Goal: Transaction & Acquisition: Obtain resource

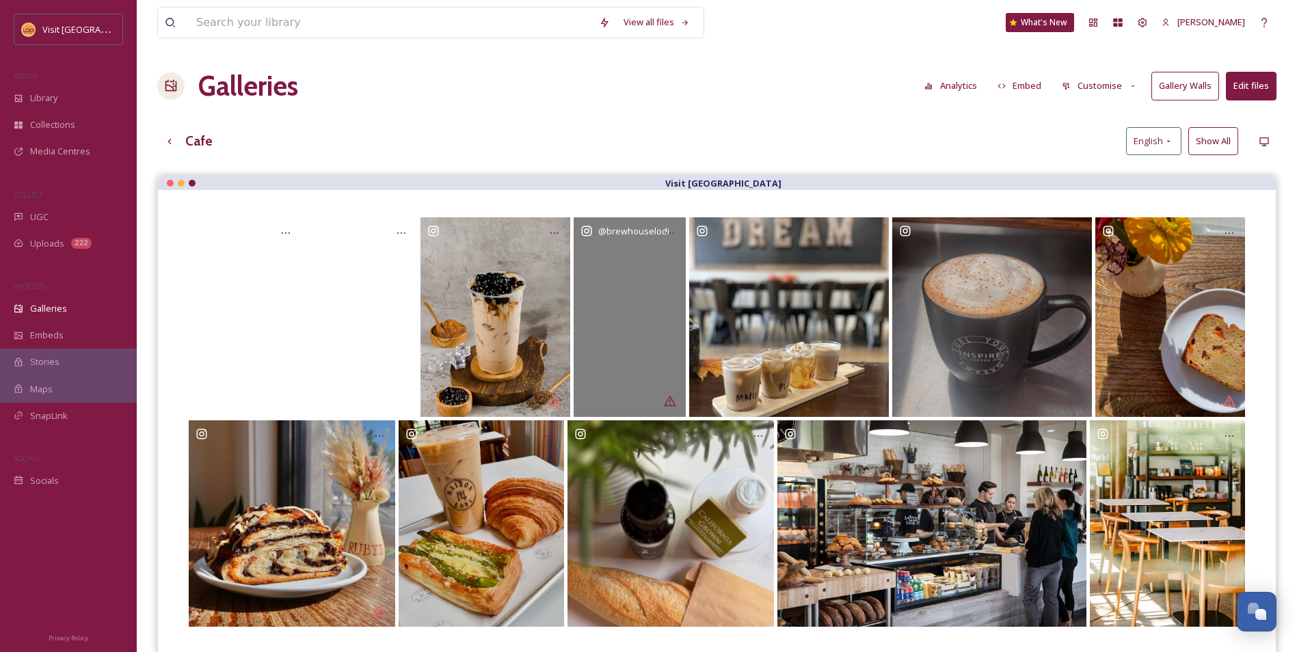
click at [647, 313] on div "@ brewhouselodi" at bounding box center [630, 317] width 112 height 200
click at [652, 276] on div "@ brewhouselodi" at bounding box center [630, 317] width 112 height 200
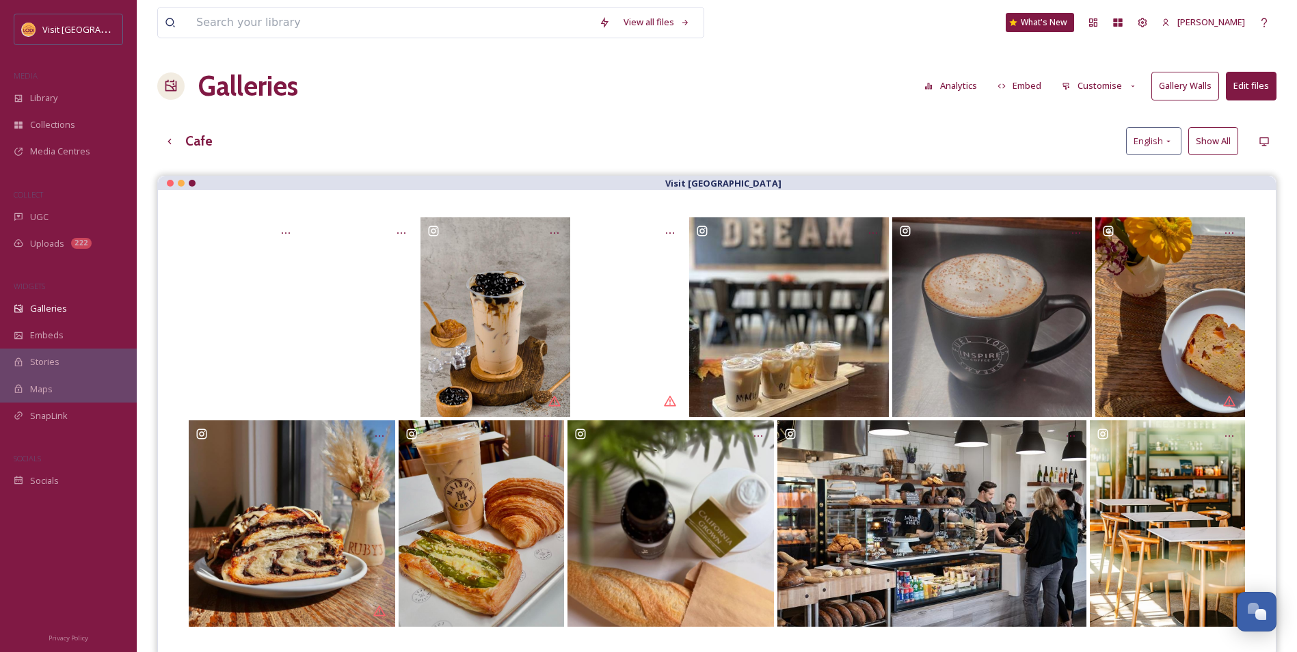
click at [1254, 94] on button "Edit files" at bounding box center [1251, 86] width 51 height 28
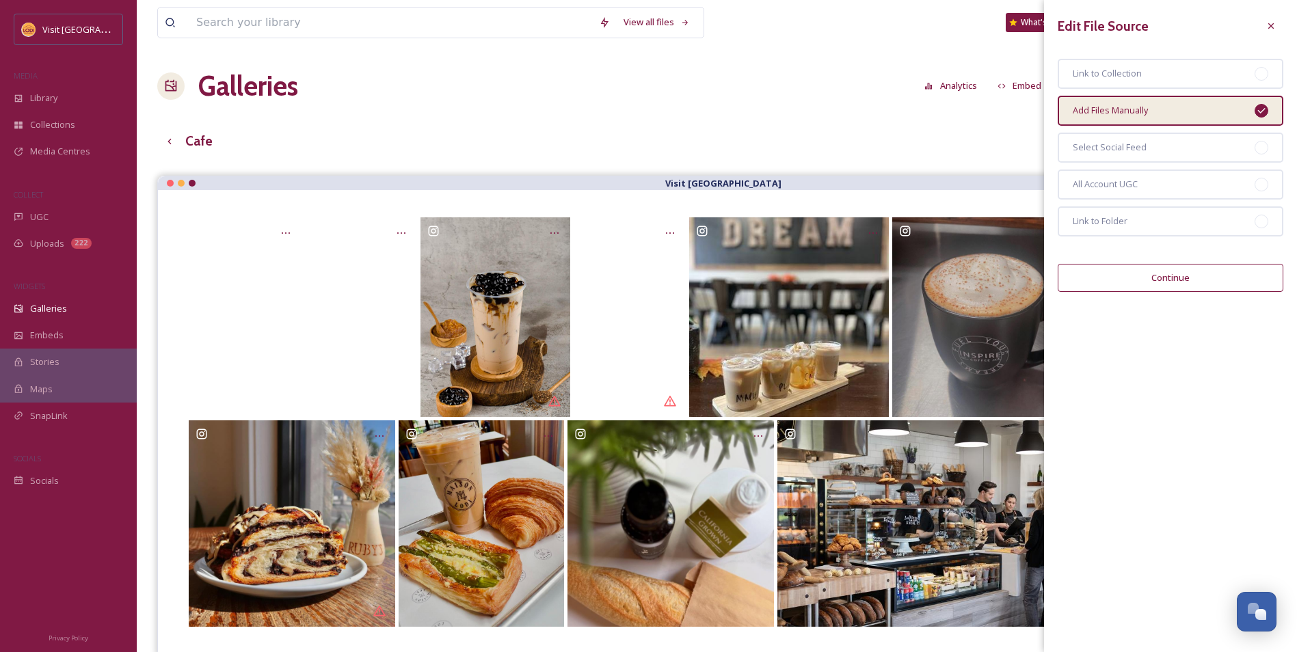
click at [843, 126] on div "View all files What's New [PERSON_NAME] Galleries Analytics Embed Customise Gal…" at bounding box center [717, 424] width 1160 height 848
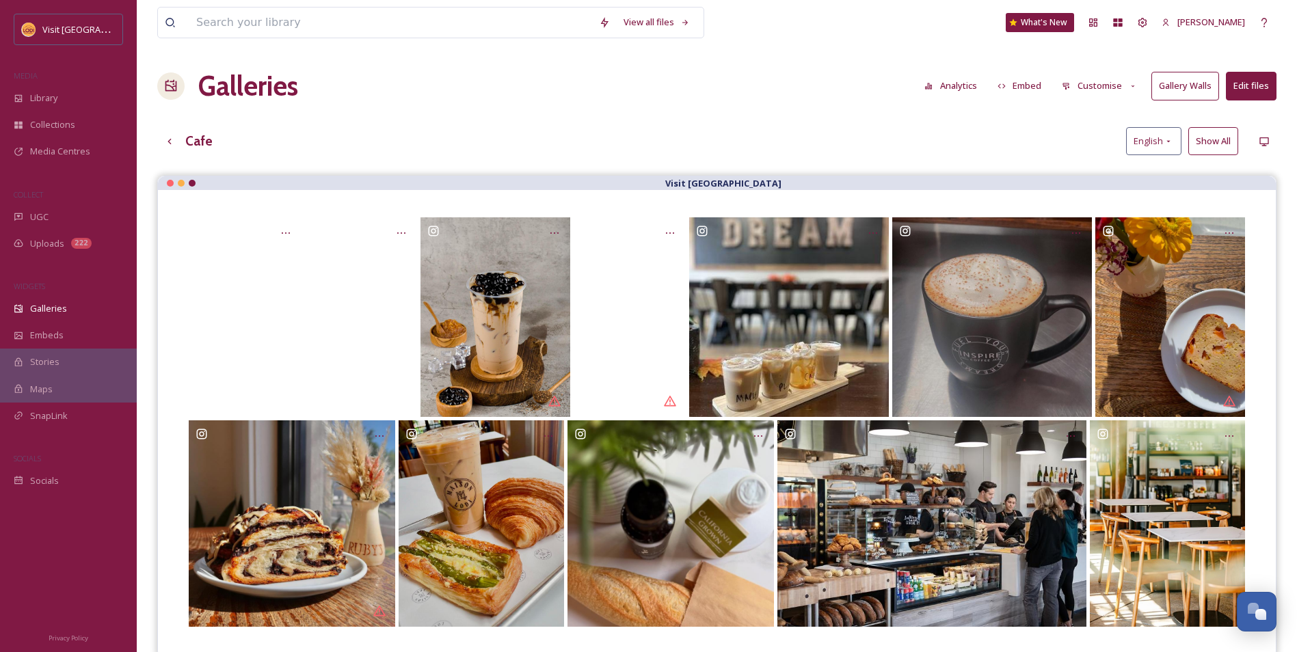
click at [1260, 92] on button "Edit files" at bounding box center [1251, 86] width 51 height 28
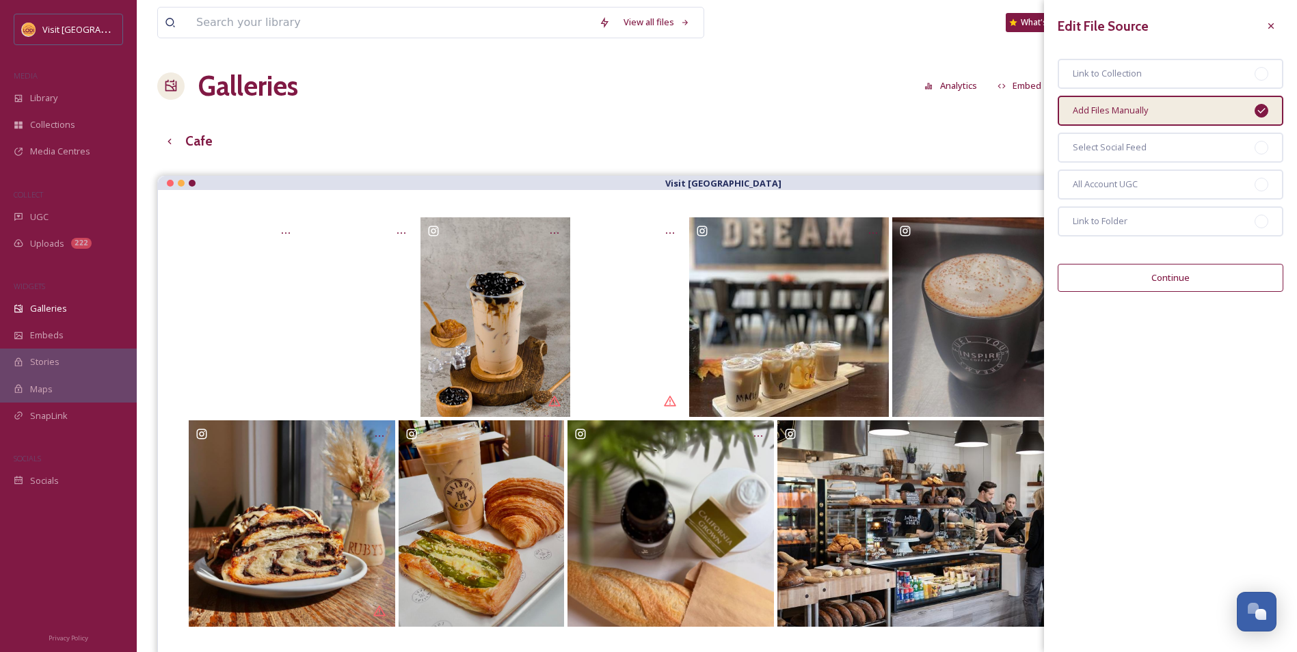
click at [786, 110] on div "View all files What's New [PERSON_NAME] Galleries Analytics Embed Customise Gal…" at bounding box center [717, 424] width 1160 height 848
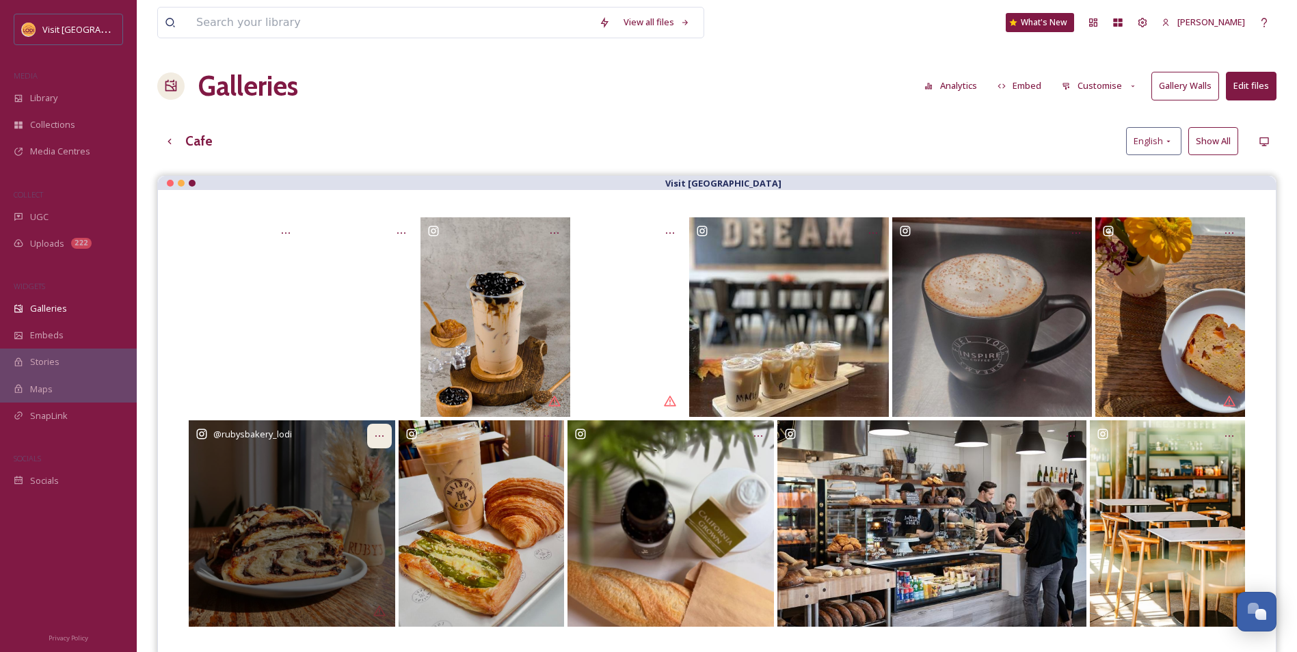
click at [368, 436] on div "Opens media popup. Media description: rubysbakery_lodi-5903308.jpg." at bounding box center [379, 436] width 25 height 25
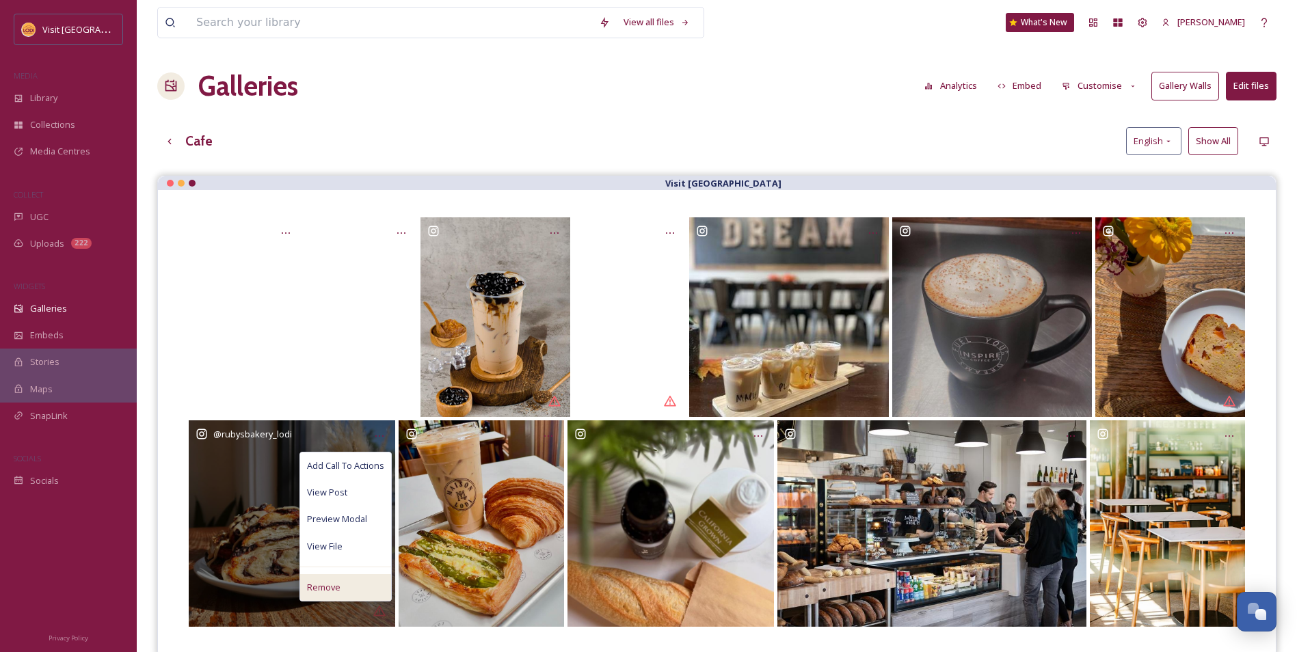
click at [354, 589] on div "Remove" at bounding box center [345, 587] width 91 height 27
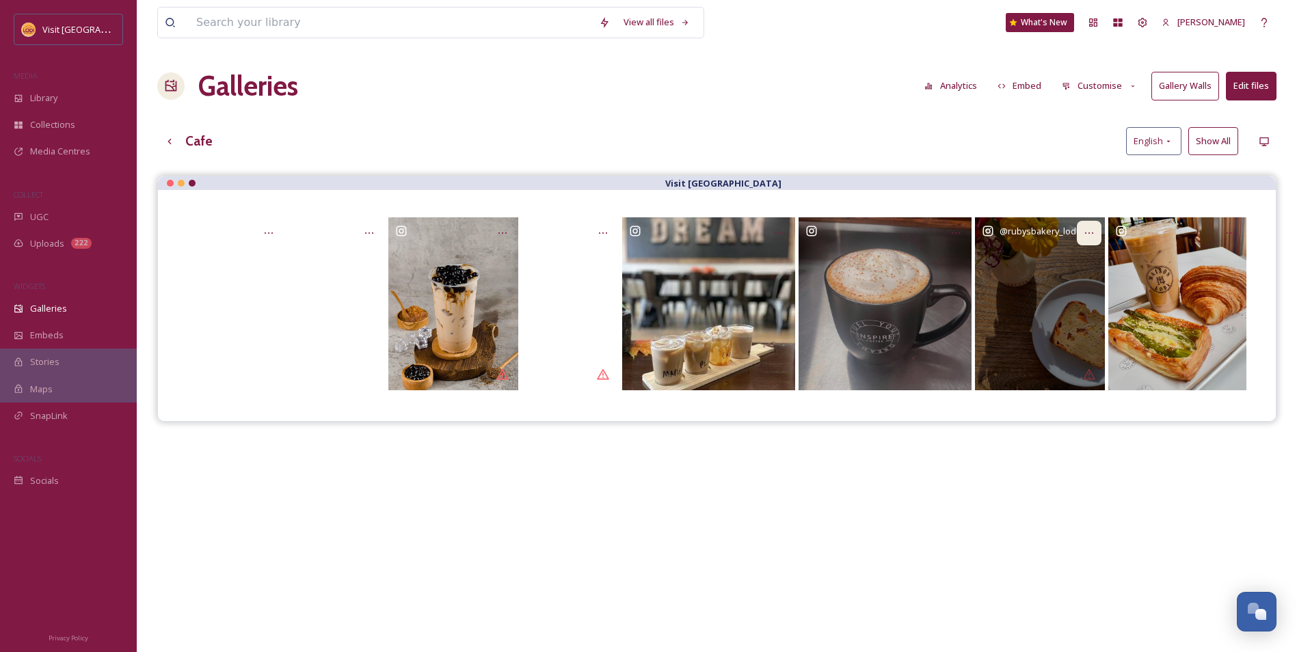
click at [1084, 239] on icon "Opens media popup. Media description: rubysbakery_lodi-5045206.jpg." at bounding box center [1089, 233] width 11 height 11
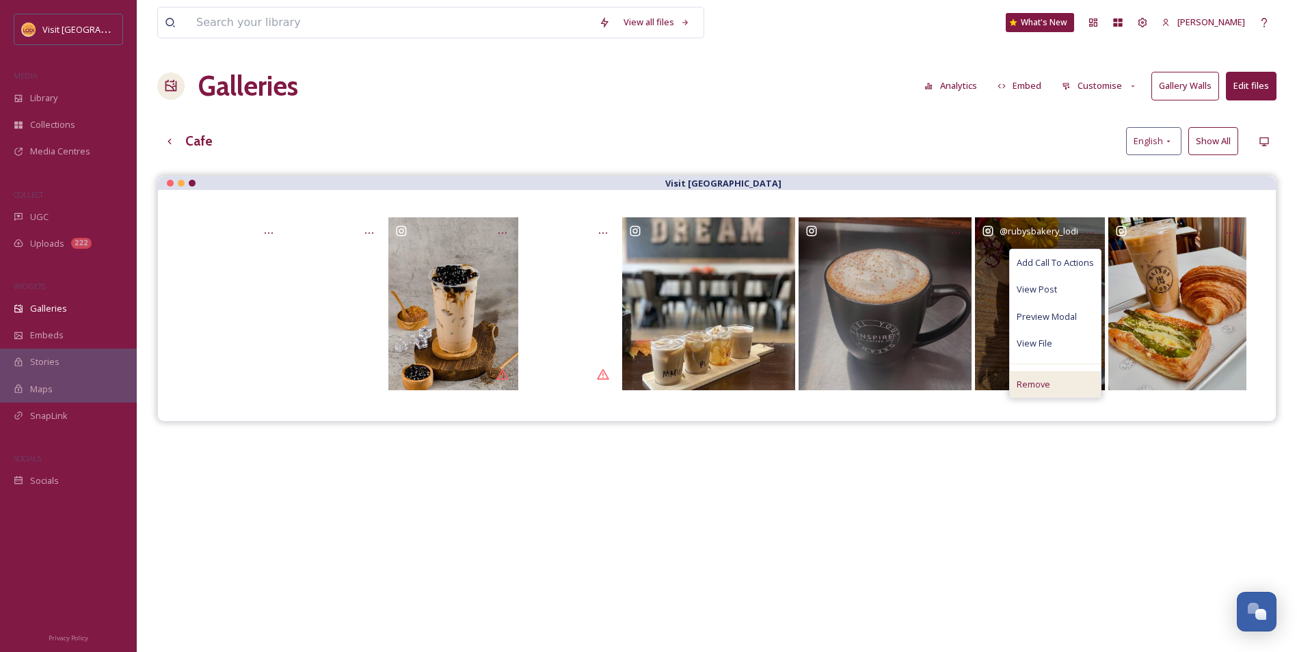
click at [1032, 381] on span "Remove" at bounding box center [1033, 384] width 33 height 13
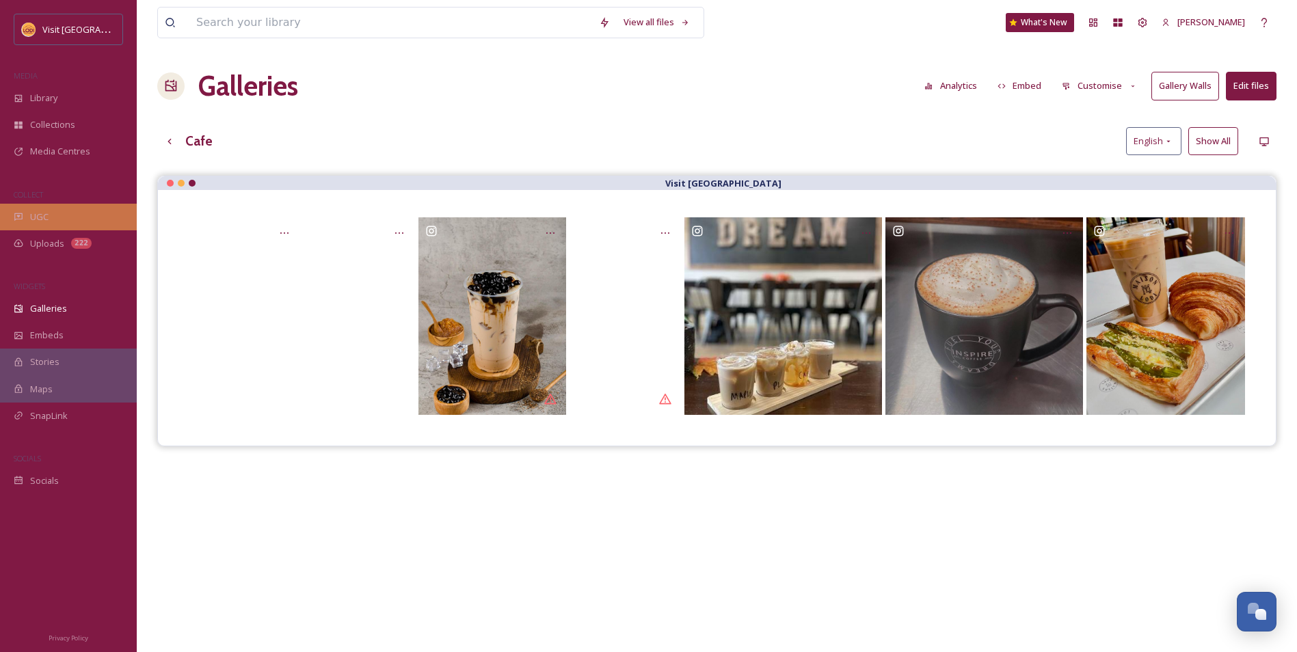
click at [77, 210] on div "UGC" at bounding box center [68, 217] width 137 height 27
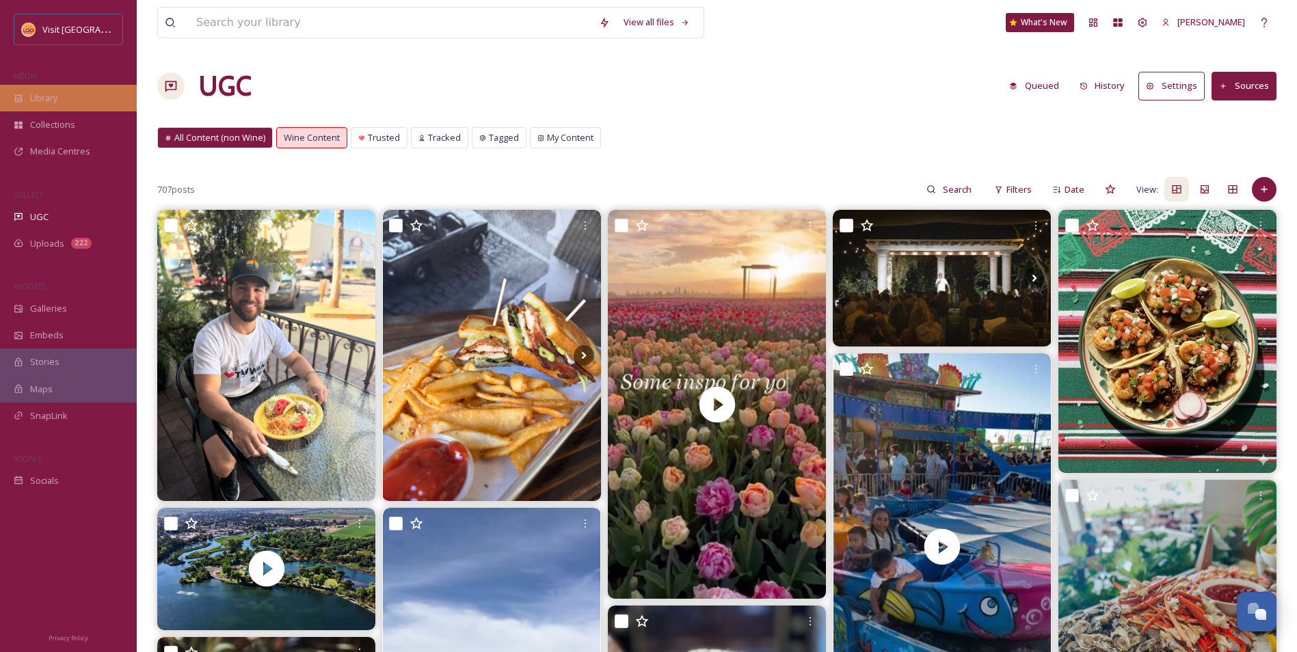
click at [75, 103] on div "Library" at bounding box center [68, 98] width 137 height 27
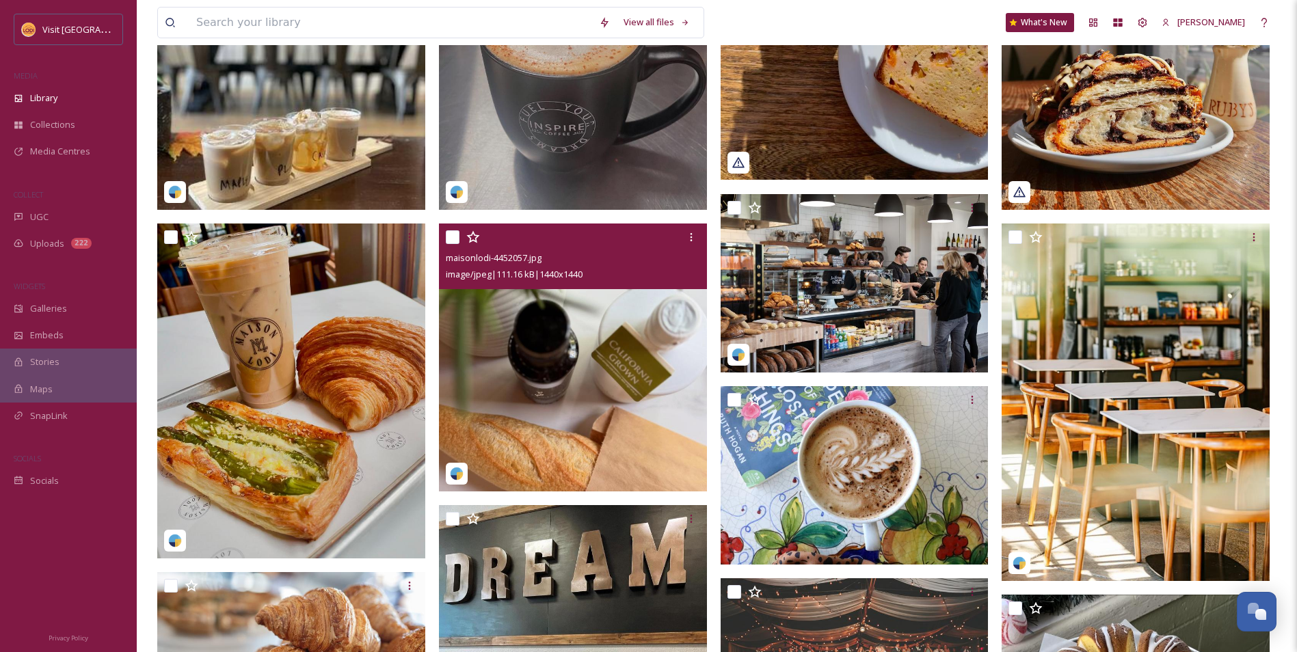
scroll to position [889, 0]
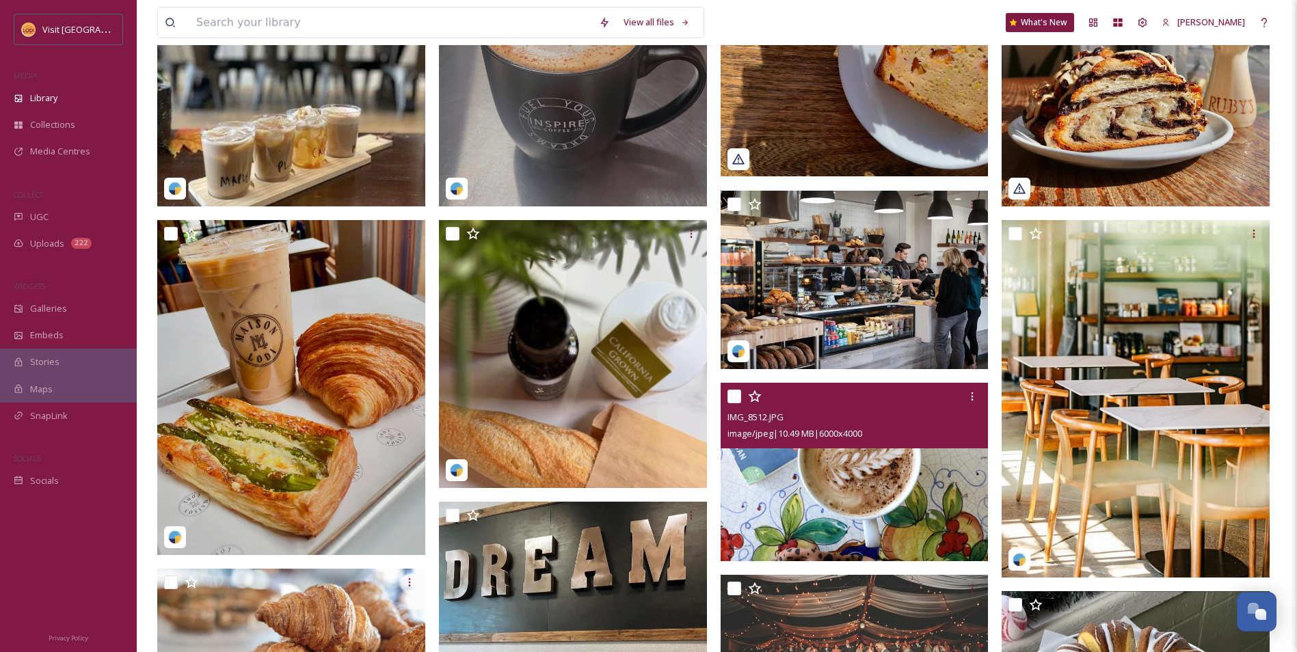
click at [731, 403] on input "checkbox" at bounding box center [734, 397] width 14 height 14
checkbox input "true"
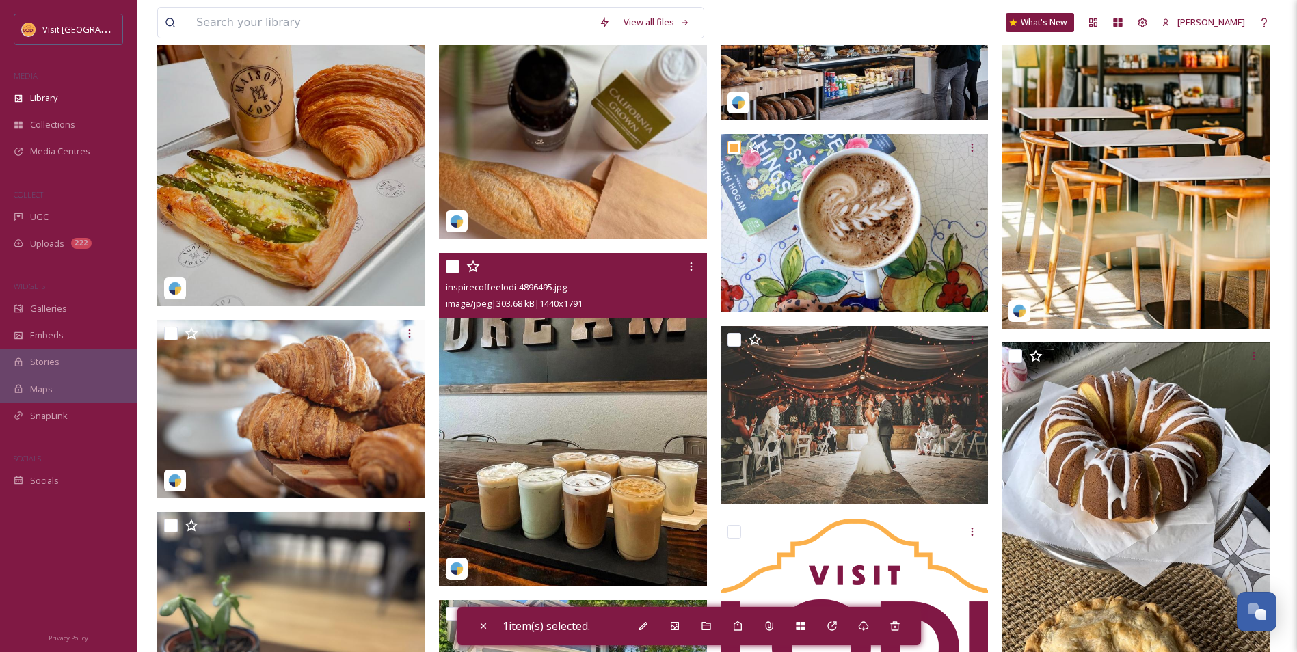
scroll to position [1162, 0]
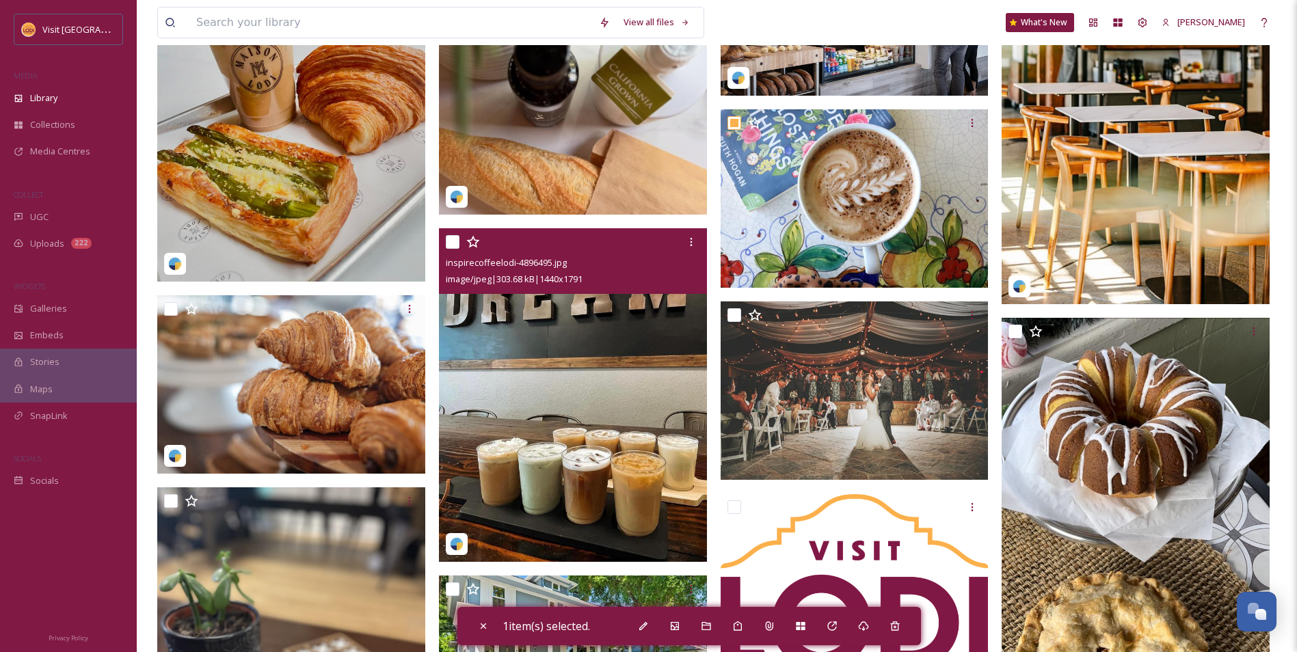
click at [455, 249] on input "checkbox" at bounding box center [453, 242] width 14 height 14
checkbox input "true"
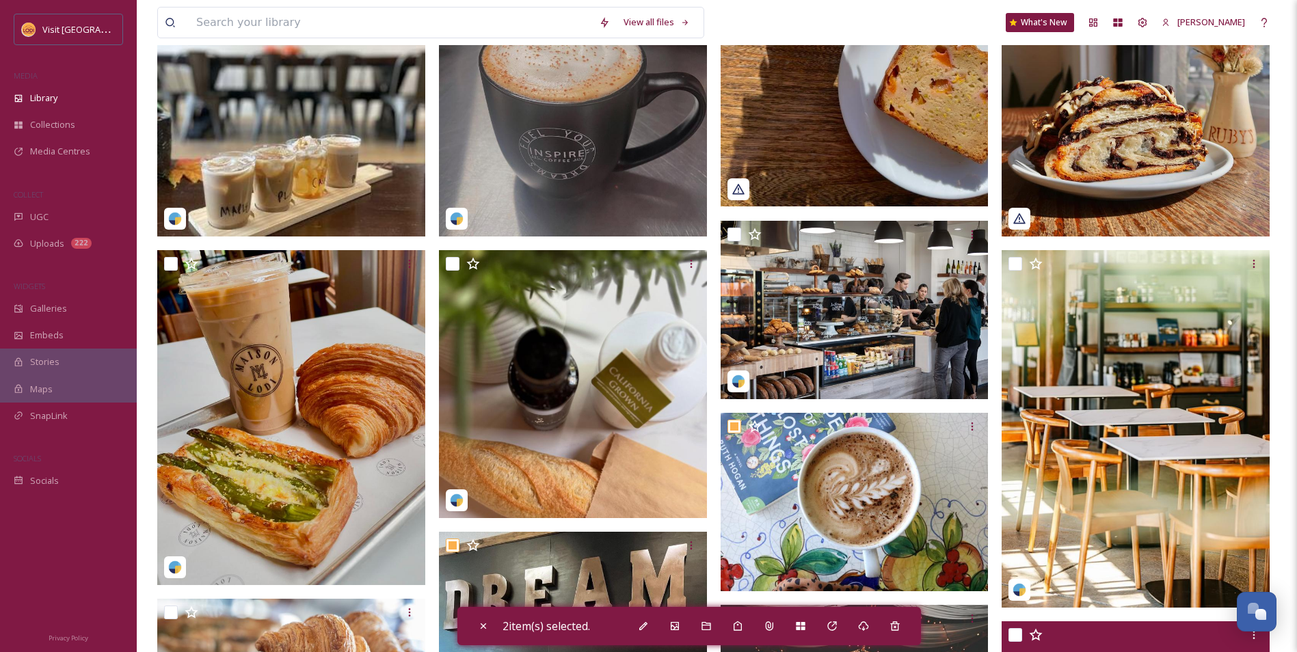
scroll to position [820, 0]
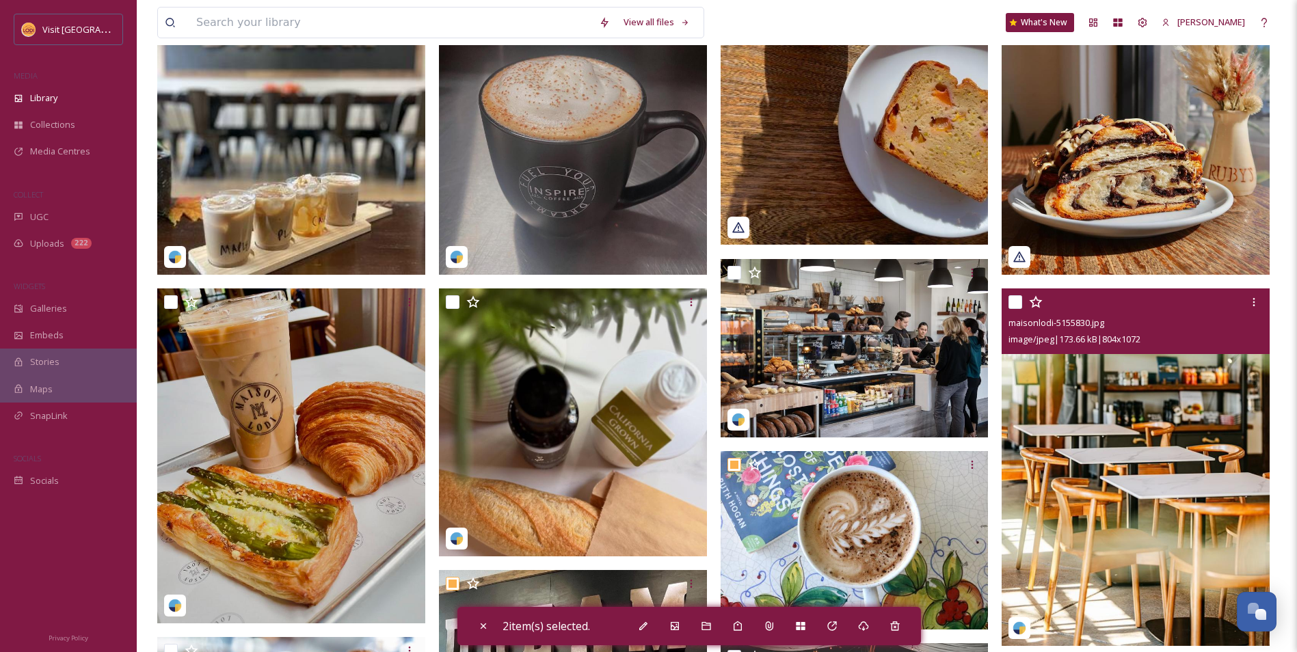
click at [1017, 309] on input "checkbox" at bounding box center [1015, 302] width 14 height 14
checkbox input "true"
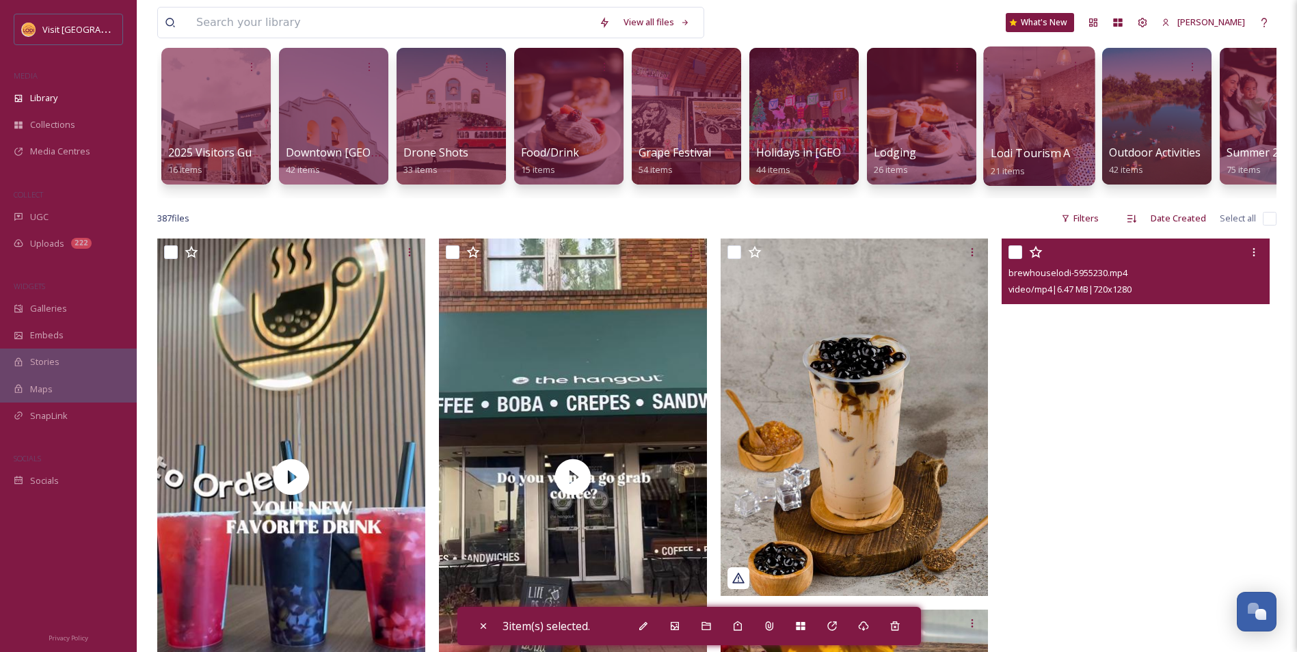
scroll to position [0, 0]
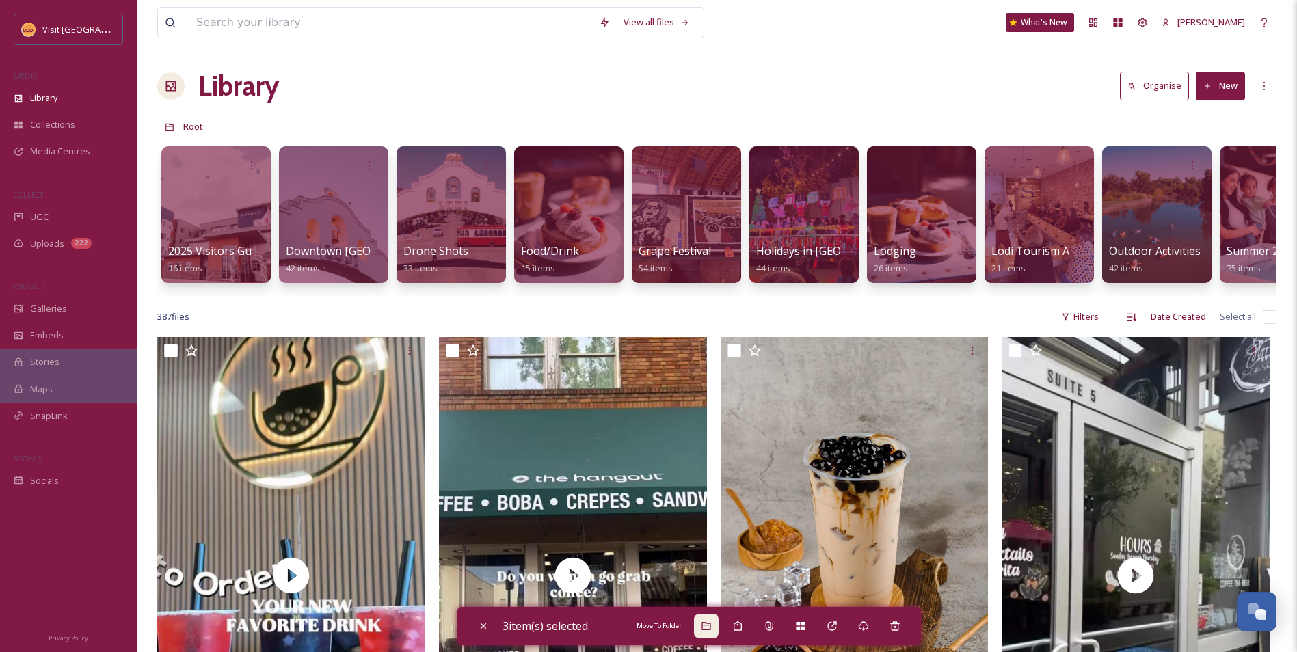
click at [711, 632] on div "Move To Folder" at bounding box center [706, 626] width 25 height 25
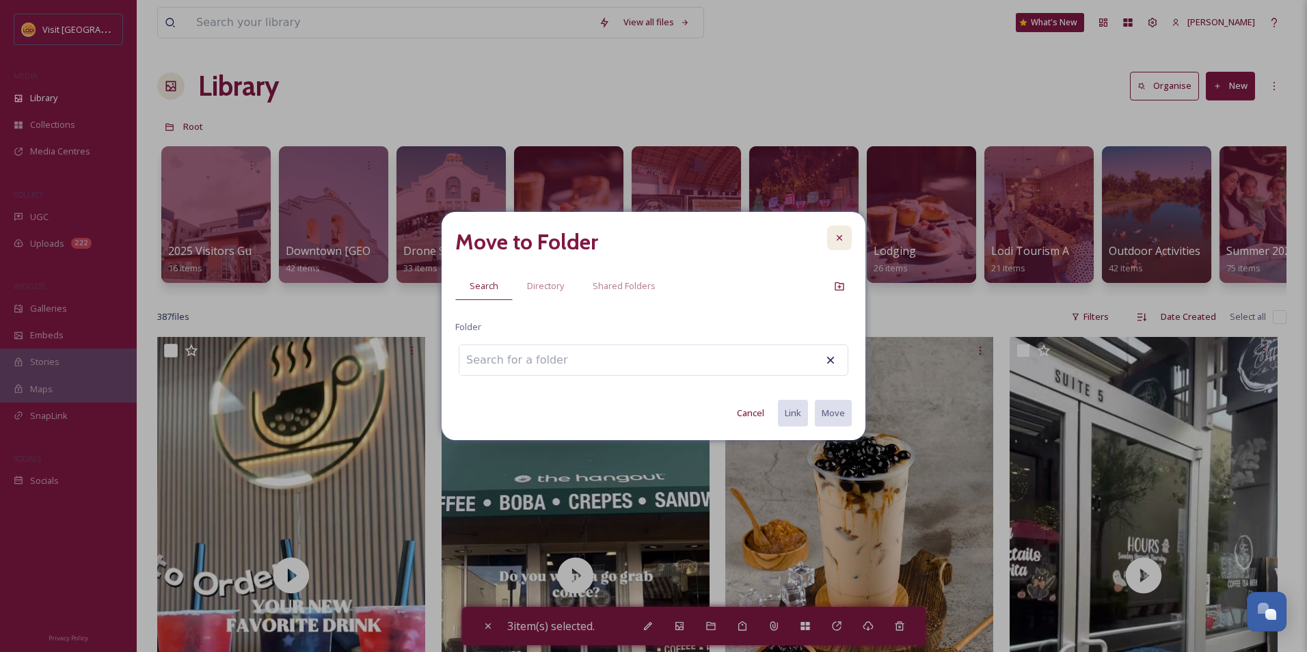
click at [833, 241] on div at bounding box center [839, 238] width 25 height 25
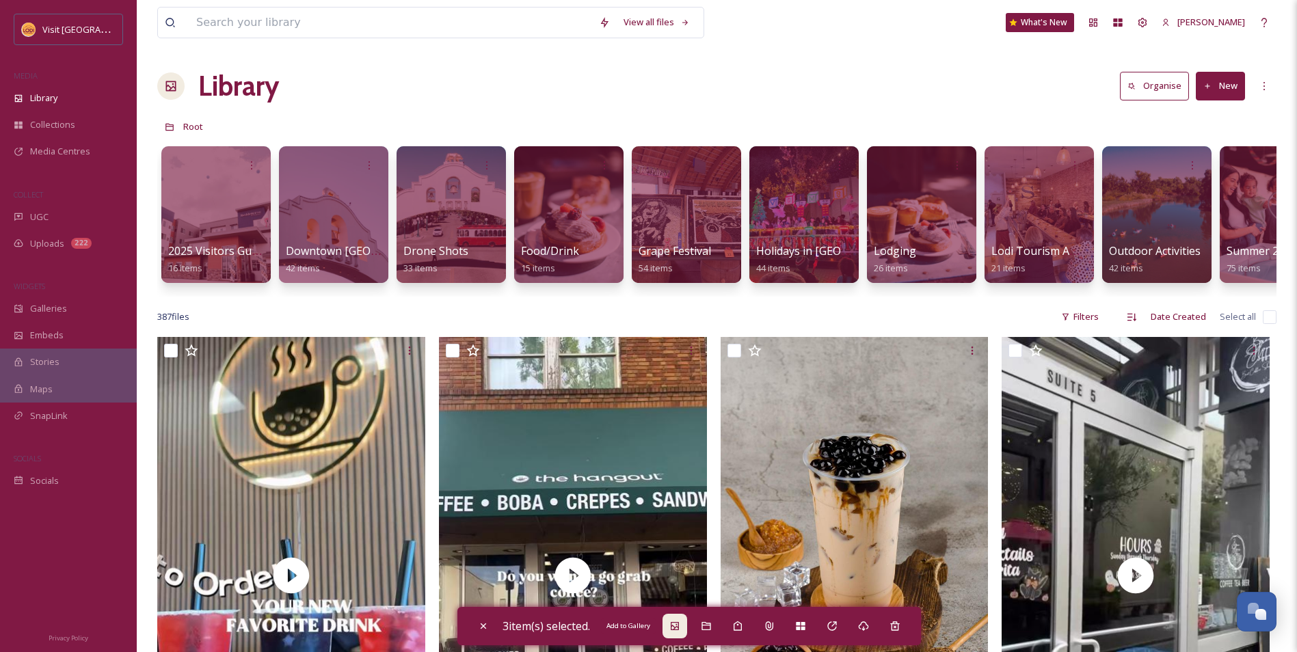
click at [677, 630] on icon at bounding box center [675, 626] width 8 height 8
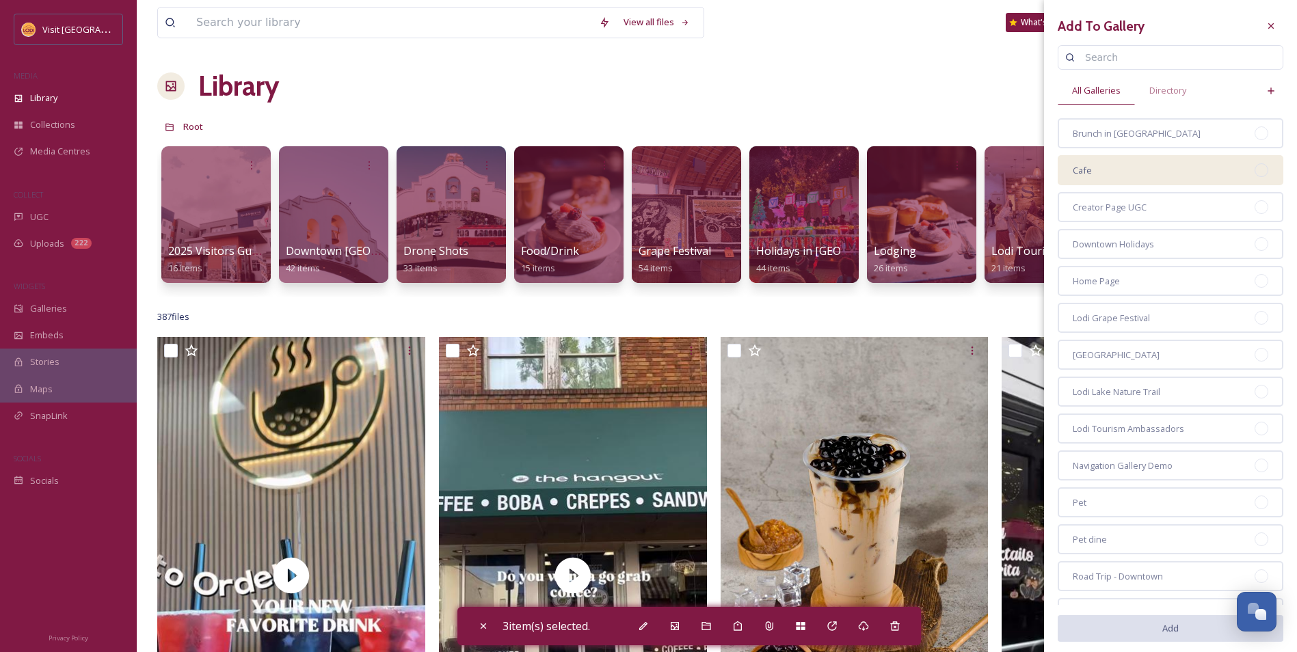
click at [1128, 180] on div "Cafe" at bounding box center [1171, 170] width 226 height 30
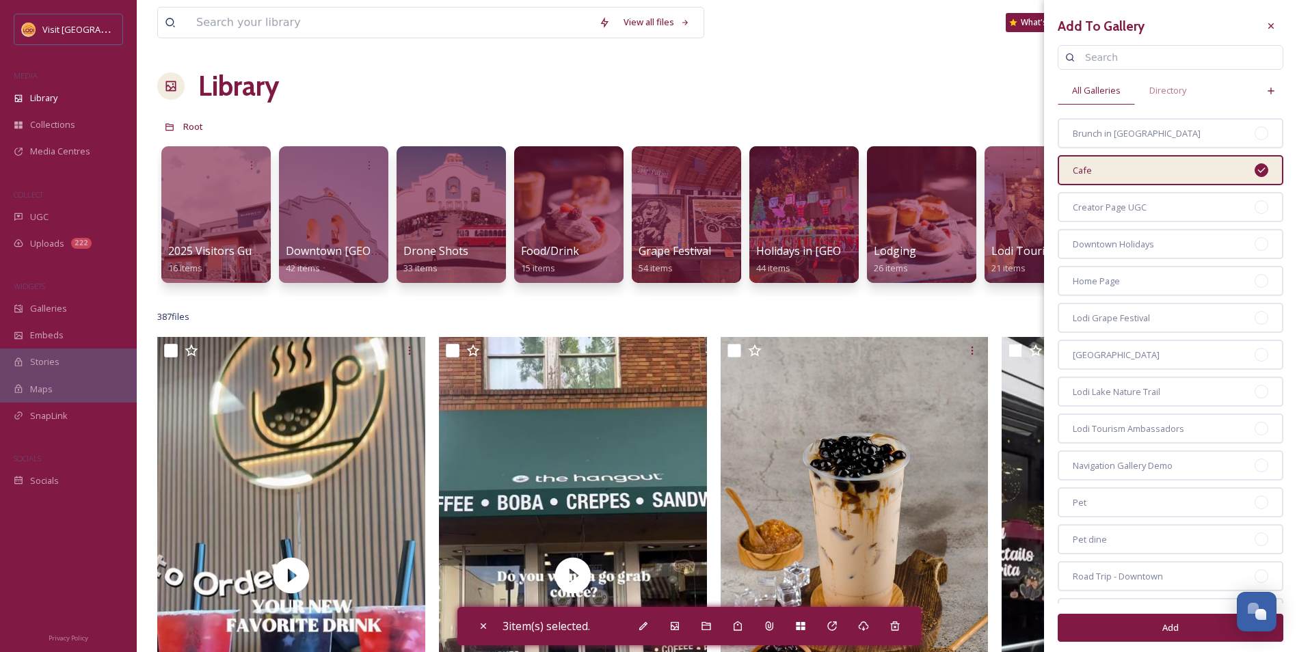
click at [1163, 630] on button "Add" at bounding box center [1171, 628] width 226 height 28
checkbox input "false"
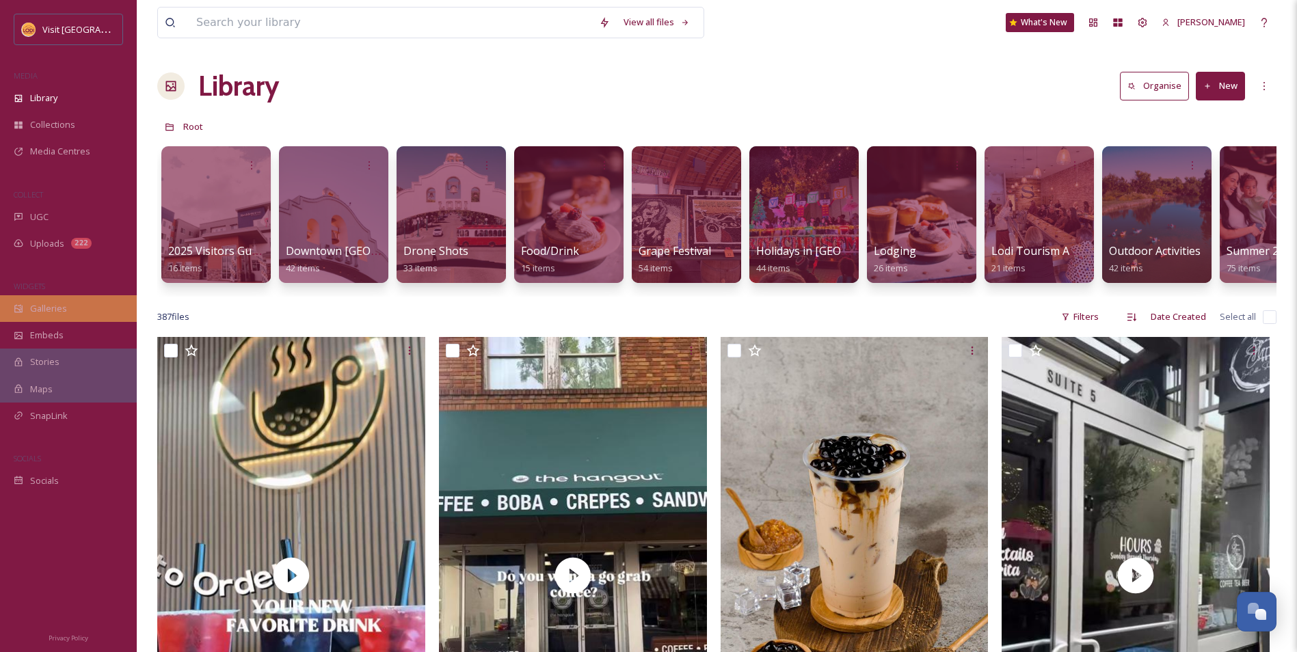
click at [68, 310] on div "Galleries" at bounding box center [68, 308] width 137 height 27
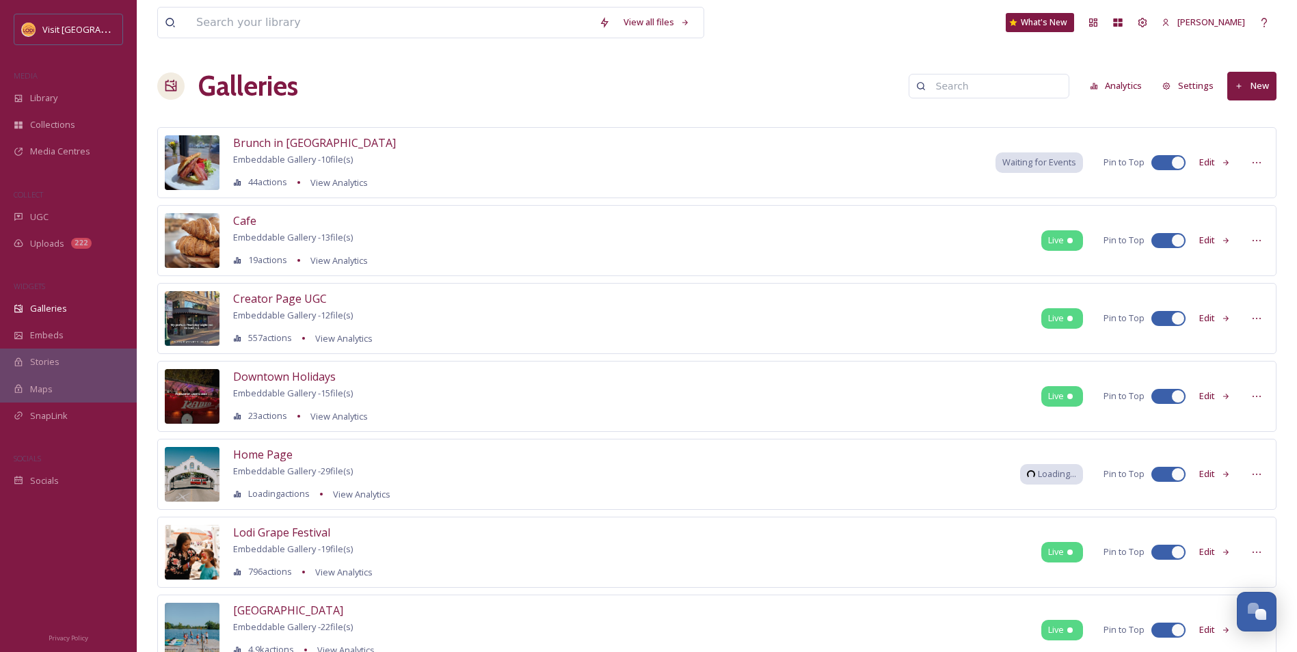
click at [1205, 243] on button "Edit" at bounding box center [1214, 240] width 45 height 27
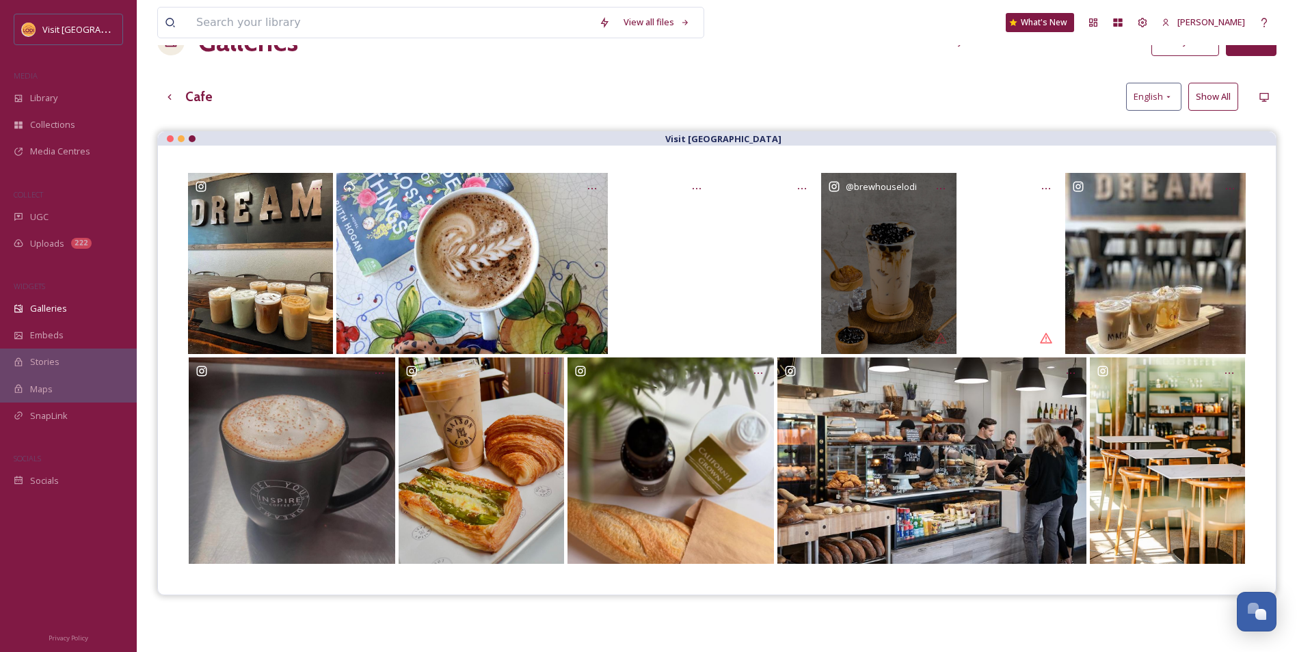
scroll to position [68, 0]
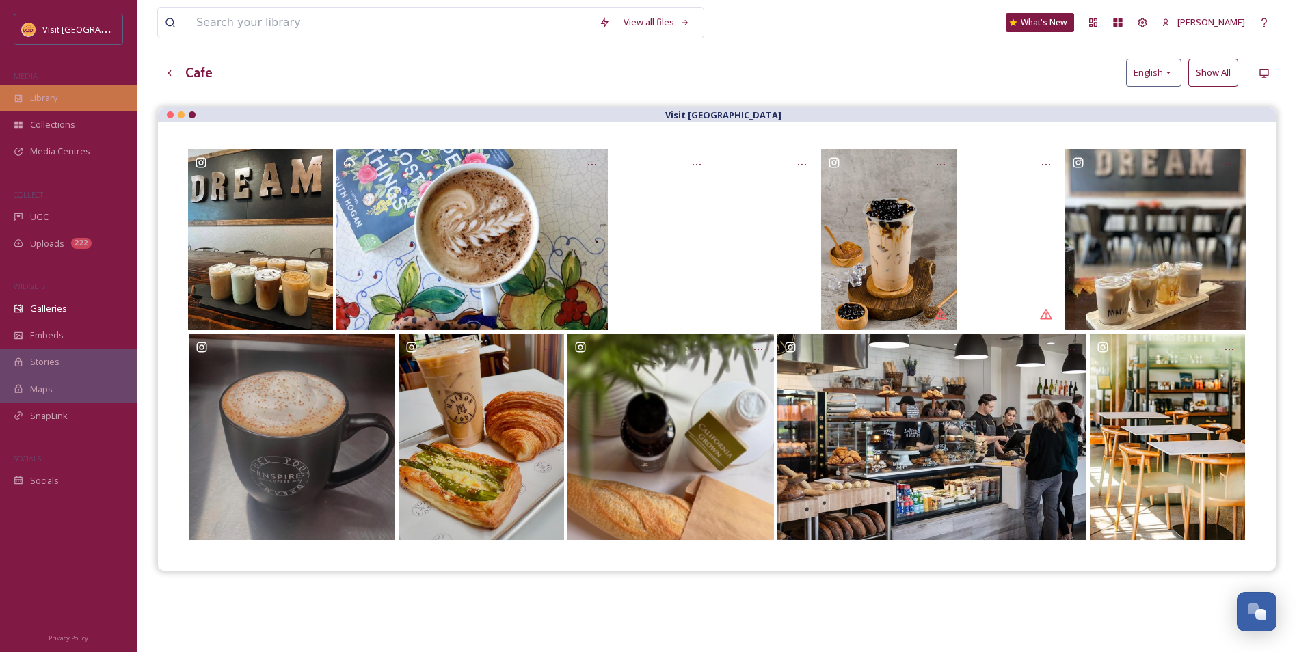
click at [74, 110] on div "Library" at bounding box center [68, 98] width 137 height 27
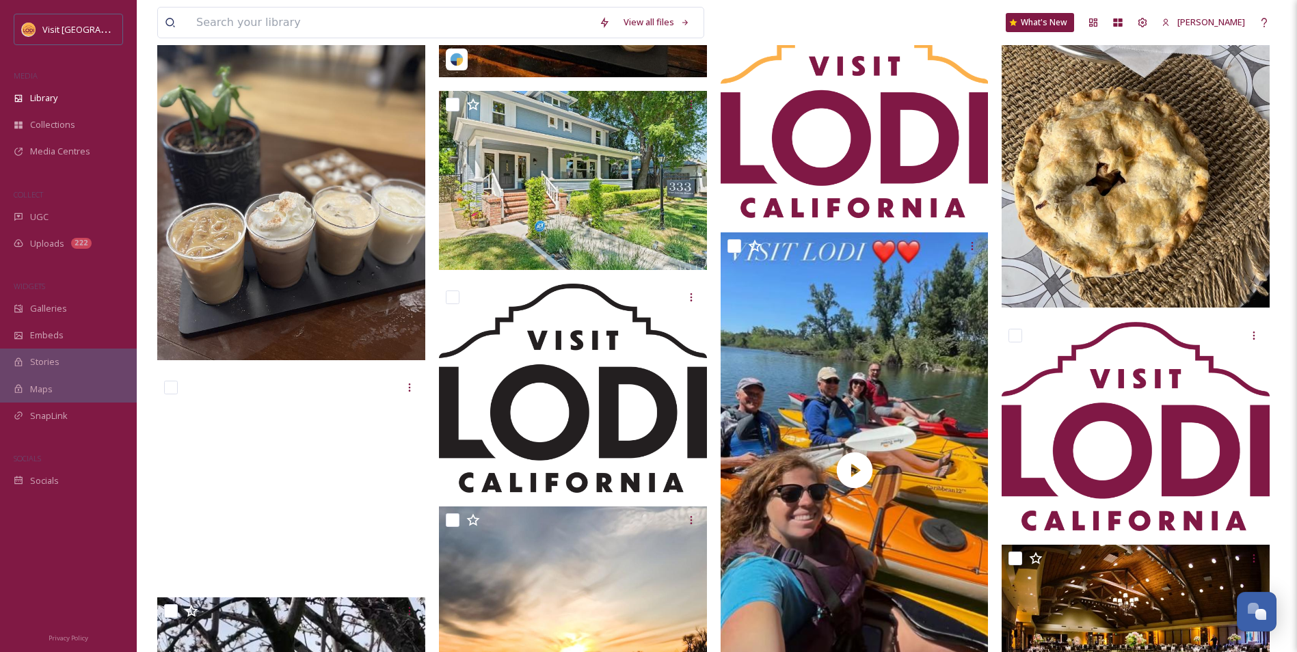
scroll to position [1504, 0]
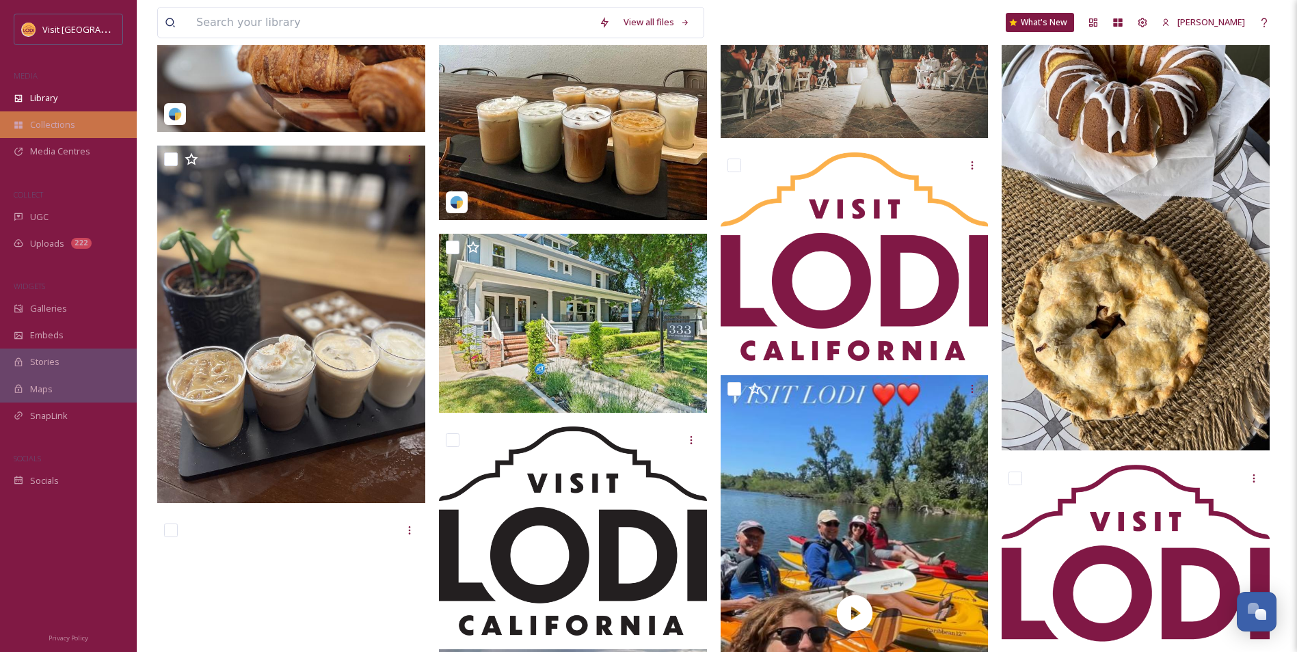
click at [72, 124] on span "Collections" at bounding box center [52, 124] width 45 height 13
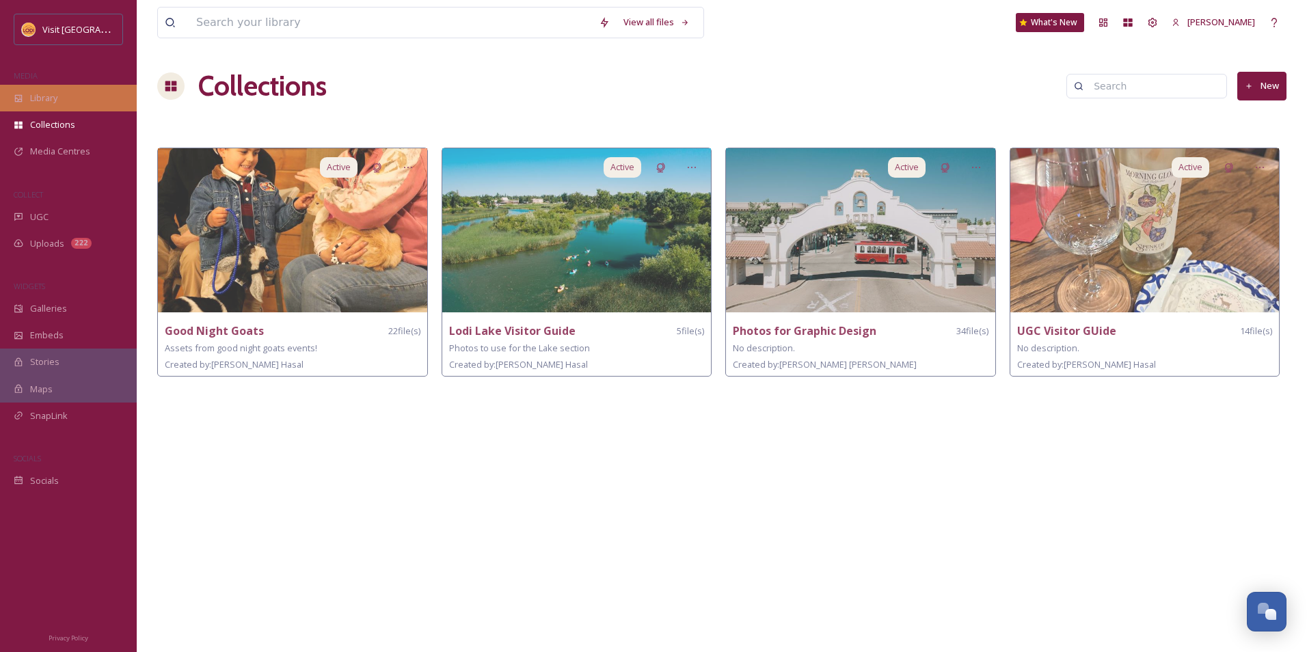
click at [74, 100] on div "Library" at bounding box center [68, 98] width 137 height 27
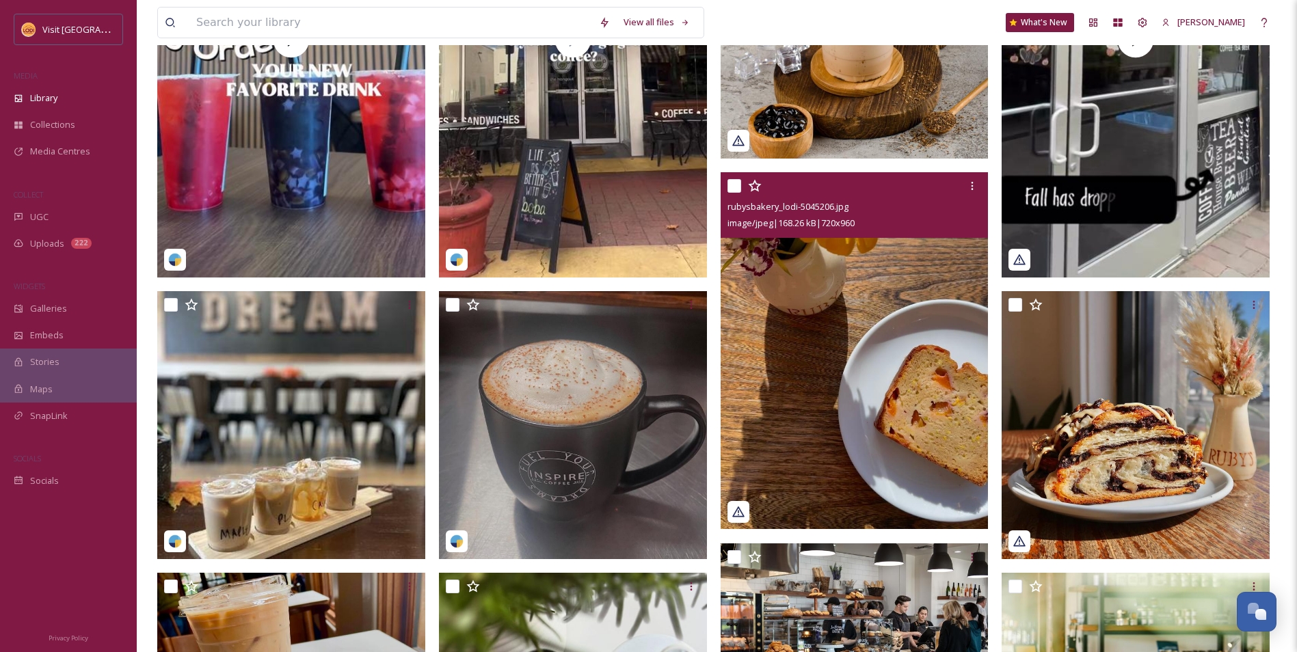
scroll to position [752, 0]
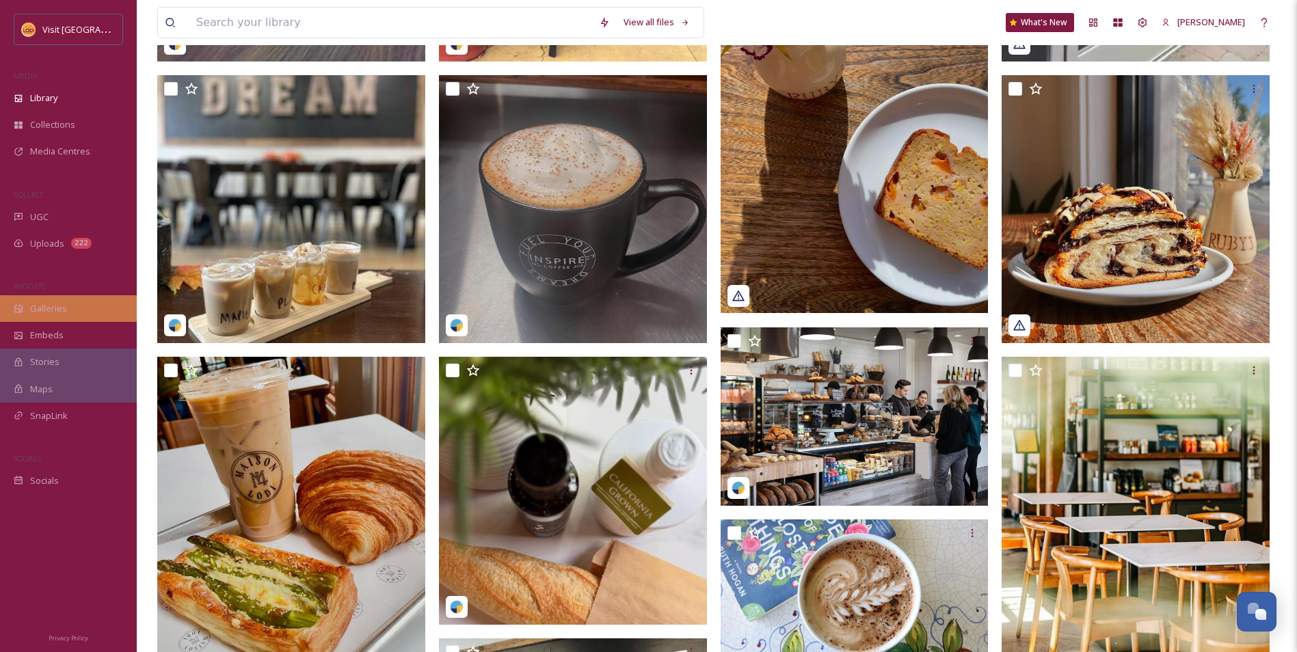
click at [88, 309] on div "Galleries" at bounding box center [68, 308] width 137 height 27
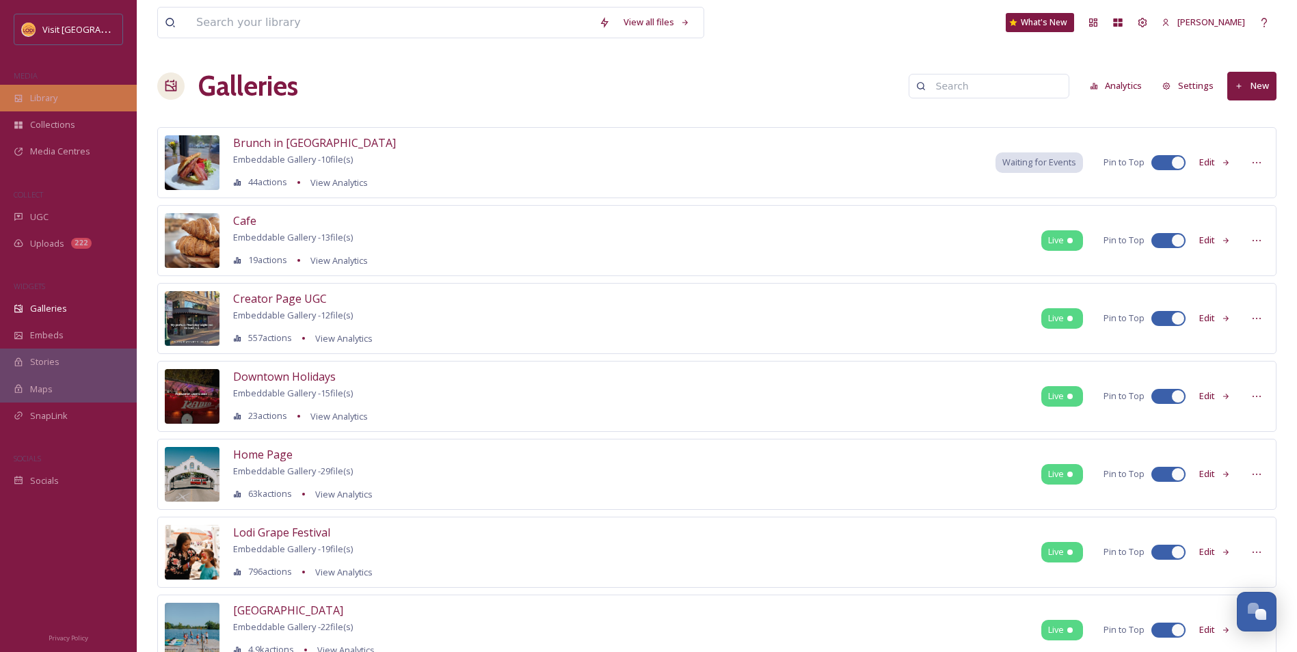
click at [81, 95] on div "Library" at bounding box center [68, 98] width 137 height 27
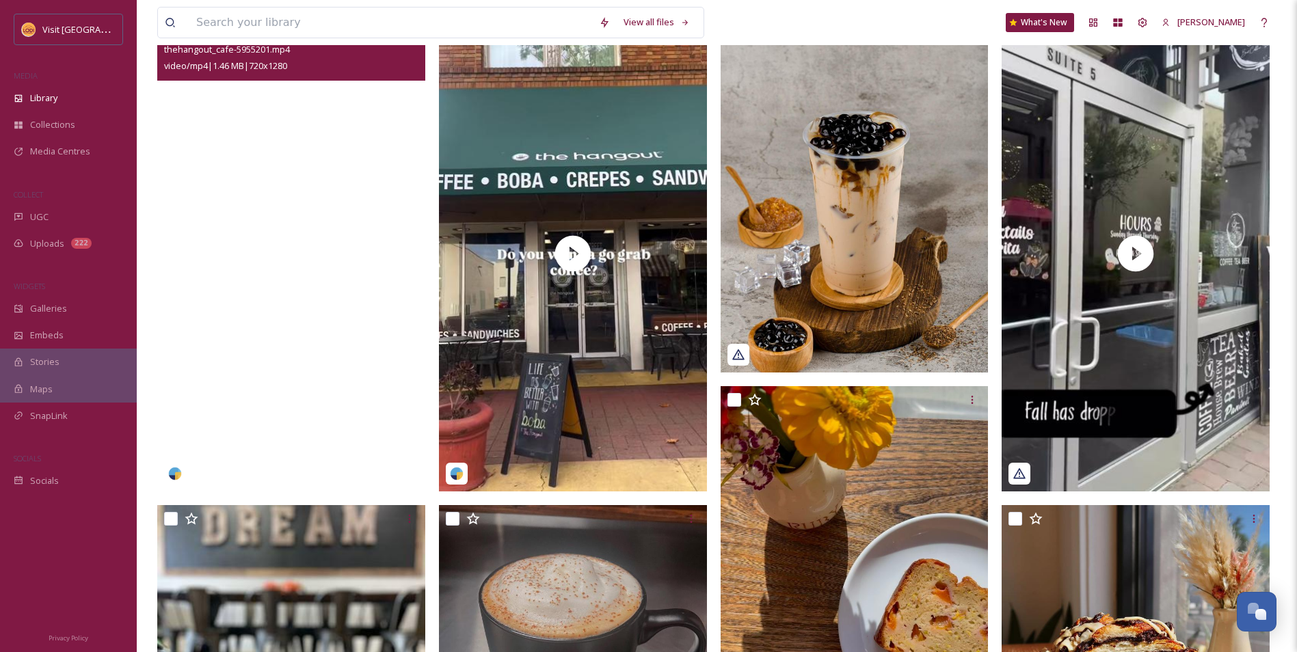
scroll to position [410, 0]
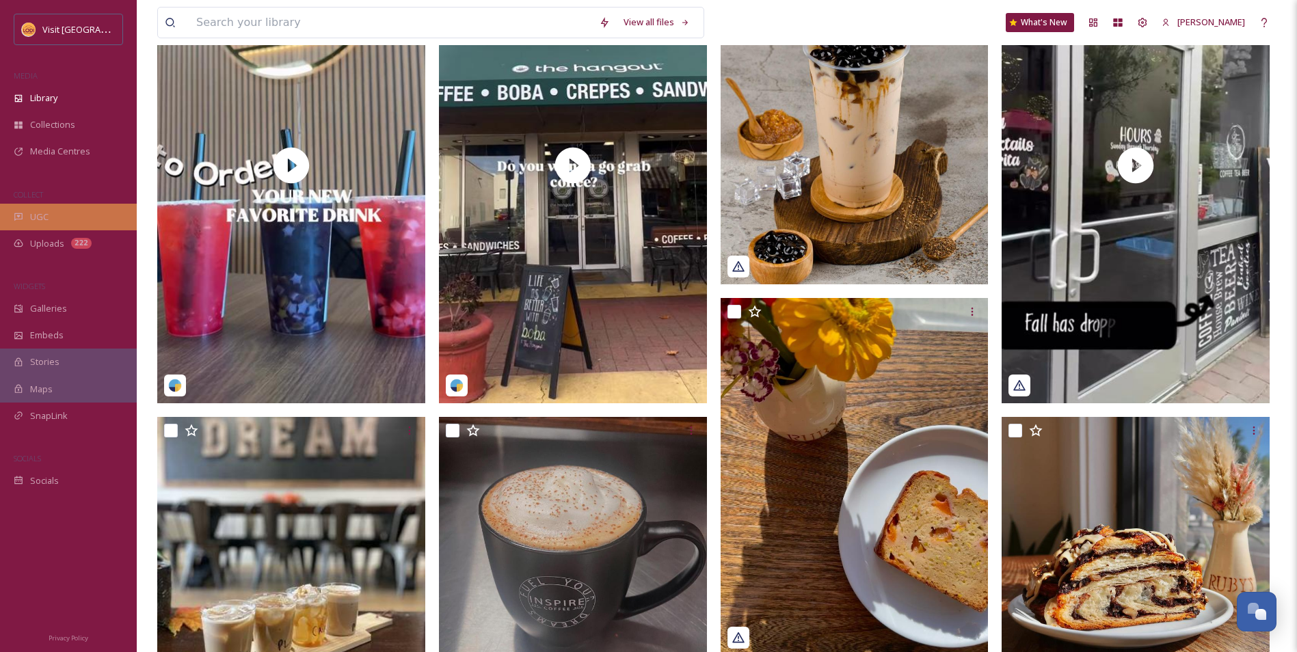
click at [80, 213] on div "UGC" at bounding box center [68, 217] width 137 height 27
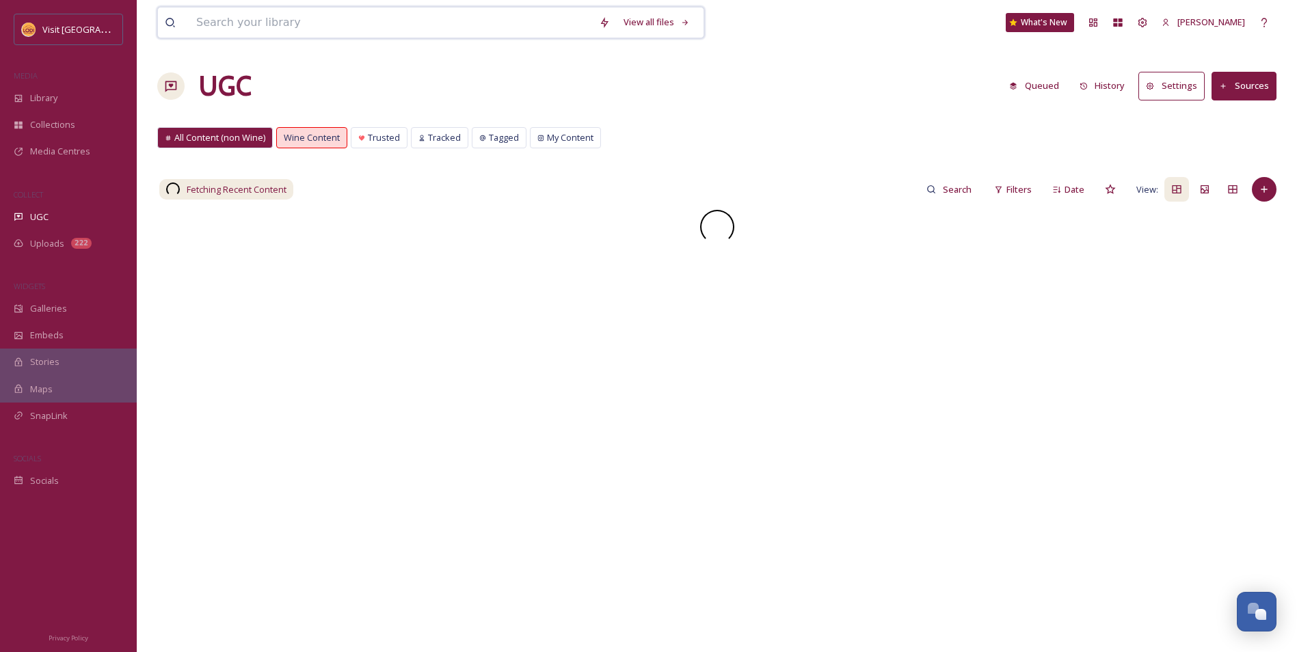
click at [310, 27] on input at bounding box center [390, 23] width 403 height 30
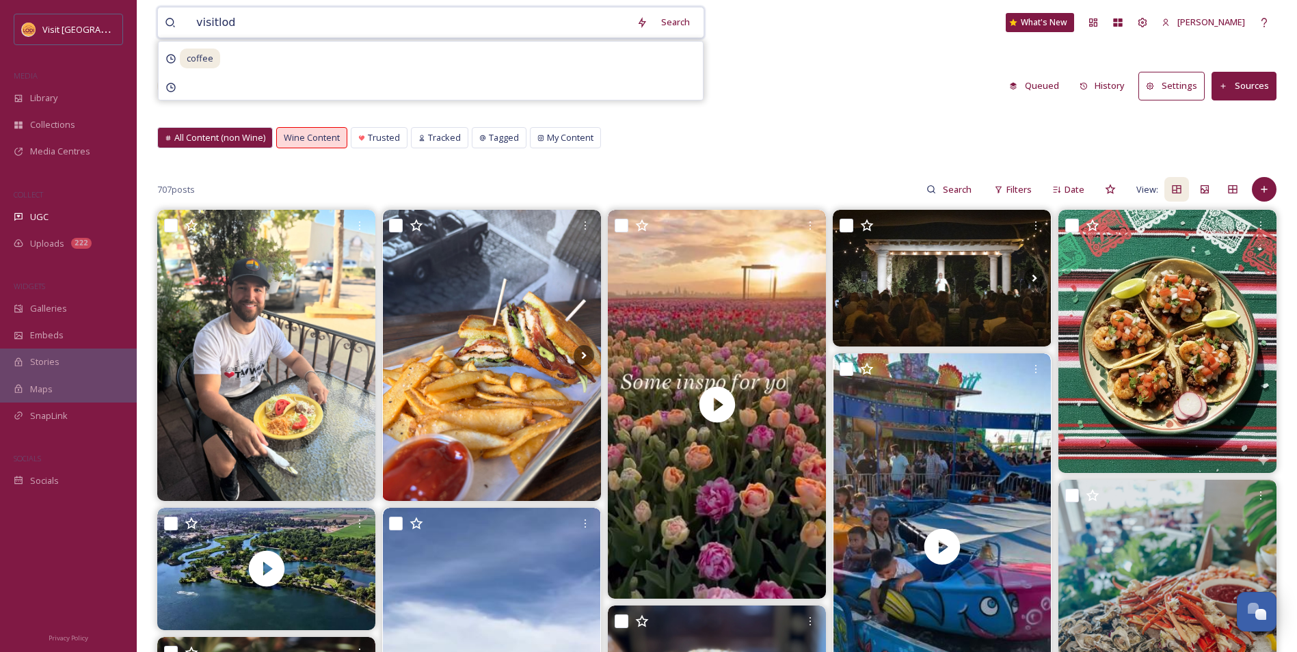
type input "visitlodi"
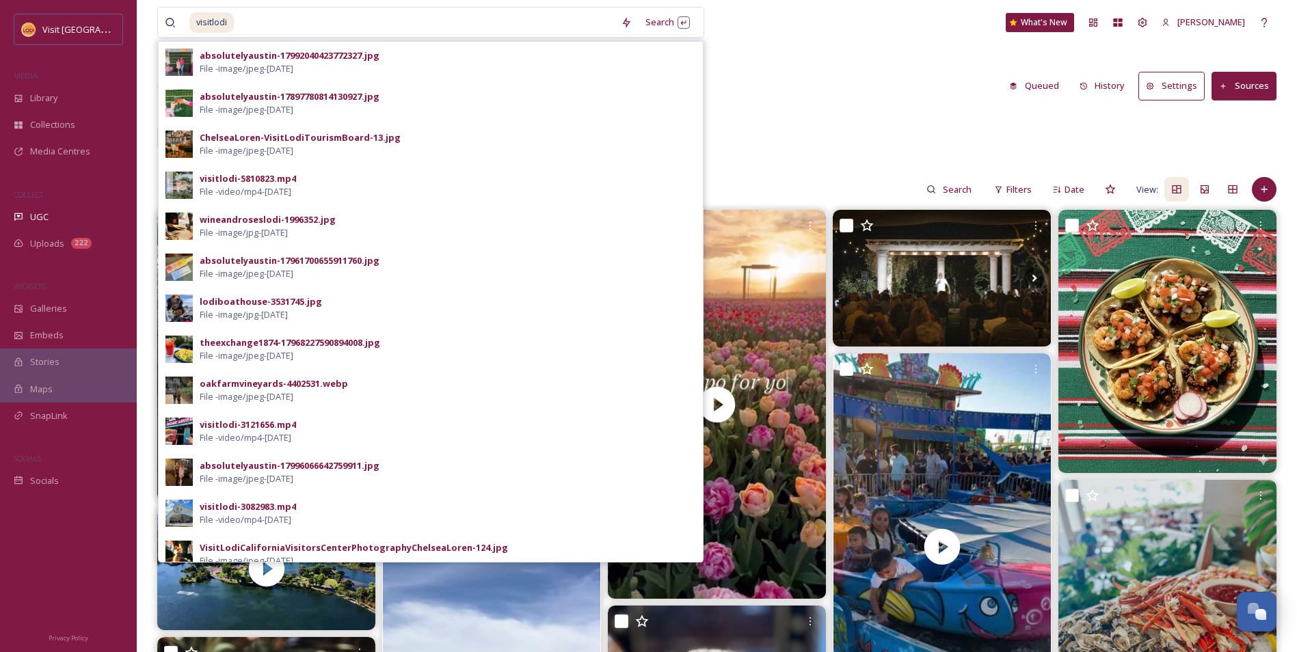
click at [855, 129] on div "All Content (non Wine) Wine Content Trusted Tracked Tagged My Content All Conte…" at bounding box center [716, 141] width 1119 height 28
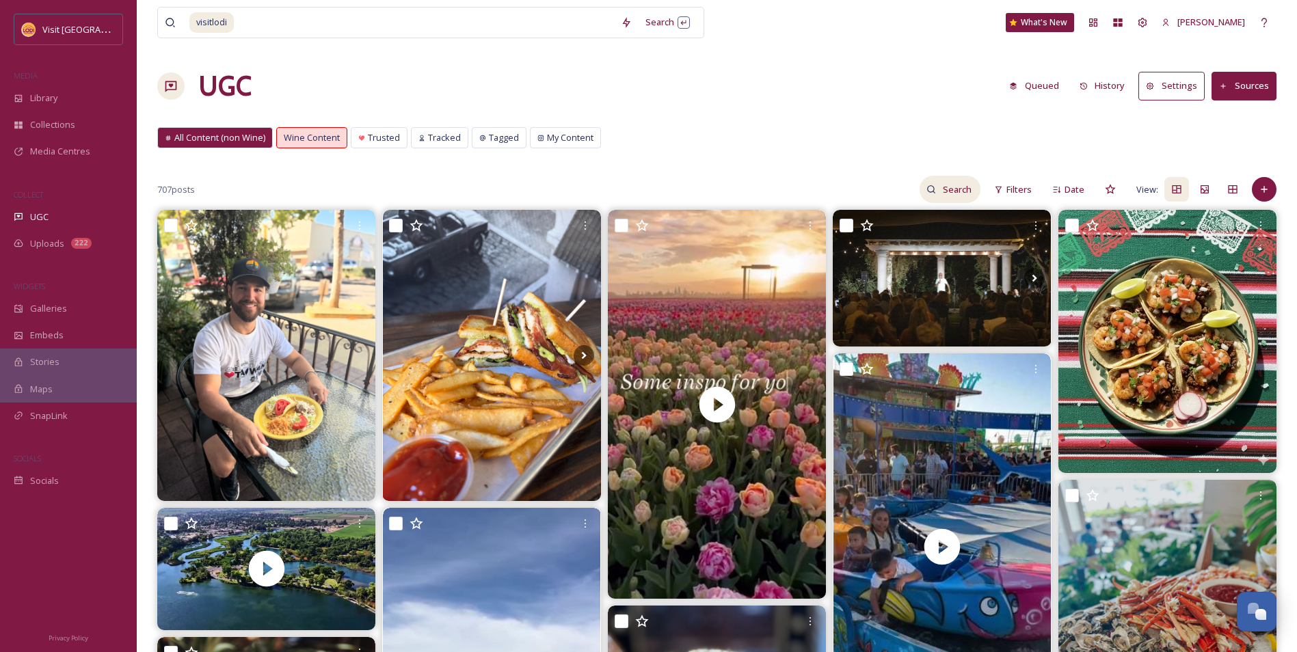
click at [943, 190] on input at bounding box center [958, 189] width 44 height 27
type input "visit [GEOGRAPHIC_DATA]"
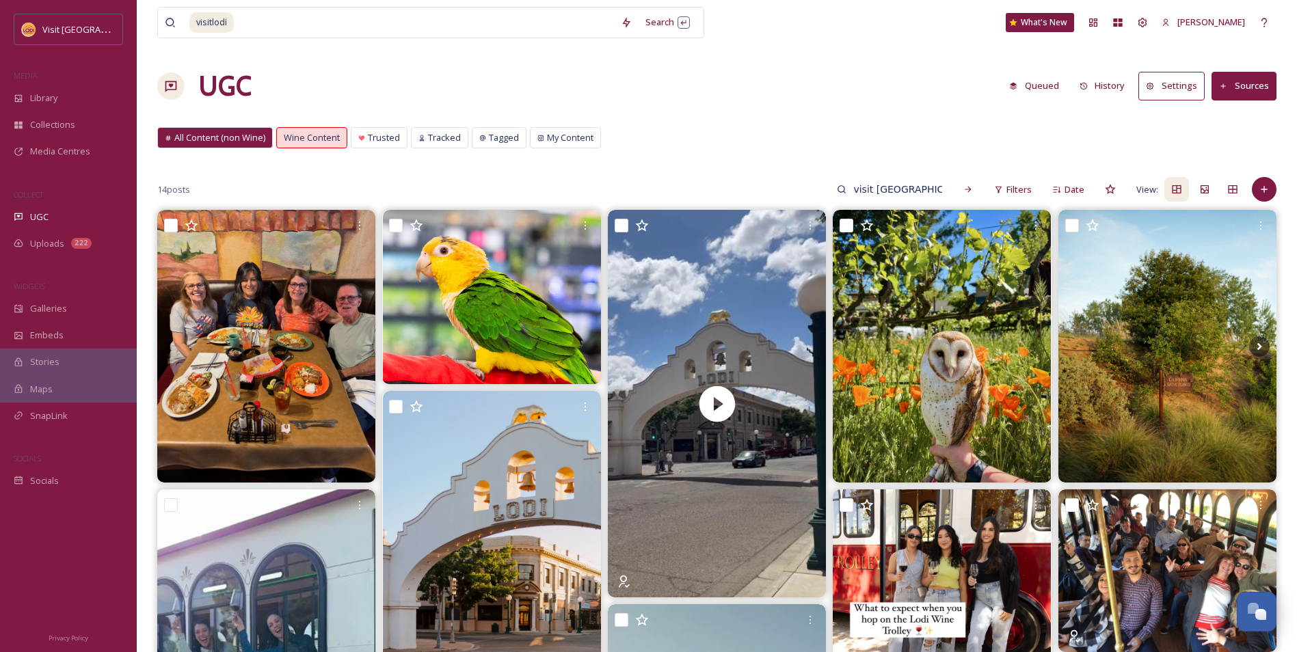
click at [1243, 88] on button "Sources" at bounding box center [1243, 86] width 65 height 28
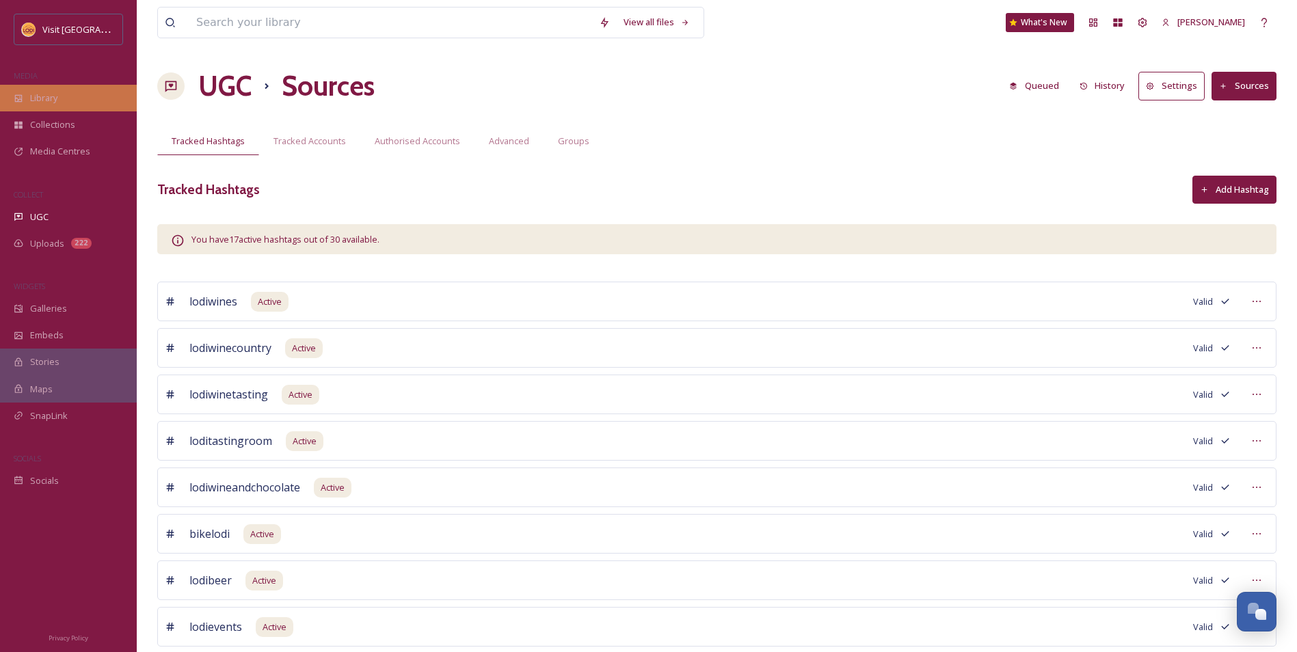
click at [57, 98] on span "Library" at bounding box center [43, 98] width 27 height 13
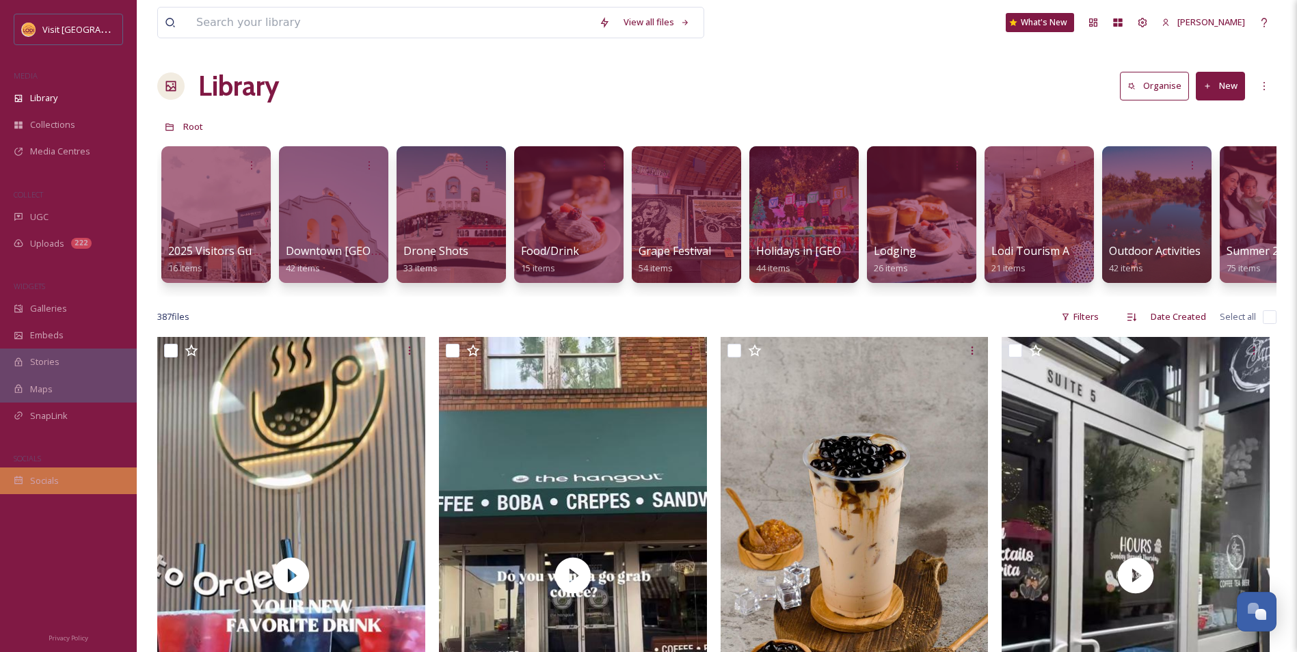
click at [70, 474] on div "Socials" at bounding box center [68, 481] width 137 height 27
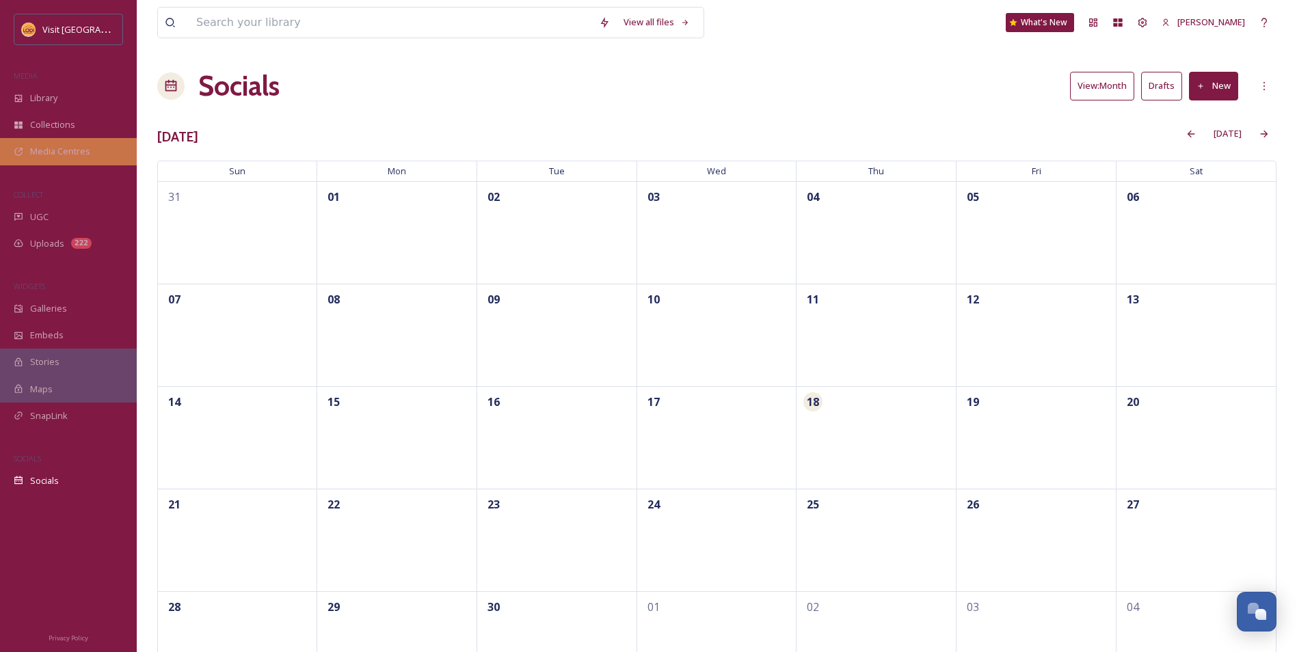
click at [64, 157] on span "Media Centres" at bounding box center [60, 151] width 60 height 13
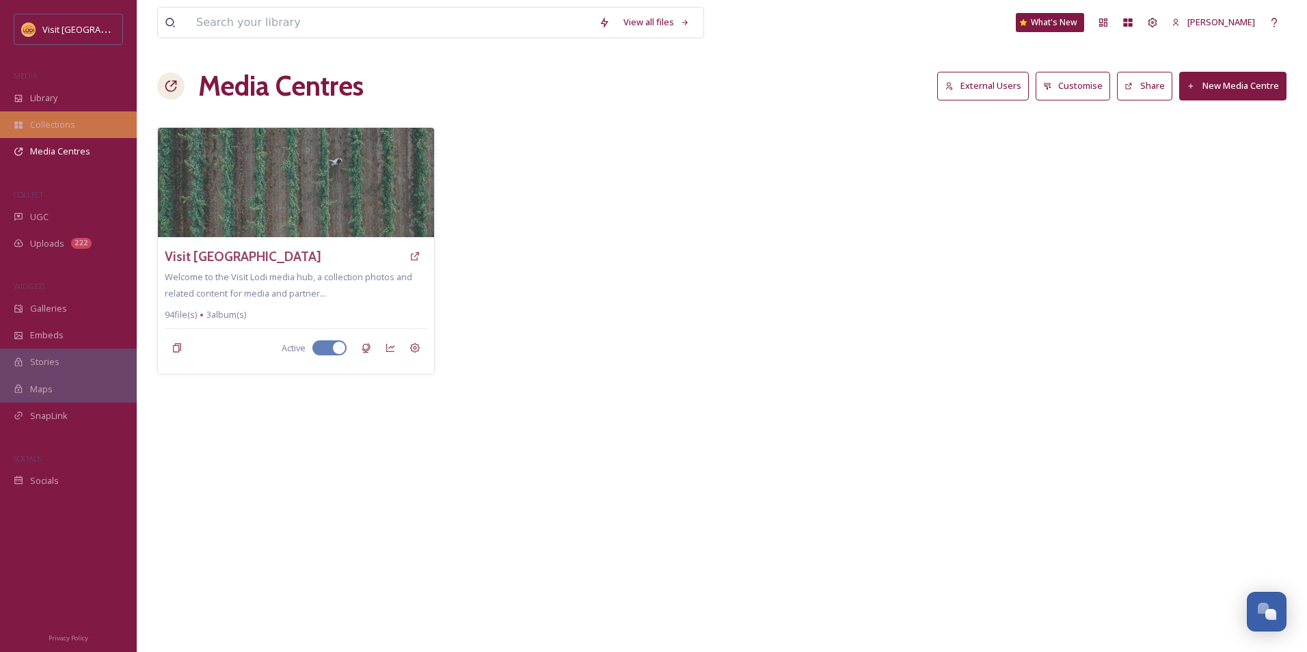
click at [64, 128] on span "Collections" at bounding box center [52, 124] width 45 height 13
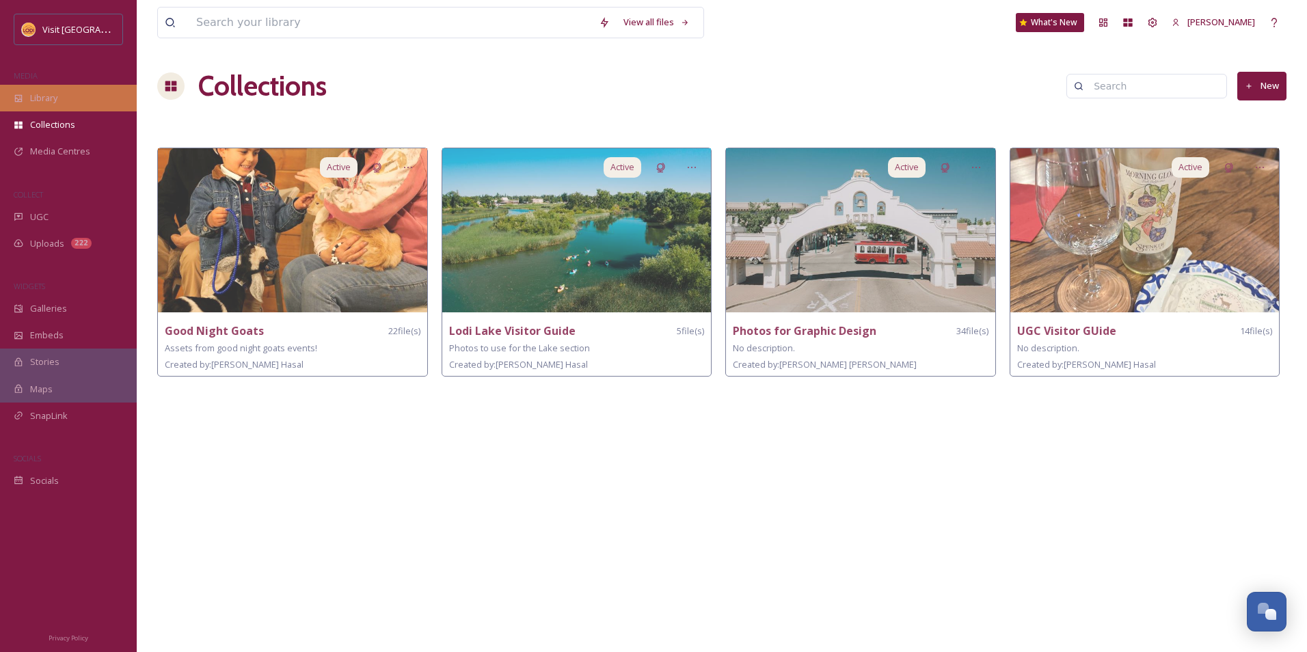
click at [64, 107] on div "Library" at bounding box center [68, 98] width 137 height 27
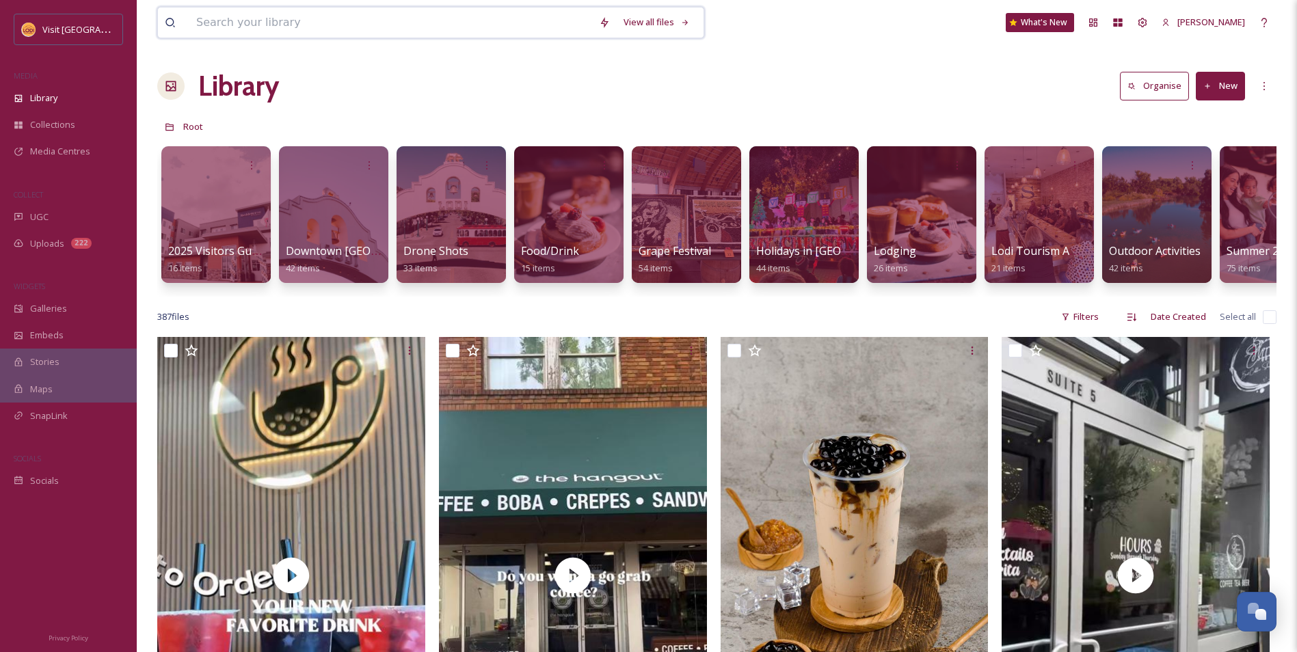
click at [316, 27] on input at bounding box center [390, 23] width 403 height 30
type input "visit [GEOGRAPHIC_DATA]"
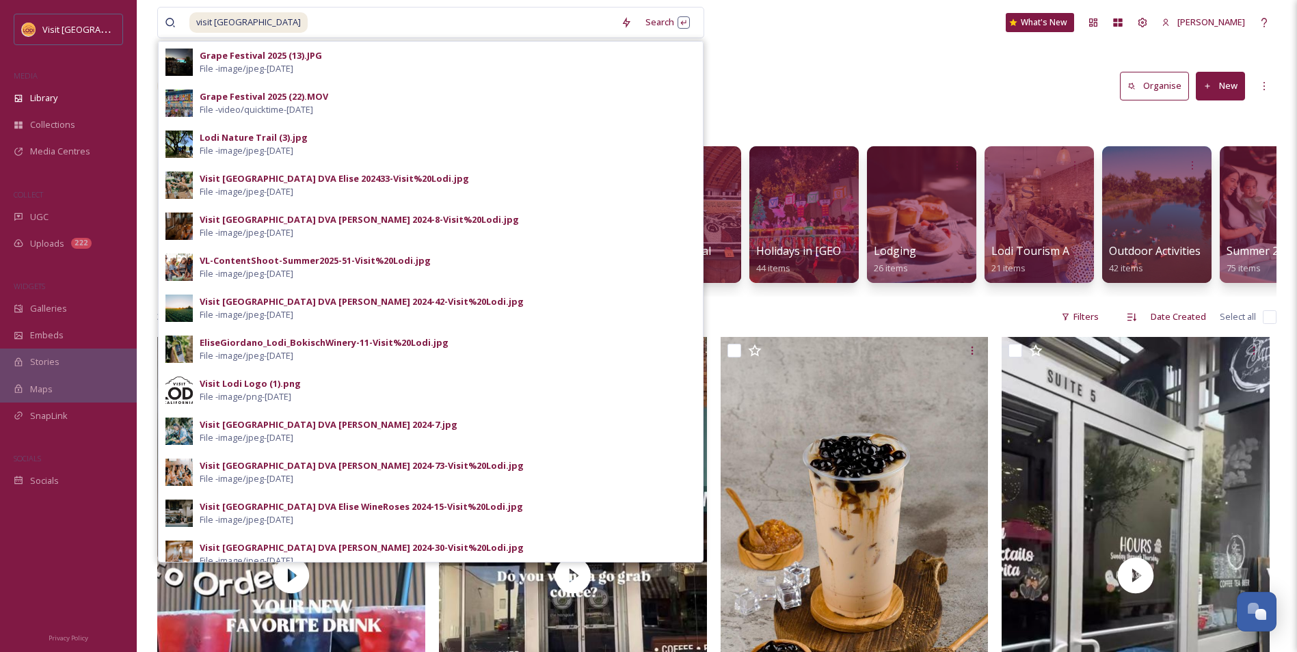
click at [751, 37] on div "visit [GEOGRAPHIC_DATA] Search Grape Festival 2025 (13).JPG File - image/jpeg -…" at bounding box center [716, 22] width 1119 height 45
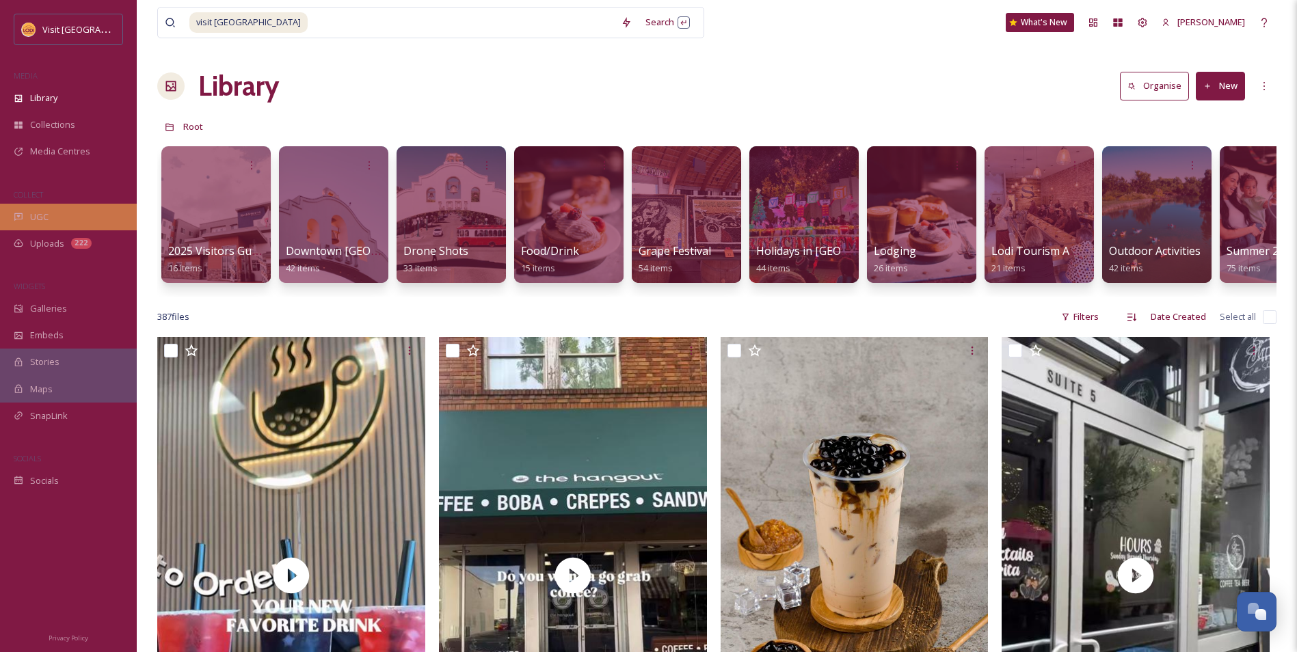
click at [87, 215] on div "UGC" at bounding box center [68, 217] width 137 height 27
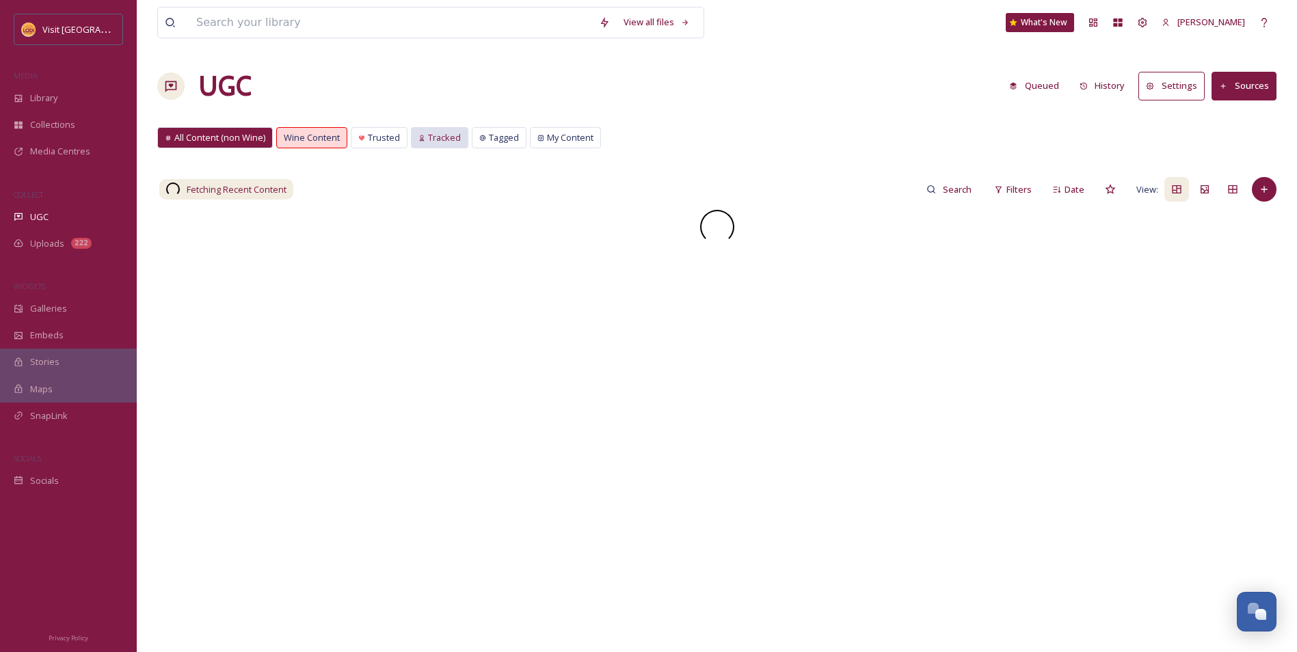
click at [438, 142] on span "Tracked" at bounding box center [444, 137] width 33 height 13
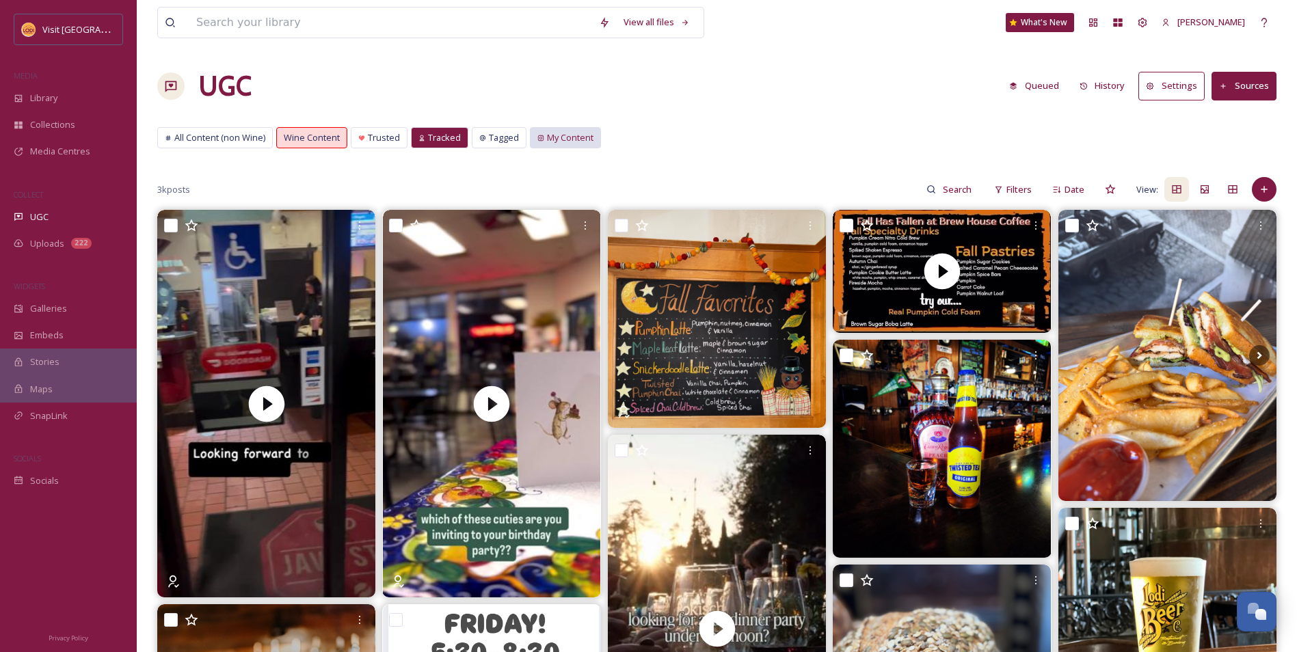
click at [547, 135] on span "My Content" at bounding box center [570, 137] width 46 height 13
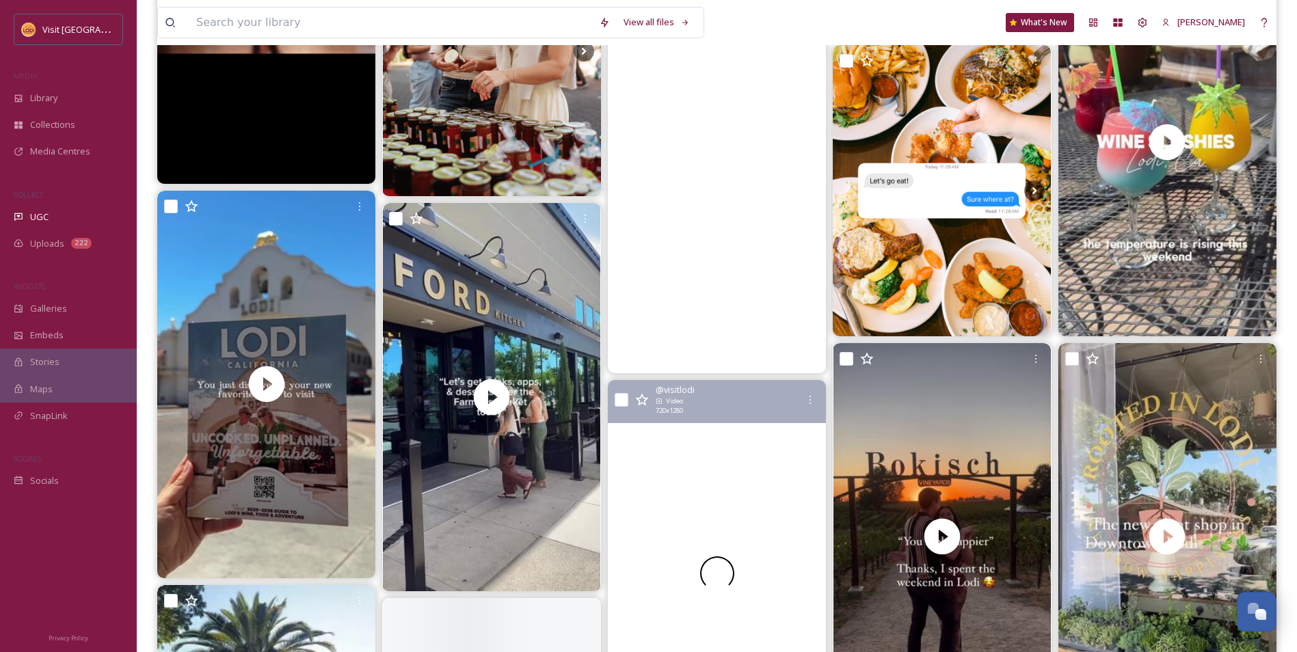
scroll to position [1504, 0]
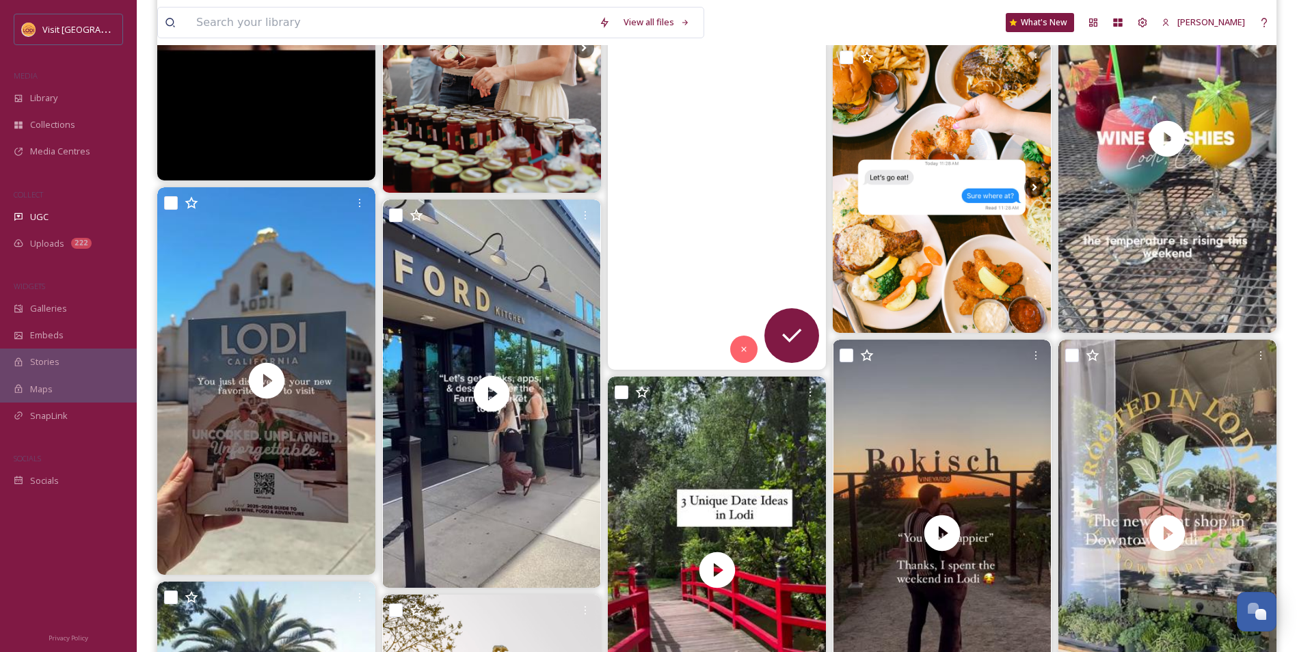
click at [774, 285] on video "Where are my matcha lovers at 🥰✨\a@thehangout_cafe has added new menu items 🤤\a…" at bounding box center [717, 176] width 218 height 388
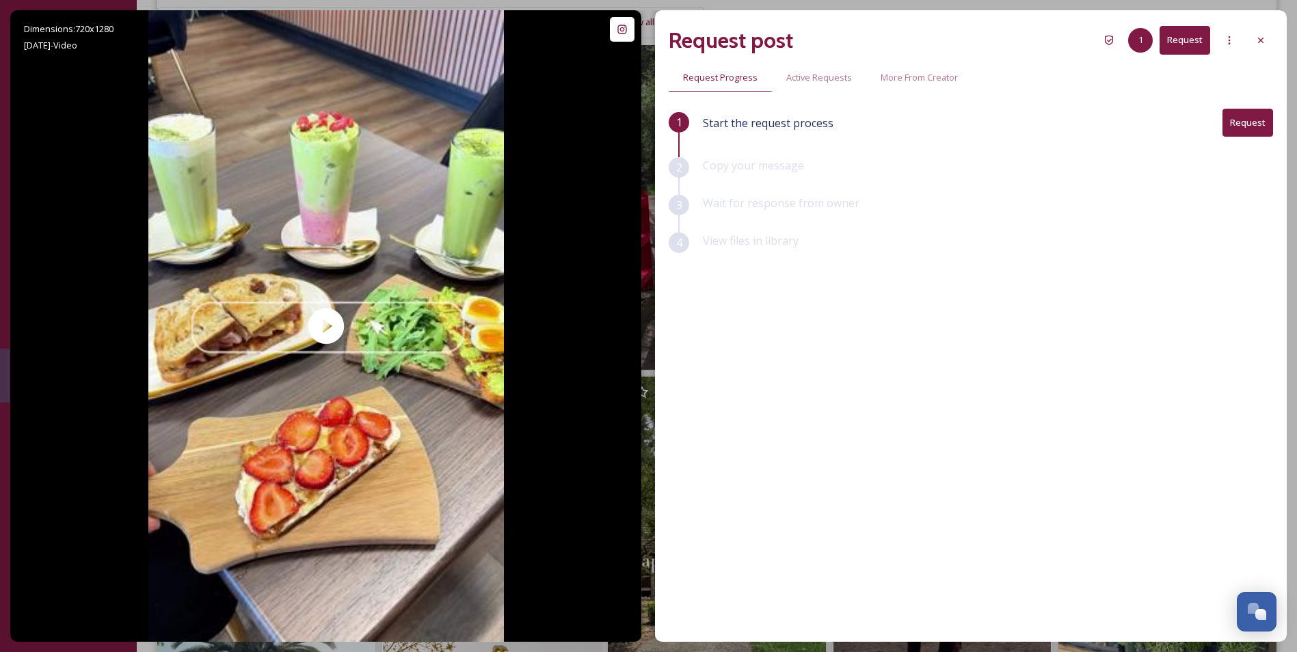
click at [1257, 120] on button "Request" at bounding box center [1247, 123] width 51 height 28
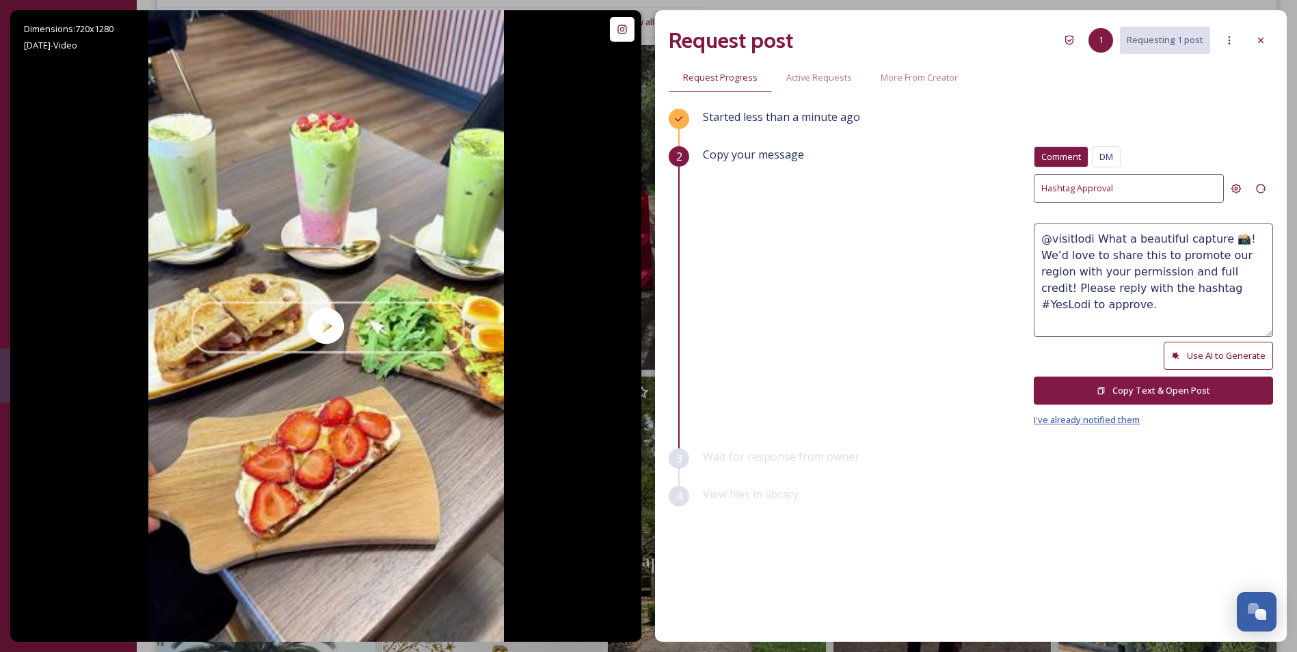
click at [1116, 424] on span "I've already notified them" at bounding box center [1087, 420] width 106 height 12
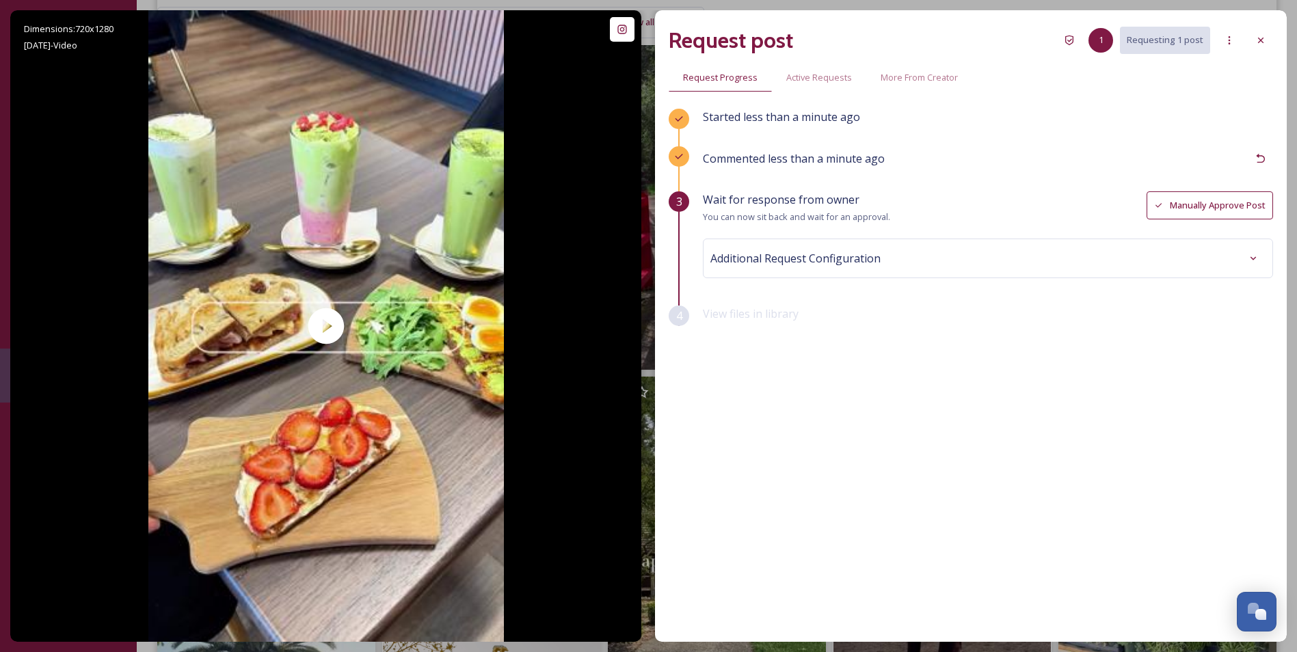
click at [1187, 206] on button "Manually Approve Post" at bounding box center [1209, 205] width 126 height 28
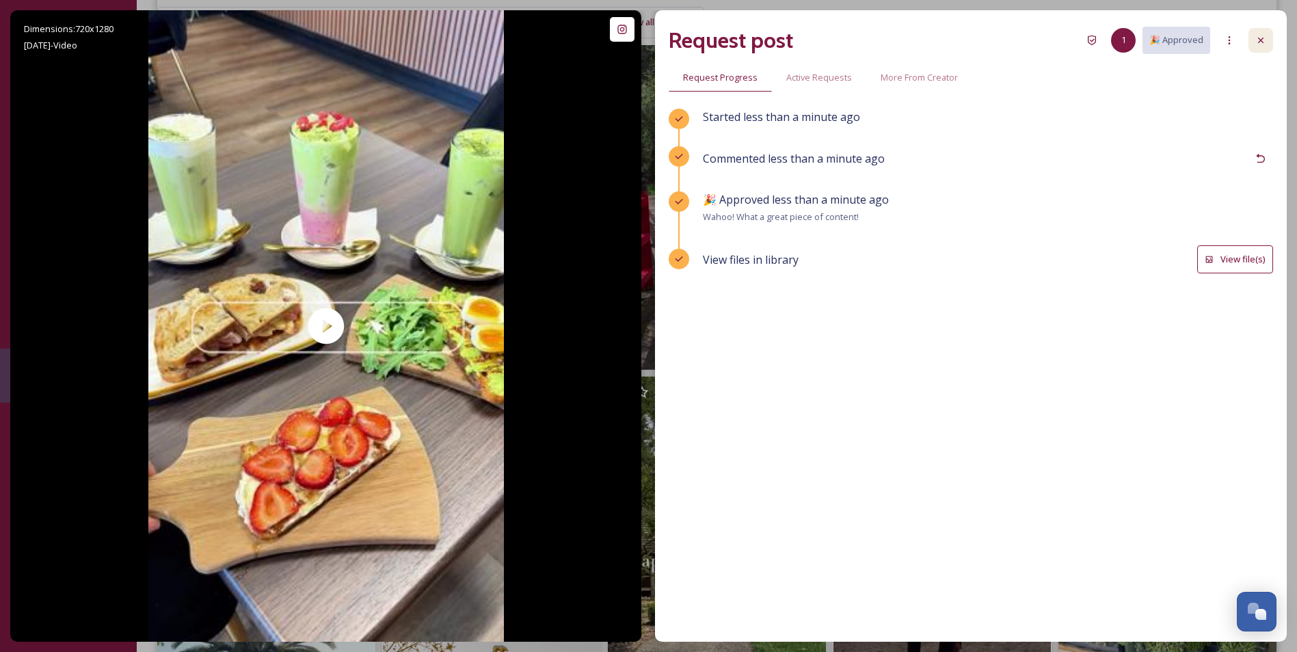
click at [1261, 38] on icon at bounding box center [1260, 40] width 11 height 11
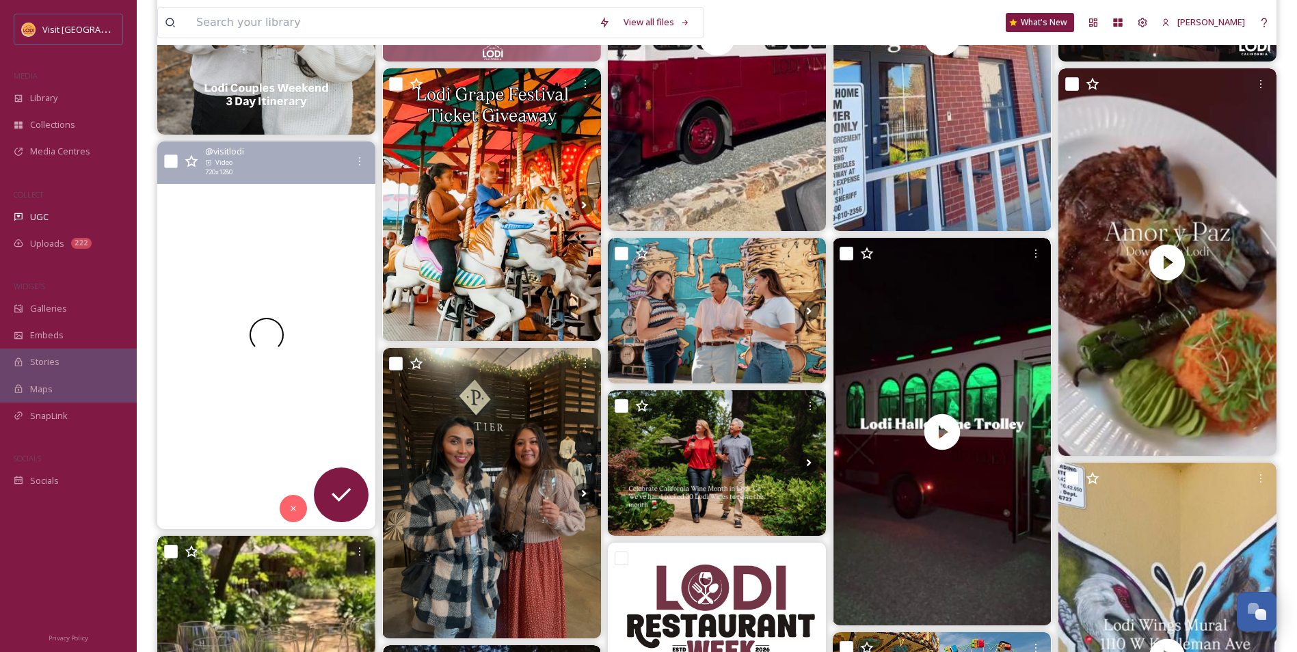
scroll to position [410, 0]
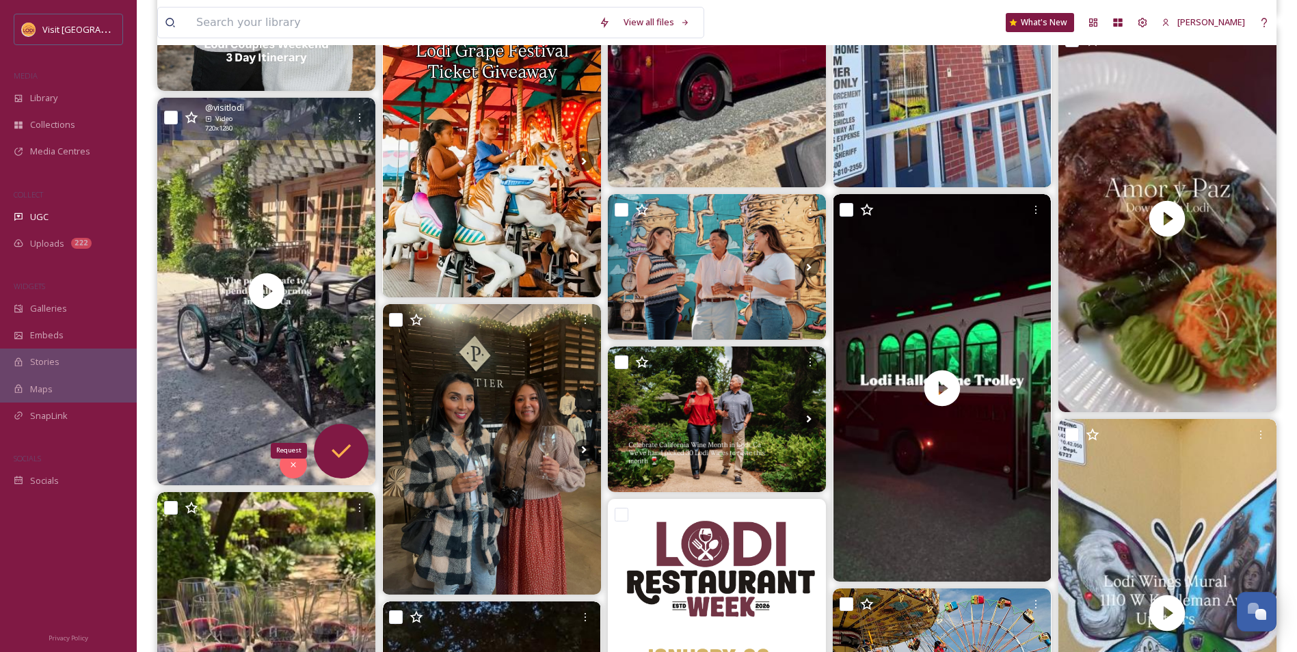
click at [342, 472] on div "Request" at bounding box center [341, 451] width 55 height 55
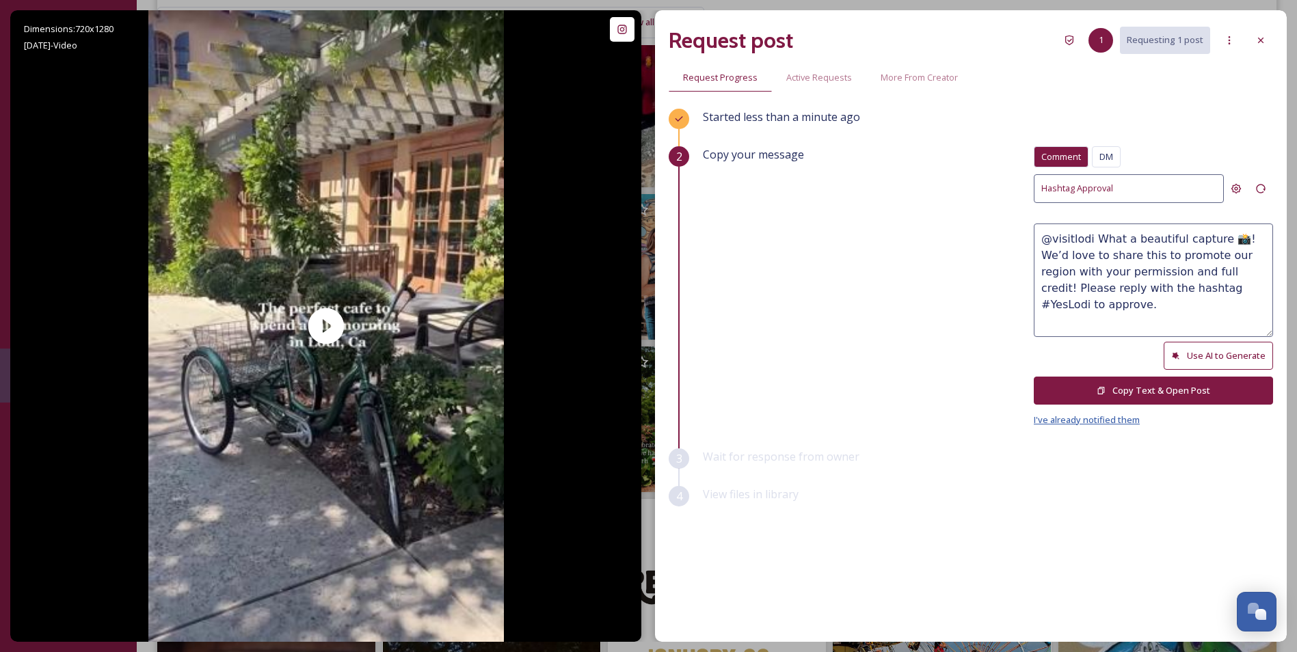
click at [1066, 423] on span "I've already notified them" at bounding box center [1087, 420] width 106 height 12
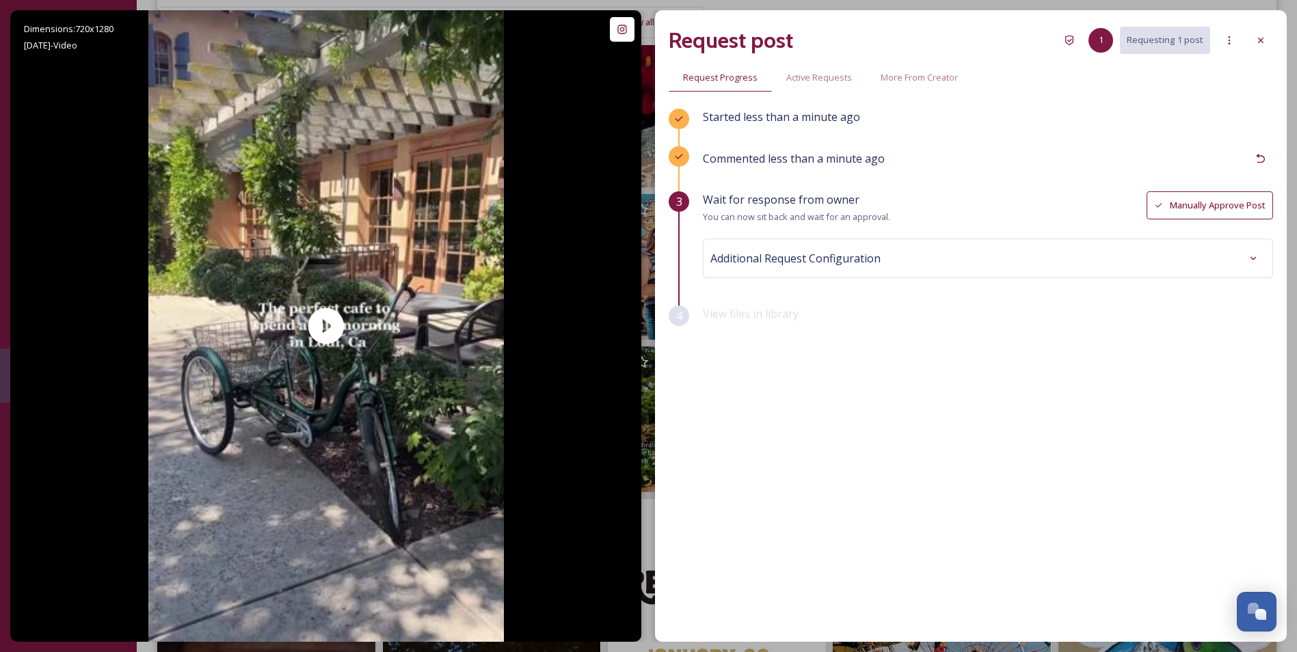
click at [1170, 206] on button "Manually Approve Post" at bounding box center [1209, 205] width 126 height 28
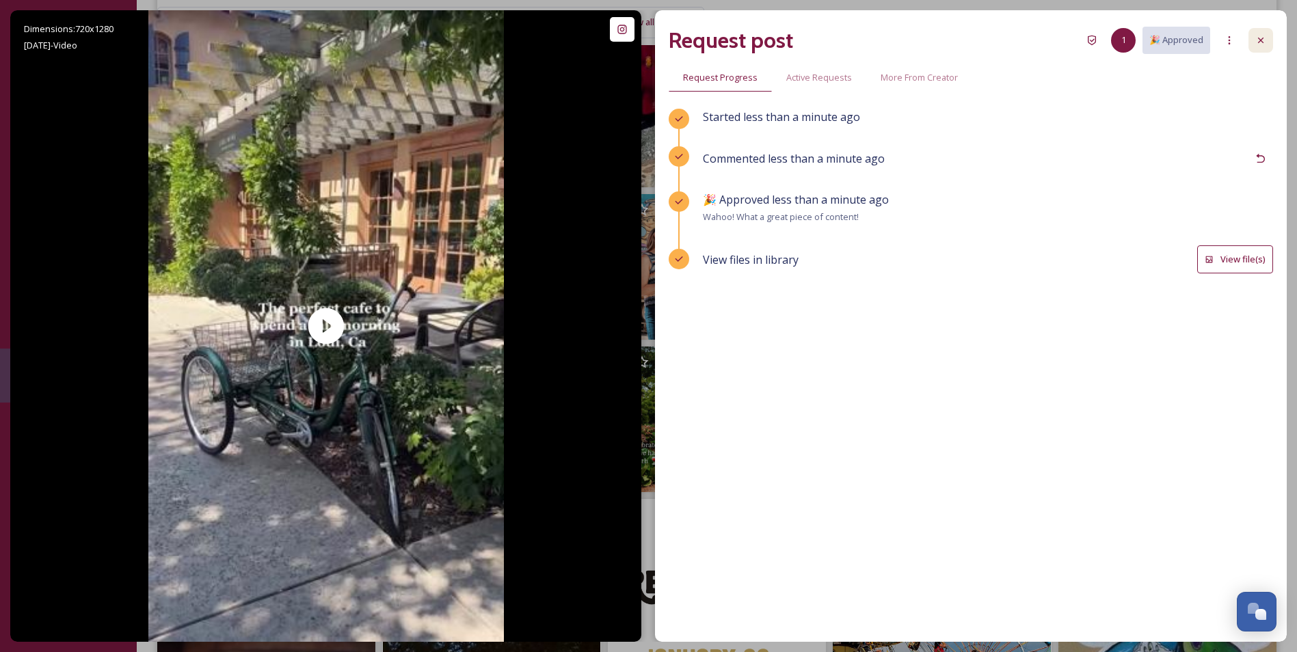
click at [1267, 40] on div at bounding box center [1260, 40] width 25 height 25
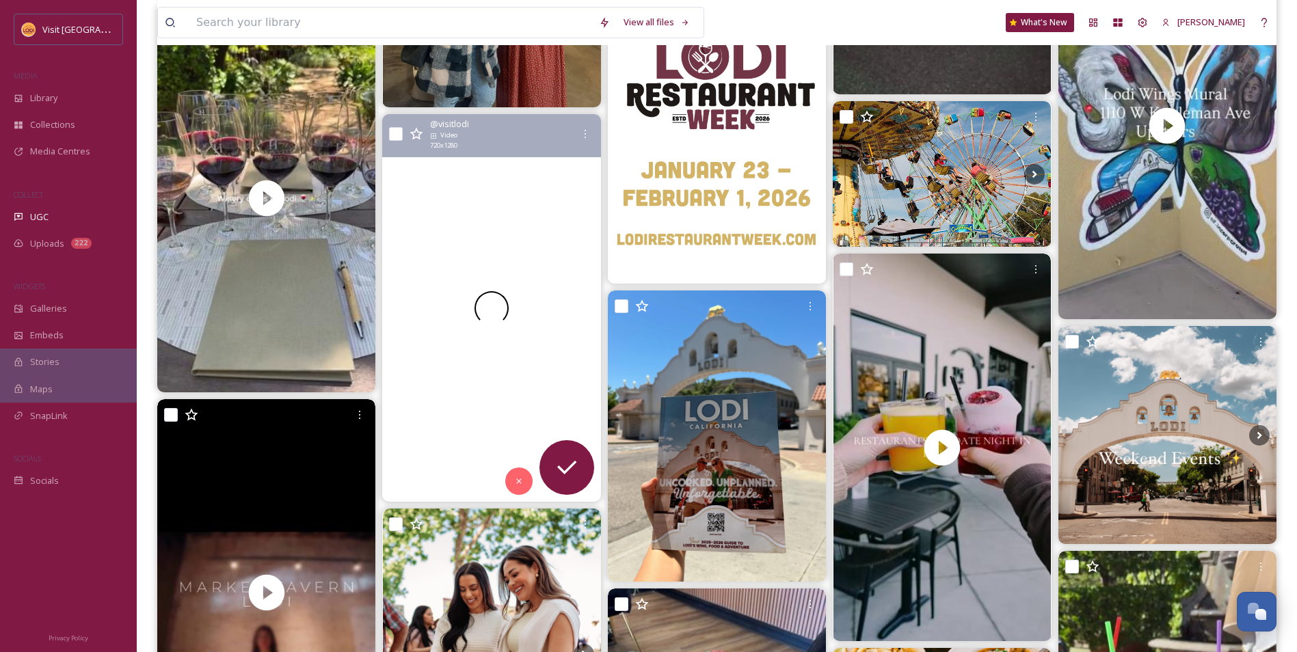
scroll to position [1094, 0]
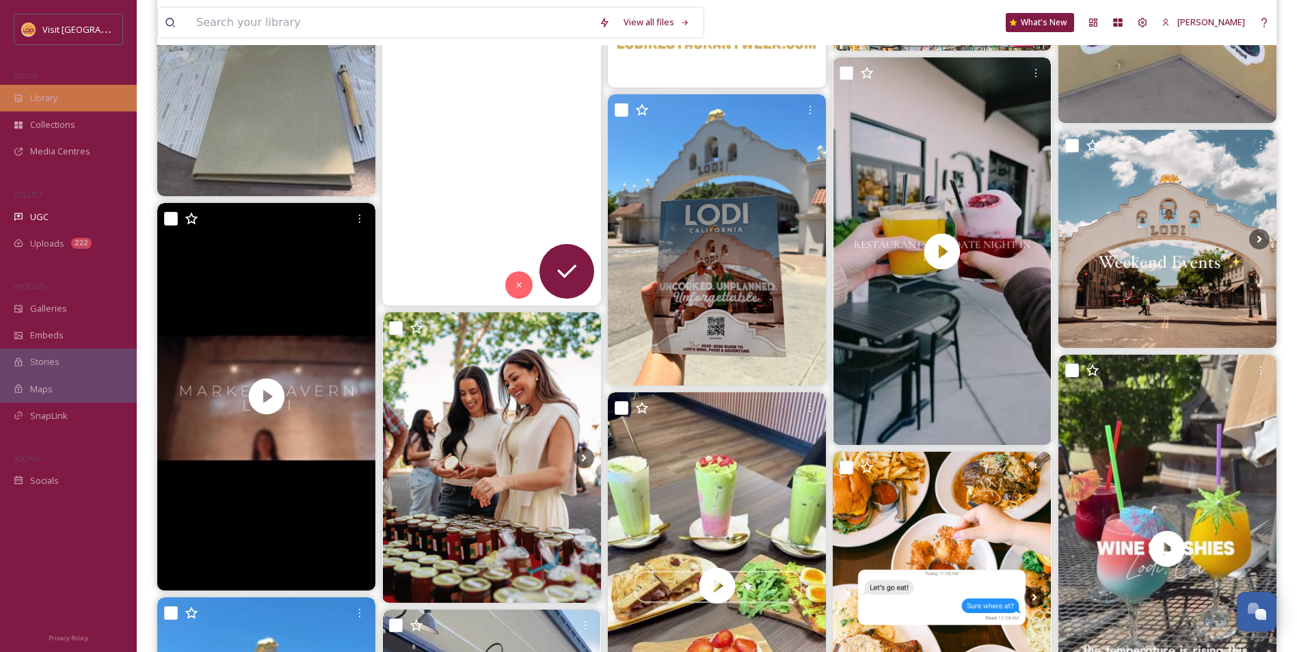
click at [38, 105] on div "Library" at bounding box center [68, 98] width 137 height 27
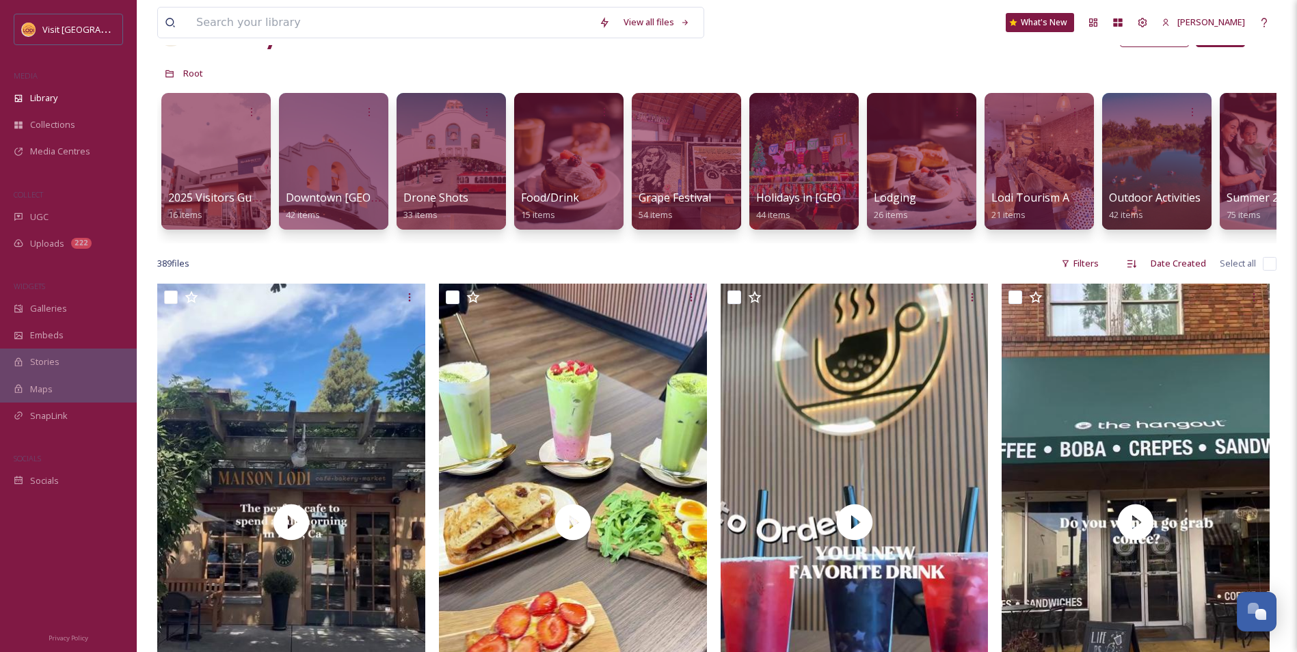
scroll to position [68, 0]
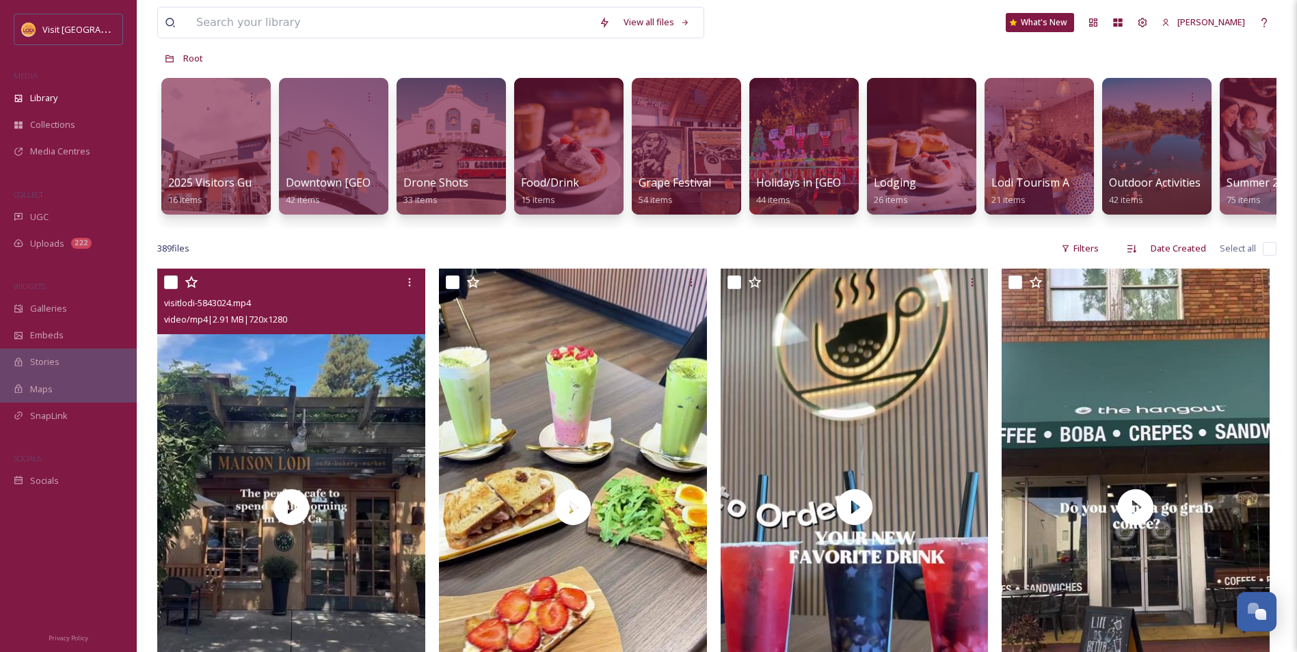
click at [171, 289] on input "checkbox" at bounding box center [171, 283] width 14 height 14
checkbox input "true"
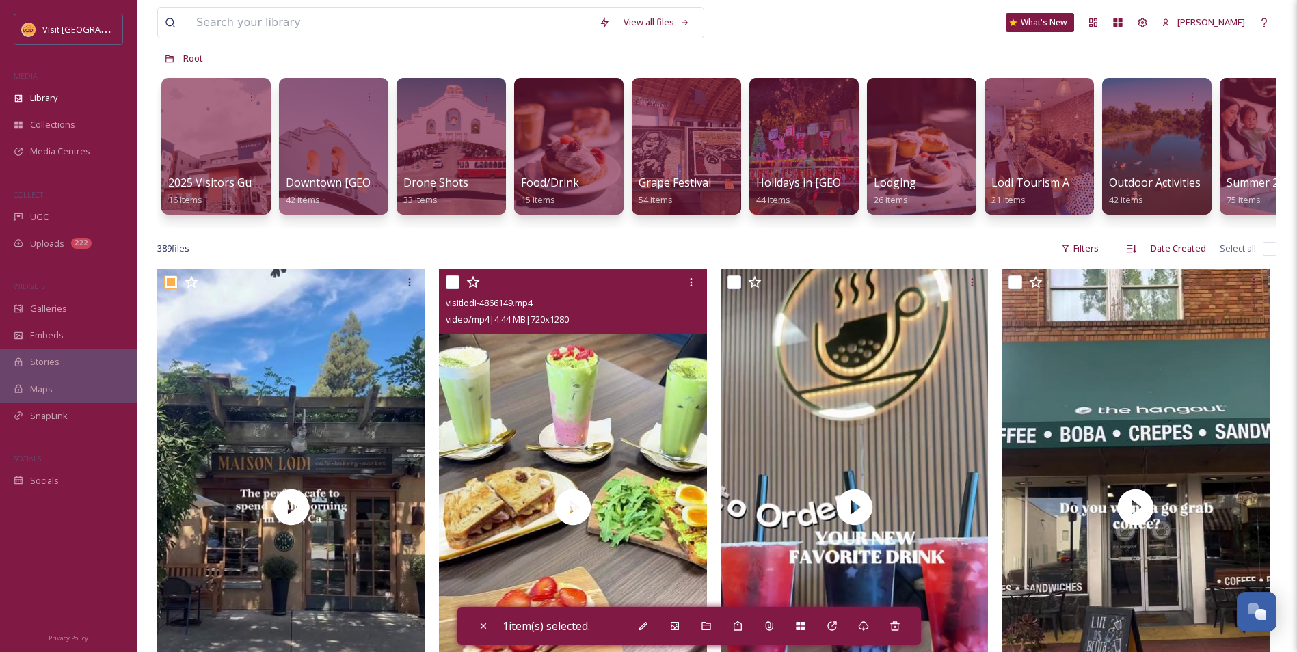
click at [449, 289] on input "checkbox" at bounding box center [453, 283] width 14 height 14
checkbox input "true"
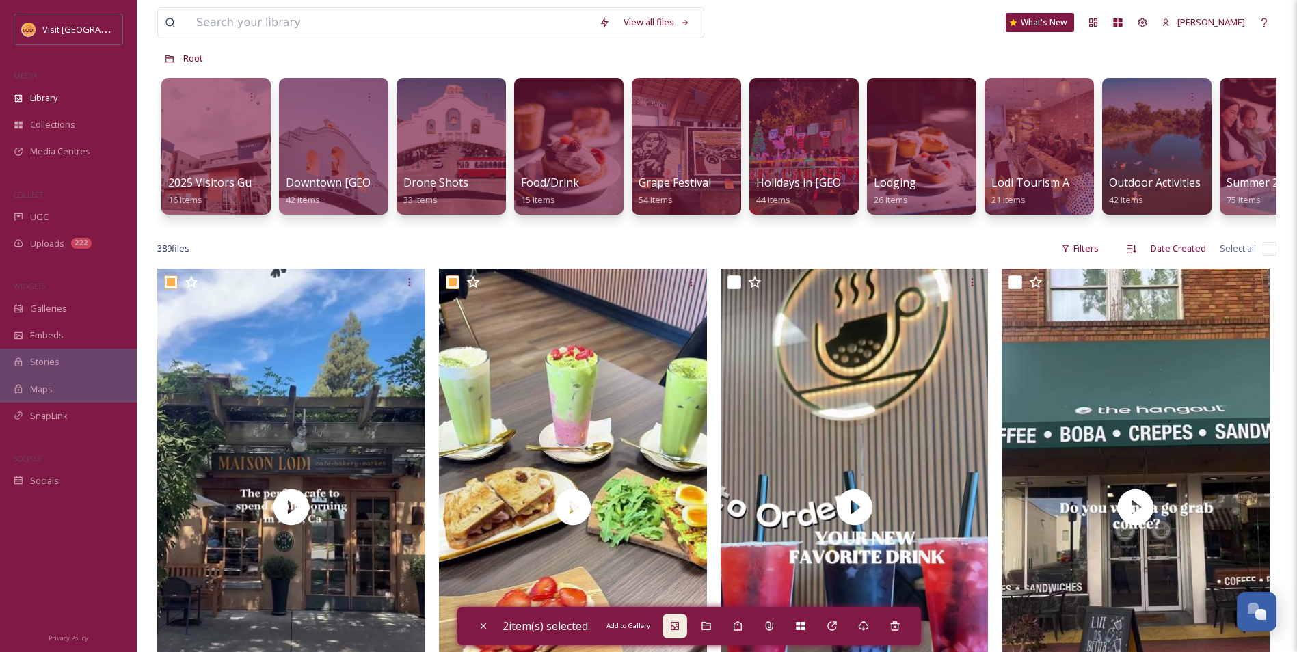
click at [672, 631] on div "Add to Gallery" at bounding box center [674, 626] width 25 height 25
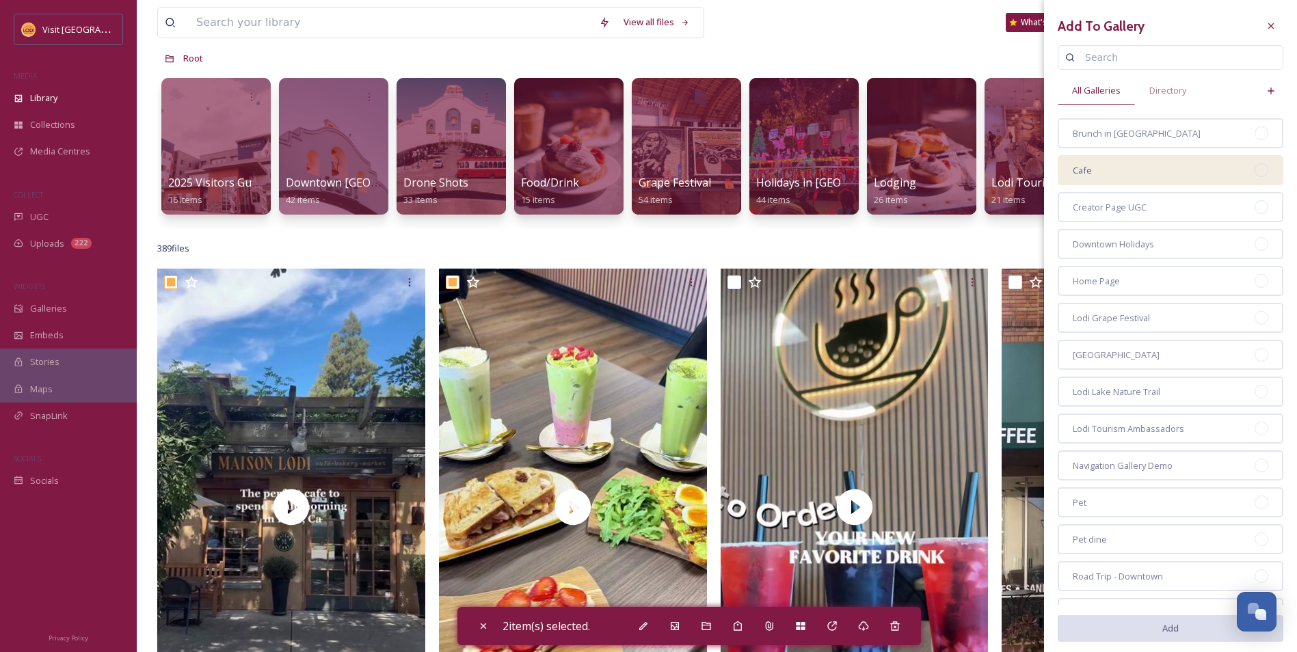
click at [1109, 168] on div "Cafe" at bounding box center [1171, 170] width 226 height 30
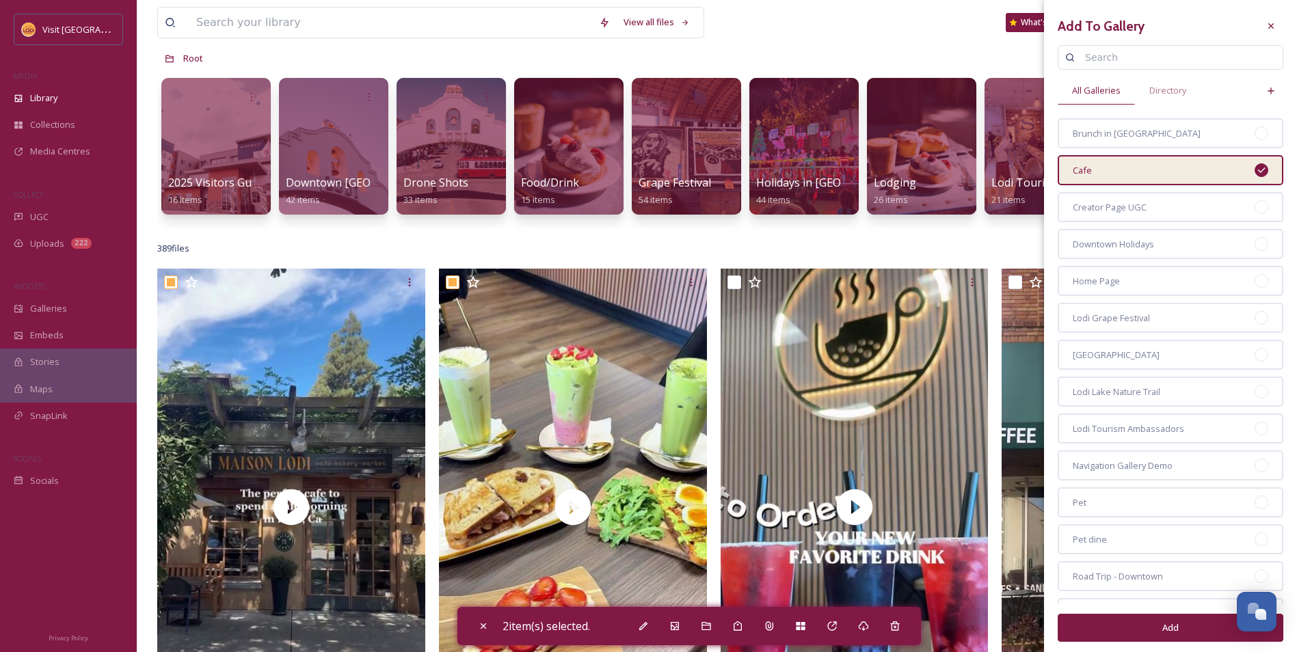
click at [1192, 631] on button "Add" at bounding box center [1171, 628] width 226 height 28
checkbox input "false"
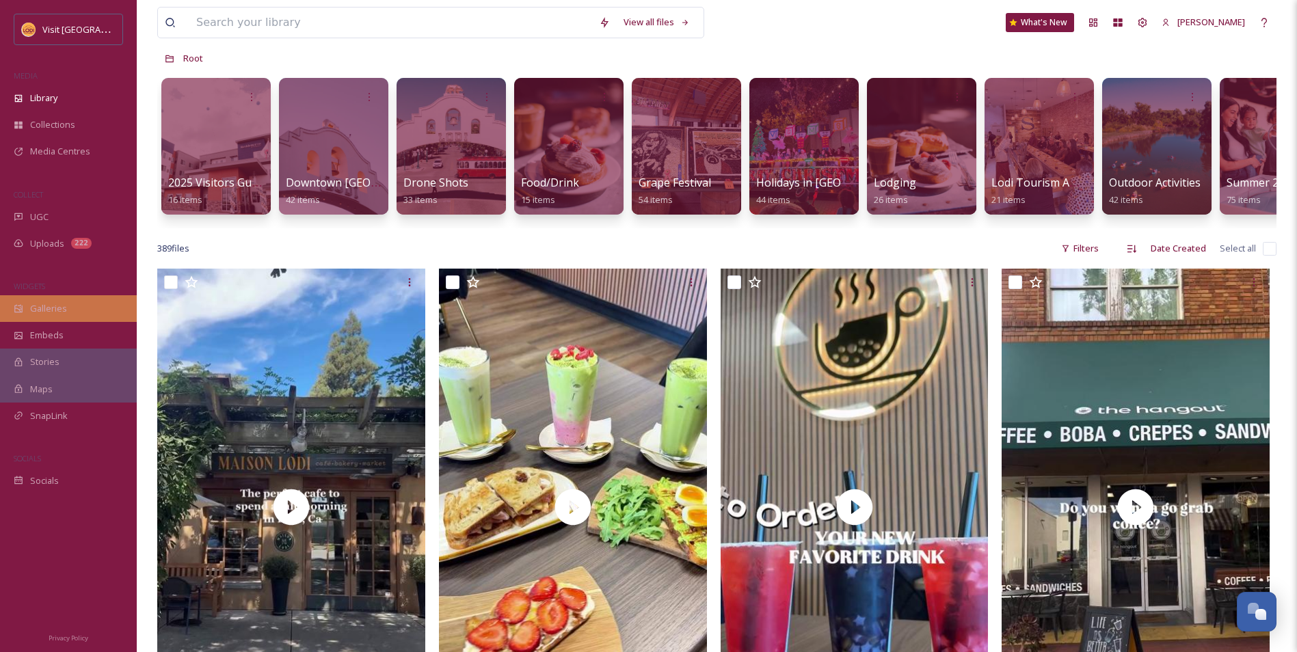
click at [70, 310] on div "Galleries" at bounding box center [68, 308] width 137 height 27
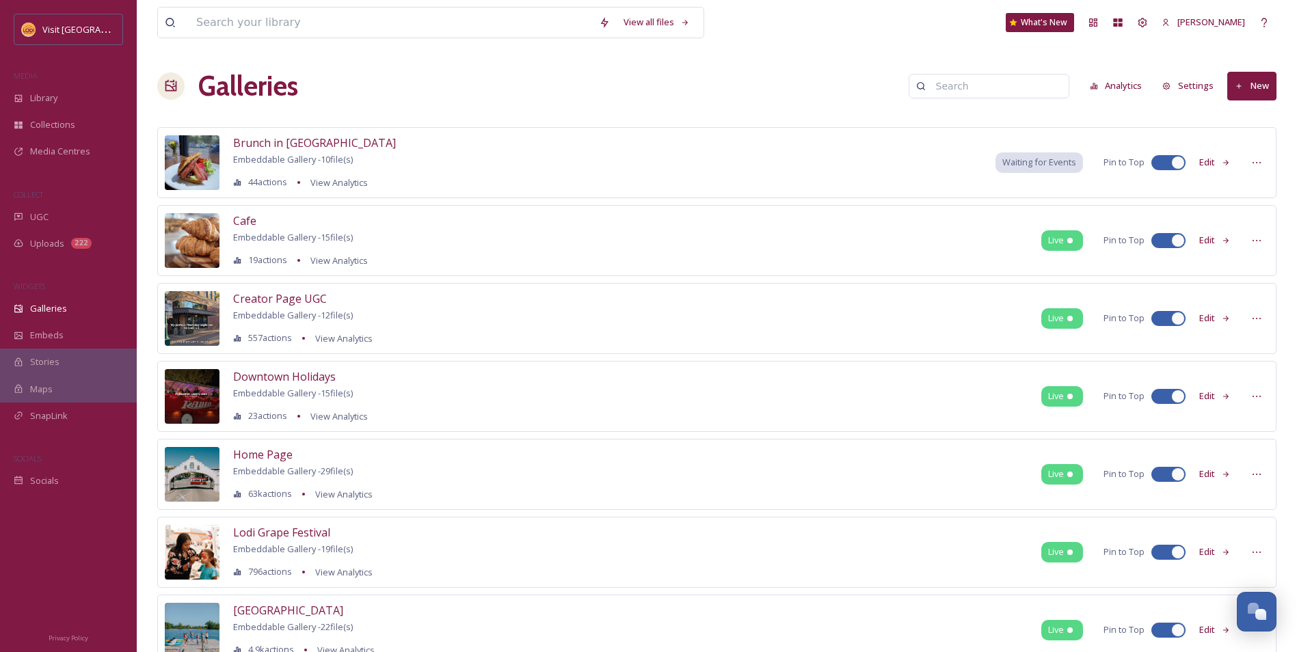
click at [1218, 246] on button "Edit" at bounding box center [1214, 240] width 45 height 27
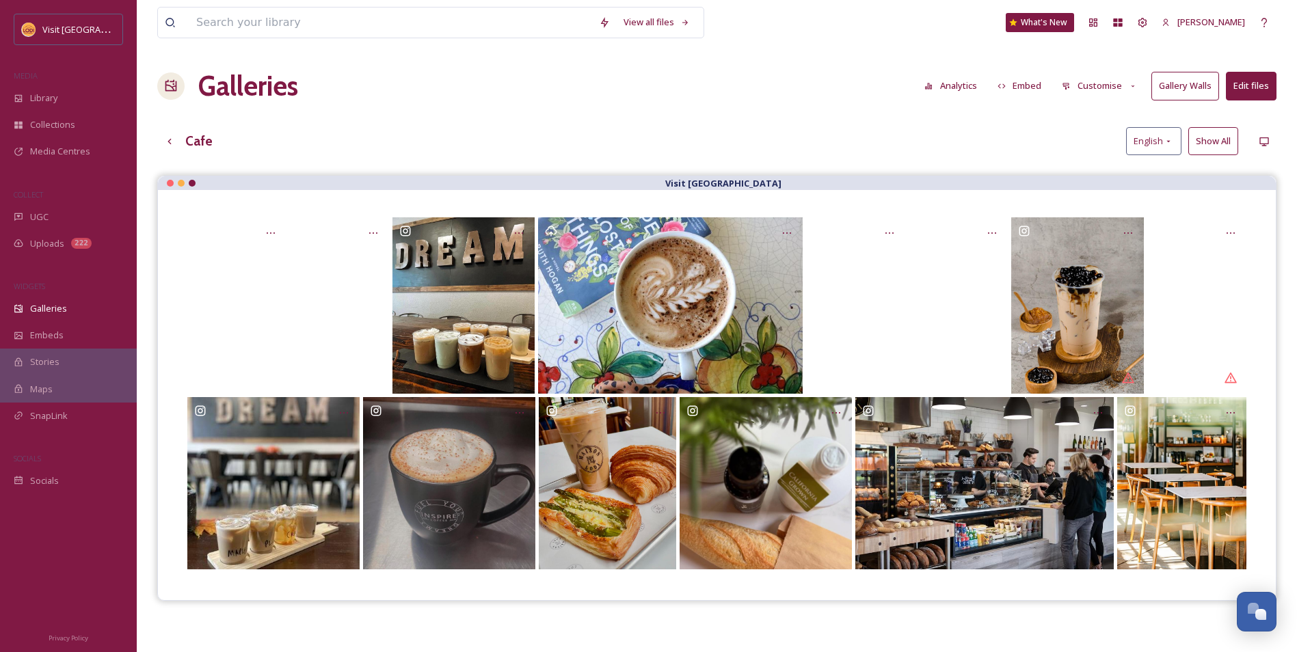
click at [1212, 150] on button "Show All" at bounding box center [1213, 141] width 50 height 28
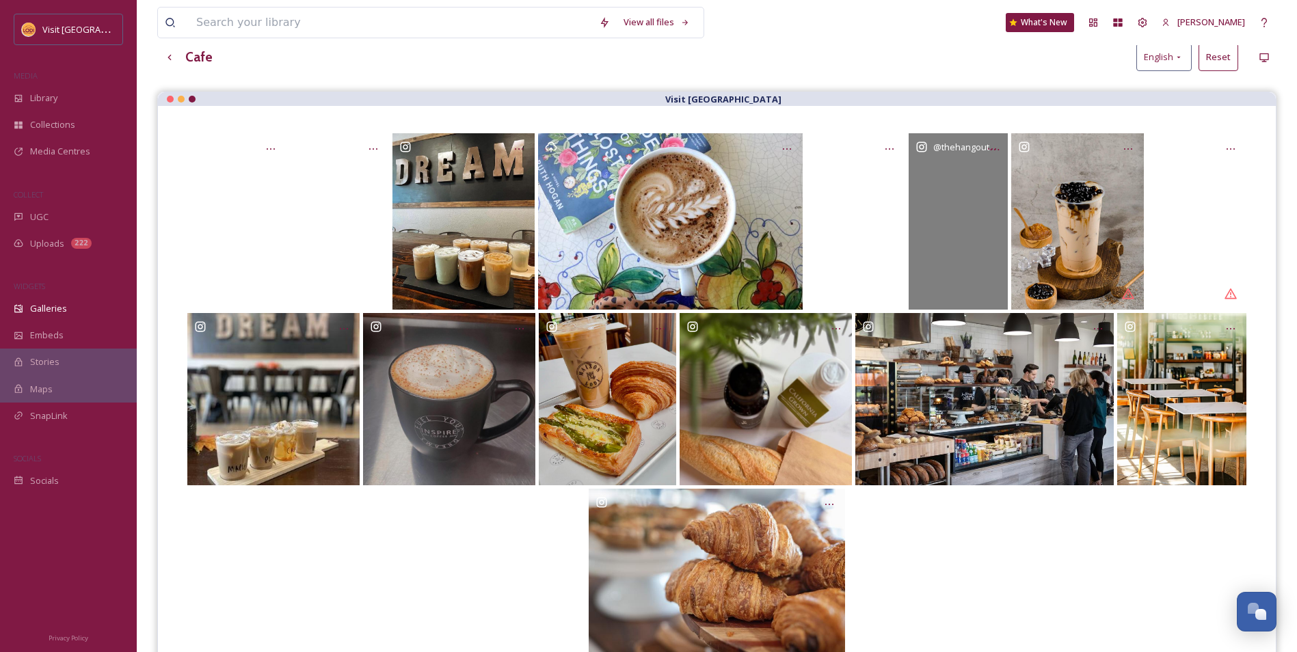
scroll to position [68, 0]
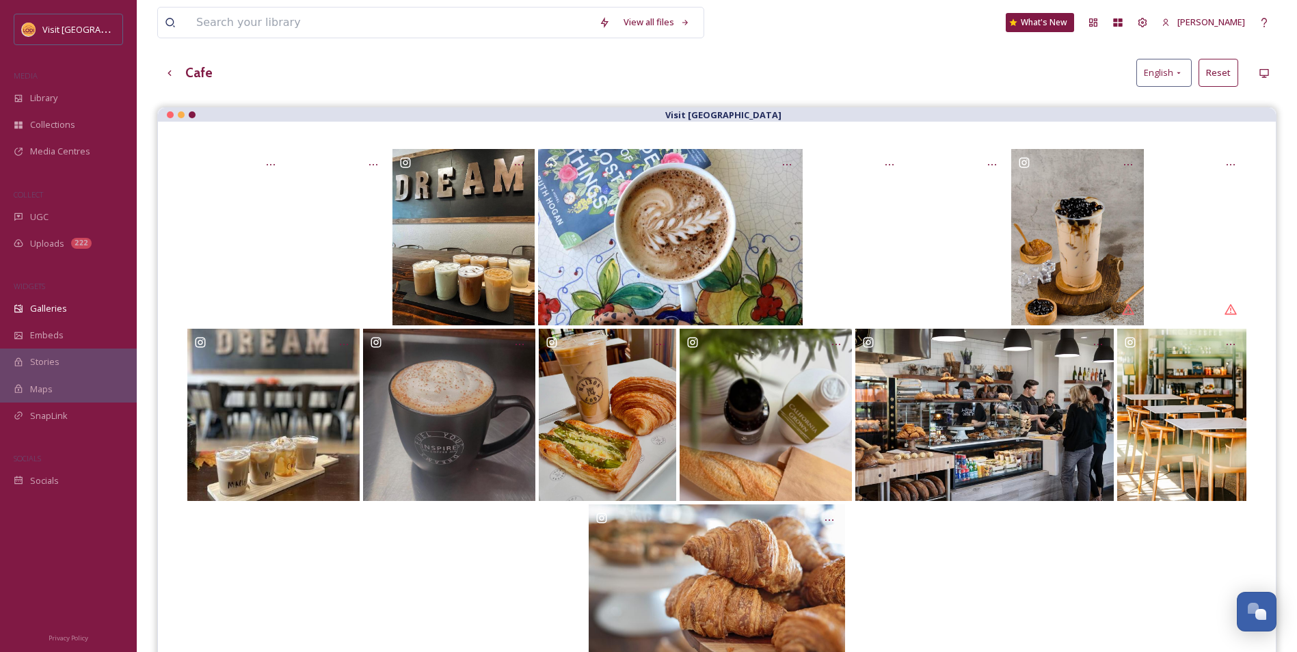
click at [1218, 85] on button "Reset" at bounding box center [1218, 73] width 40 height 28
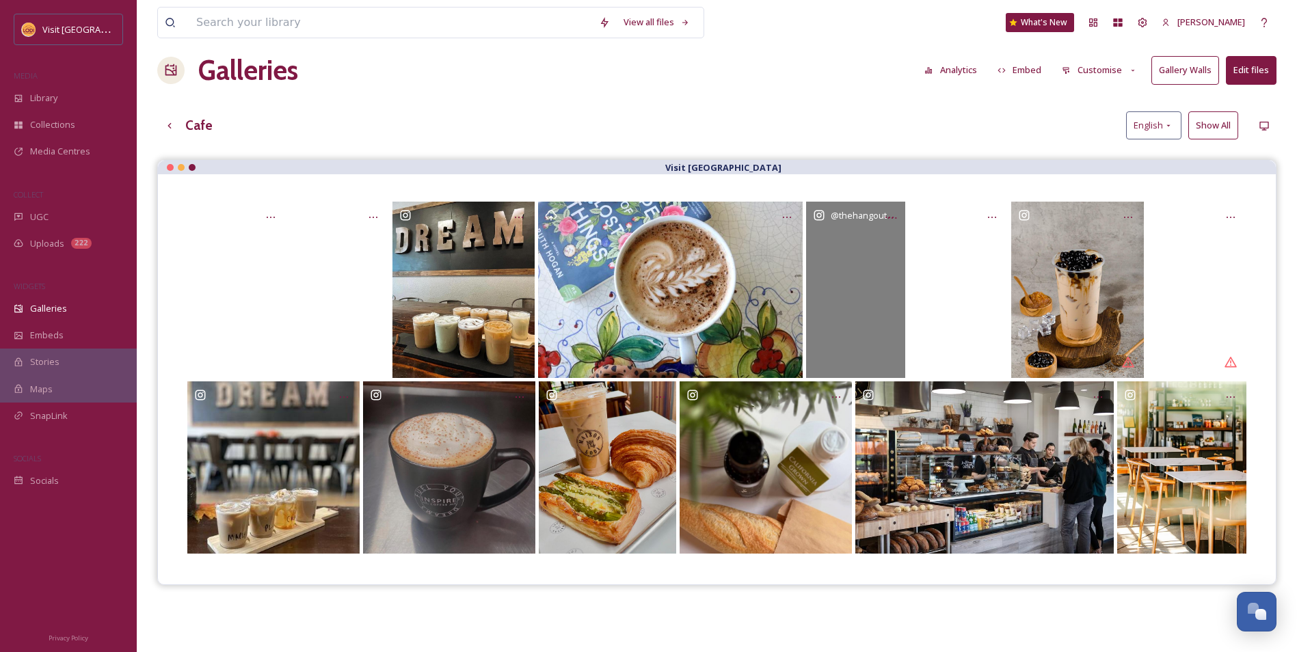
scroll to position [0, 0]
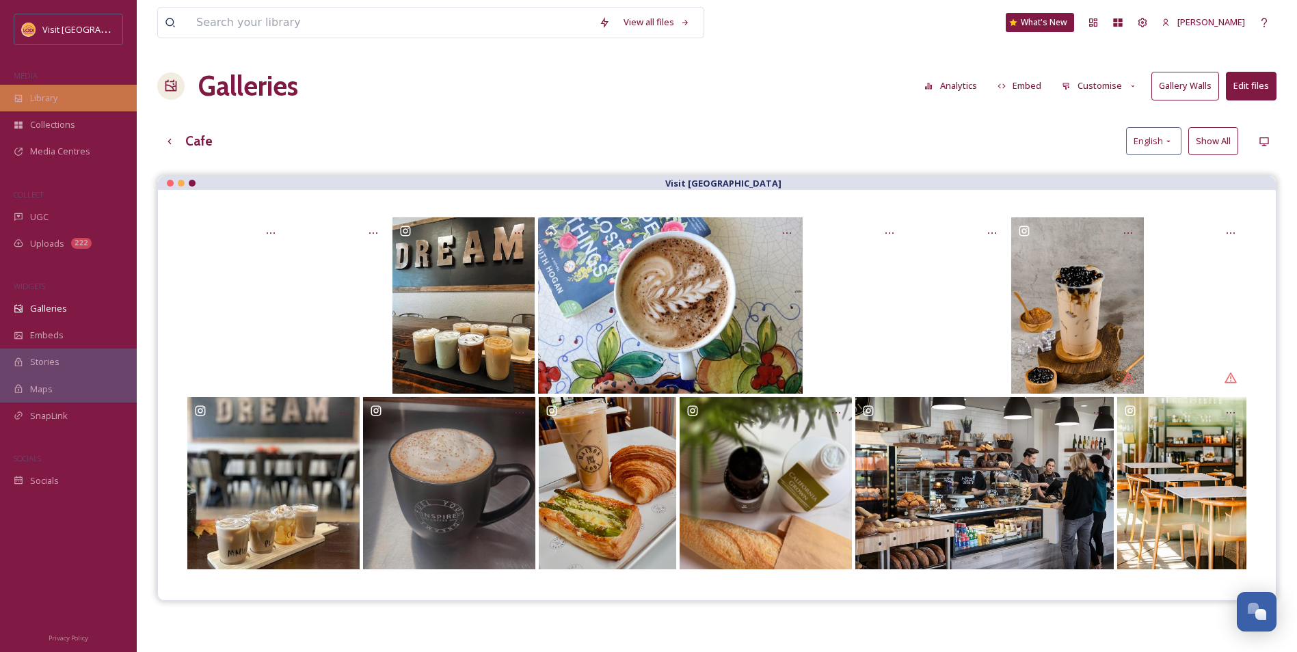
click at [70, 100] on div "Library" at bounding box center [68, 98] width 137 height 27
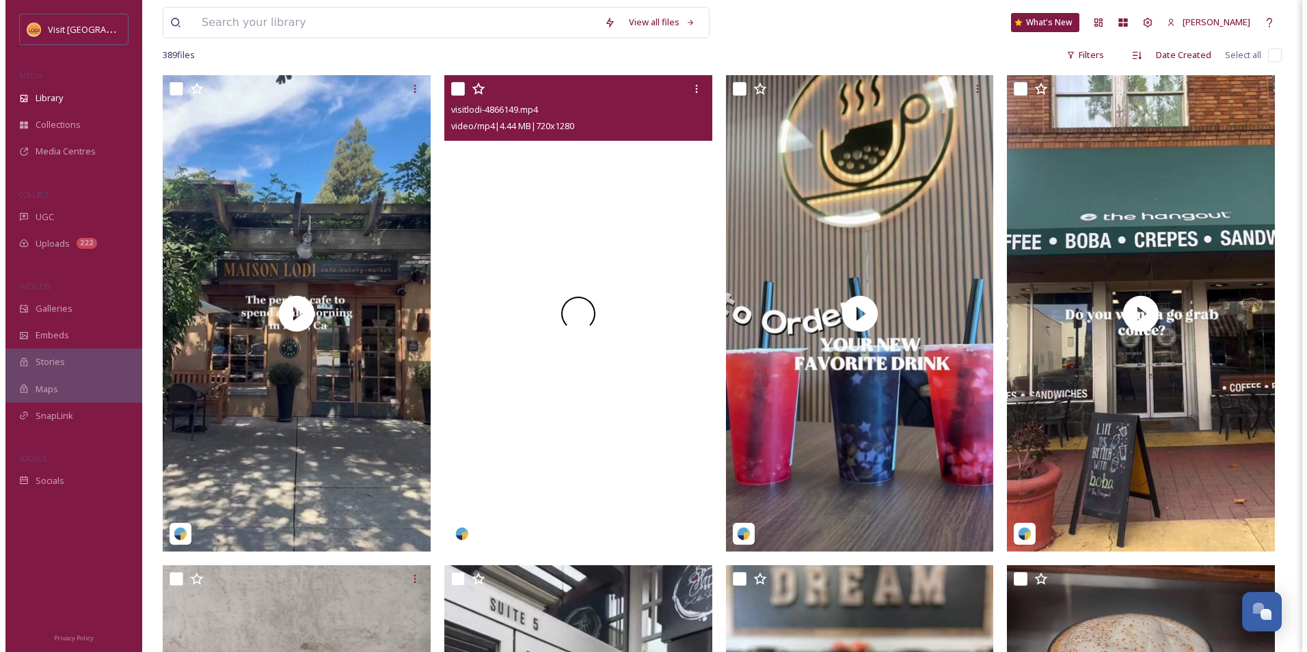
scroll to position [273, 0]
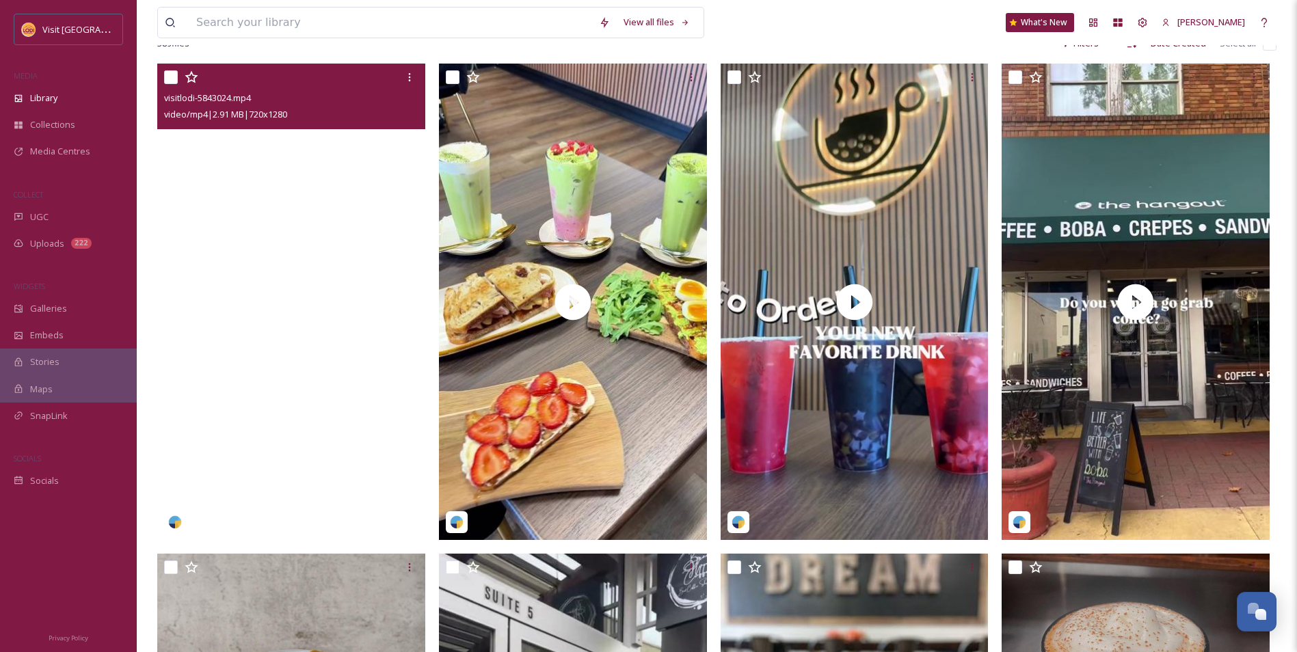
click at [351, 391] on video "visitlodi-5843024.mp4" at bounding box center [291, 302] width 268 height 477
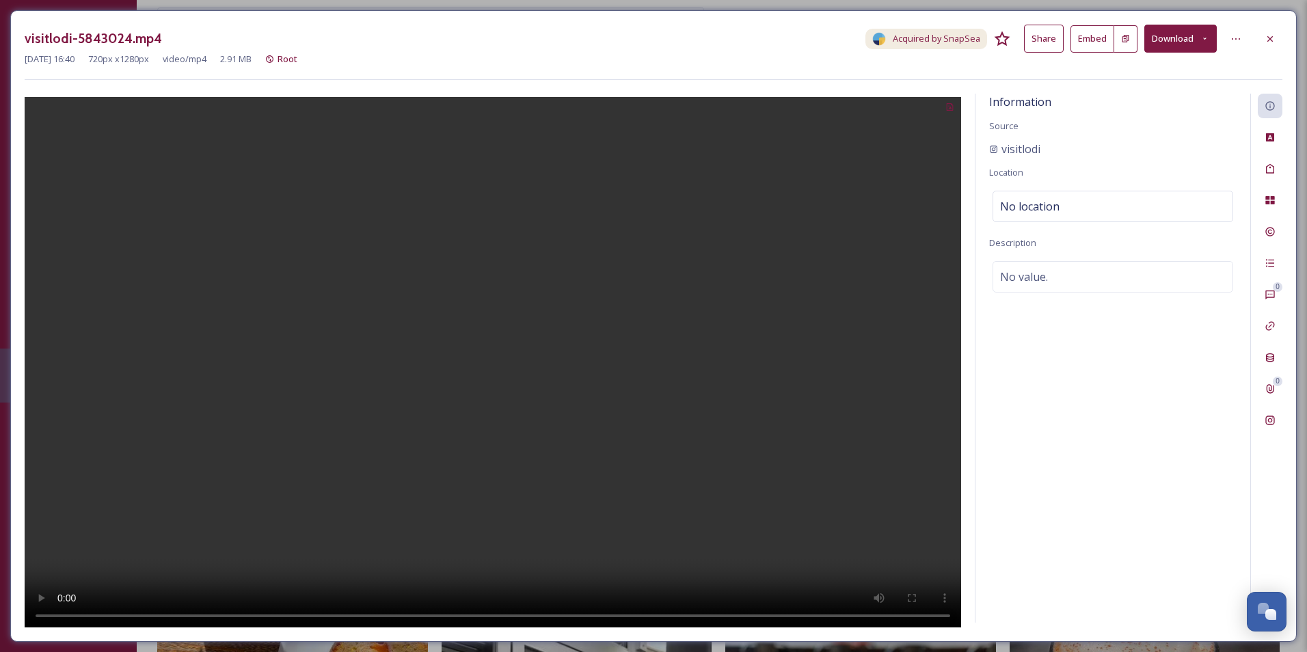
click at [1110, 43] on button "Embed" at bounding box center [1093, 38] width 44 height 27
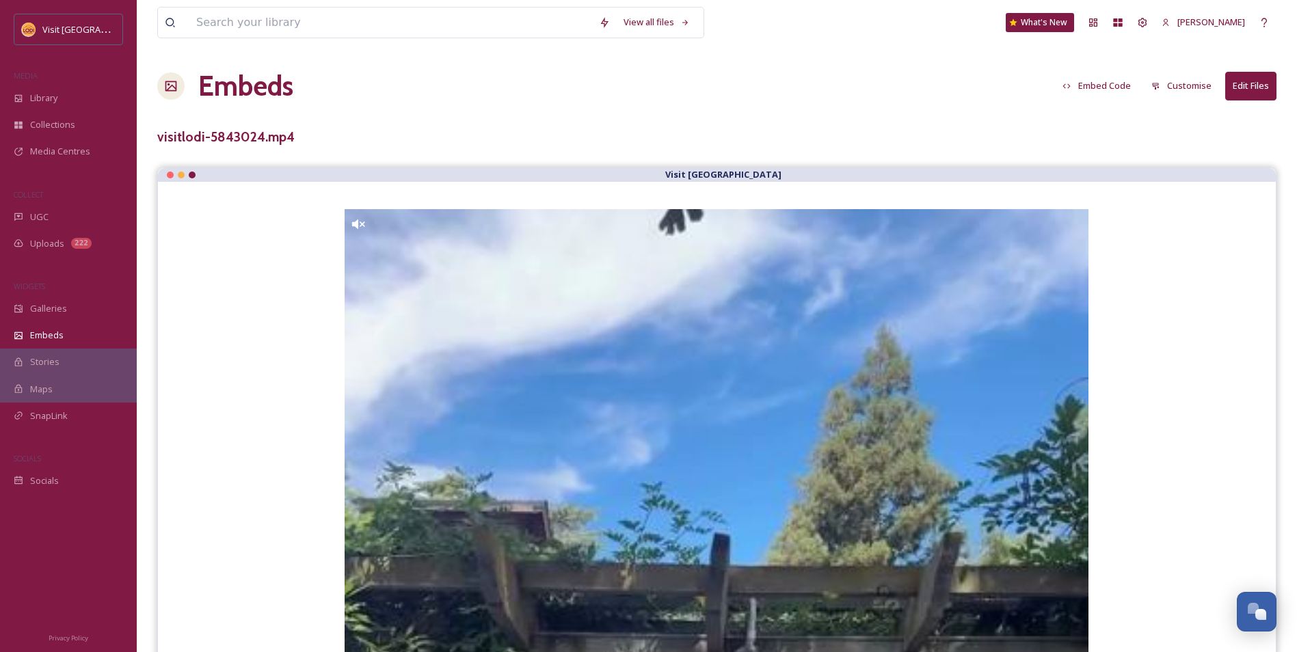
click at [1126, 88] on button "Embed Code" at bounding box center [1097, 85] width 82 height 27
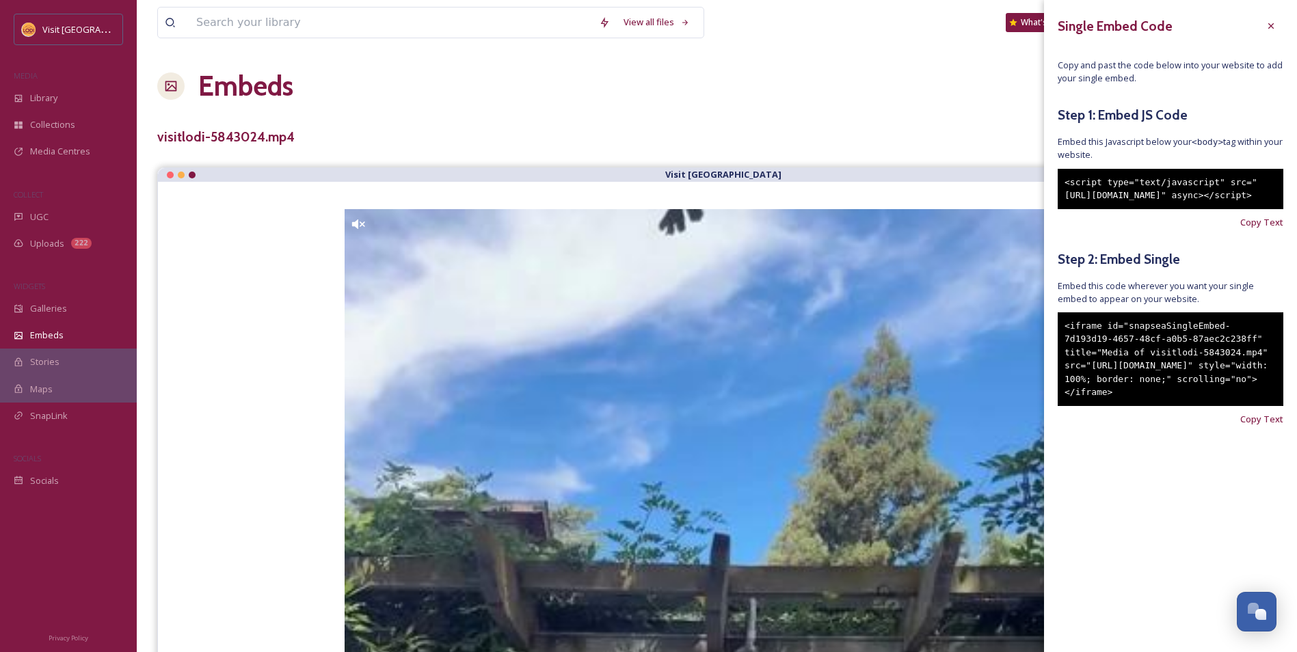
drag, startPoint x: 1224, startPoint y: 431, endPoint x: 1059, endPoint y: 357, distance: 181.4
click at [1059, 357] on div "<iframe id="snapseaSingleEmbed-7d193d19-4657-48cf-a0b5-87aec2c238ff" title="Med…" at bounding box center [1171, 359] width 226 height 94
copy div "<iframe id="snapseaSingleEmbed-7d193d19-4657-48cf-a0b5-87aec2c238ff" title="Med…"
